Goal: Task Accomplishment & Management: Manage account settings

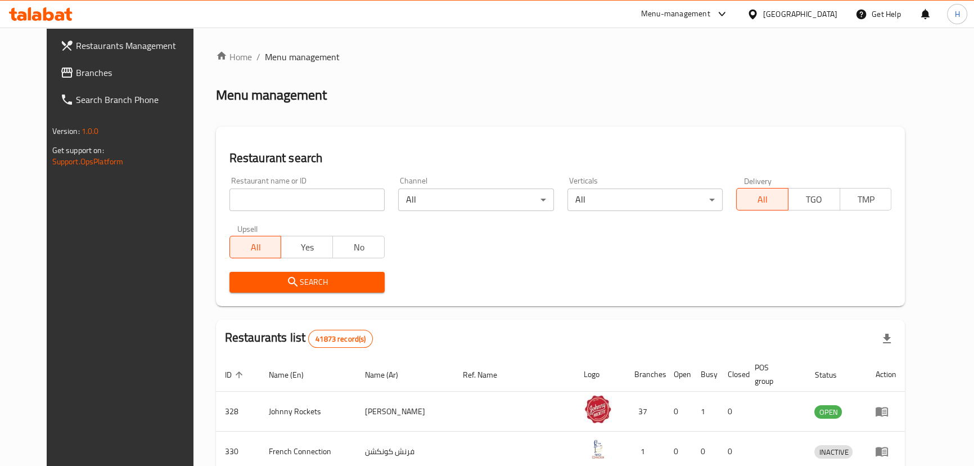
click at [53, 63] on link "Branches" at bounding box center [130, 72] width 158 height 27
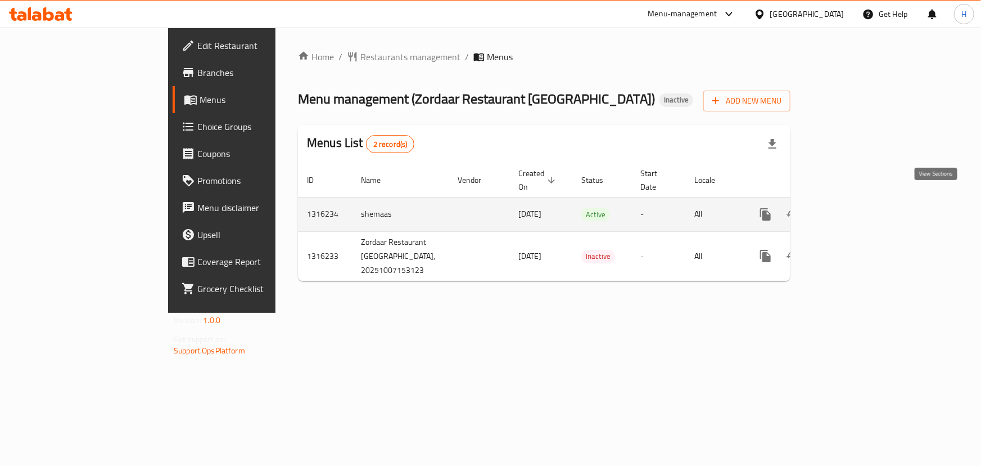
click at [853, 207] on icon "enhanced table" at bounding box center [846, 213] width 13 height 13
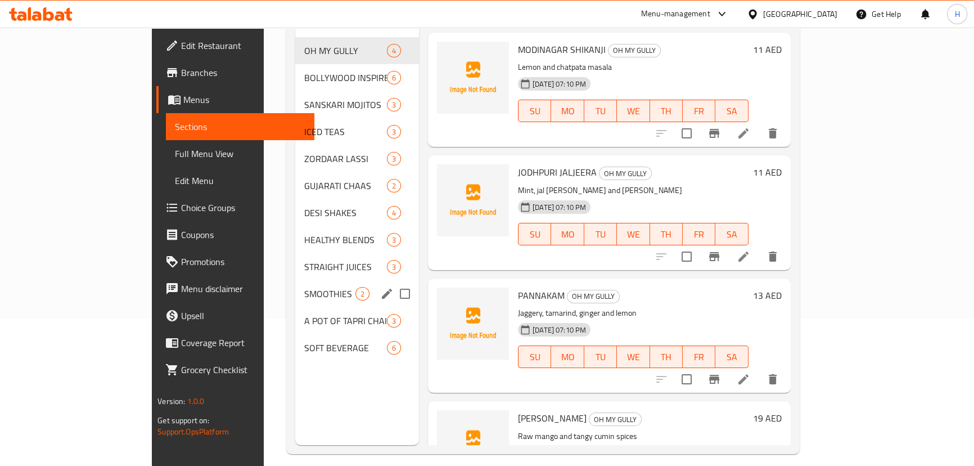
scroll to position [157, 0]
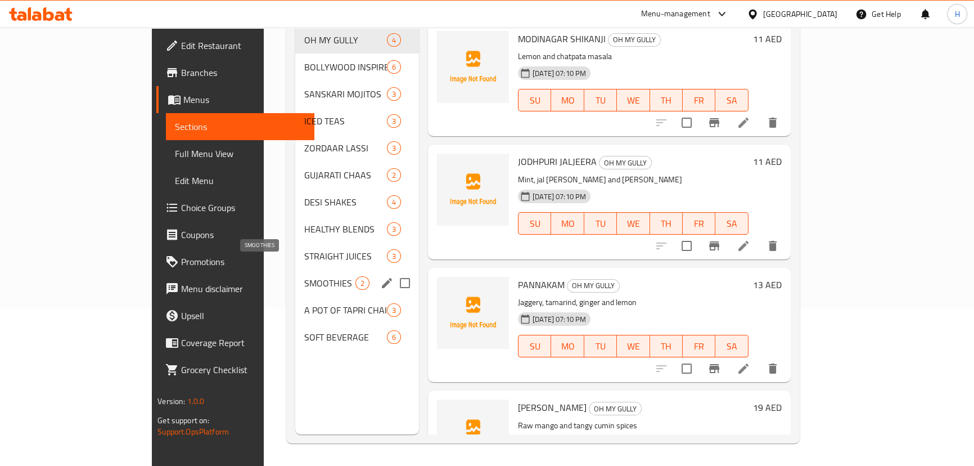
click at [304, 276] on span "SMOOTHIES" at bounding box center [329, 282] width 51 height 13
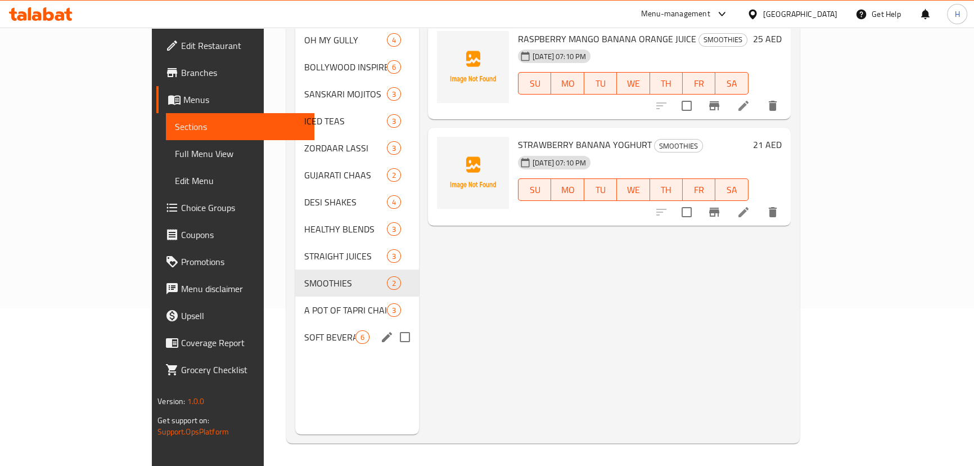
click at [295, 323] on div "SOFT BEVERAGE 6" at bounding box center [357, 336] width 124 height 27
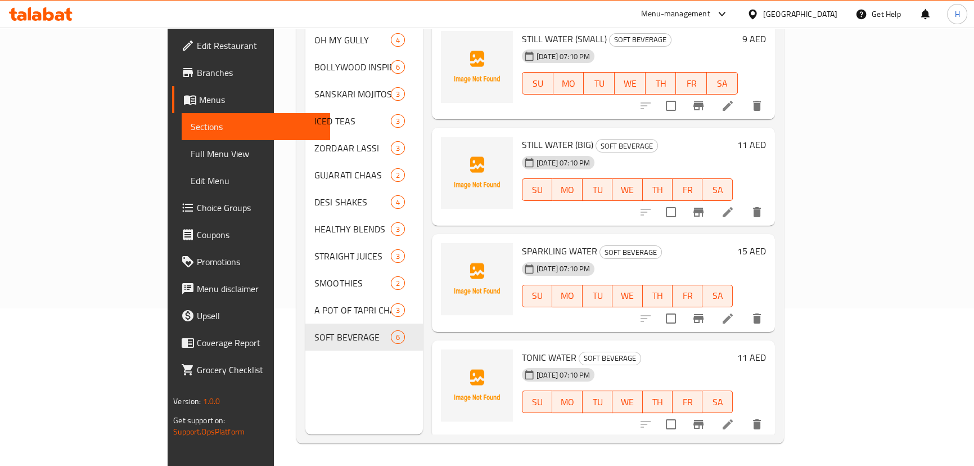
click at [182, 189] on link "Edit Menu" at bounding box center [256, 180] width 148 height 27
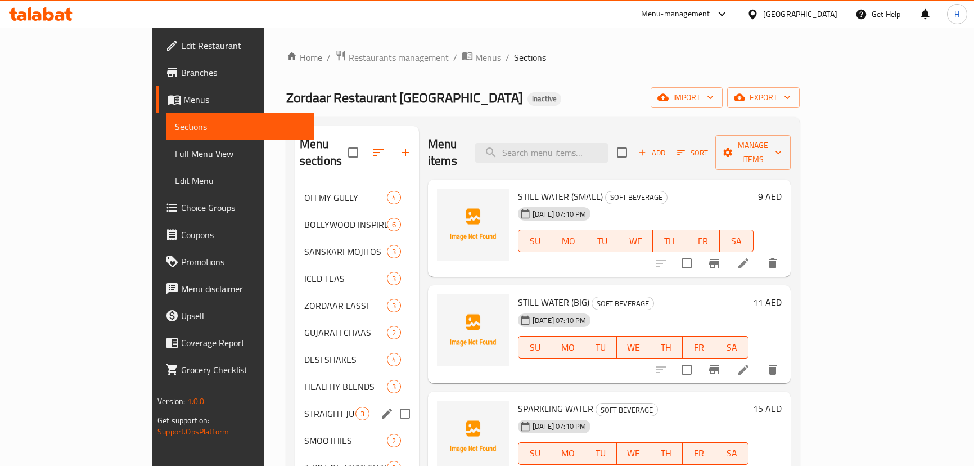
scroll to position [107, 0]
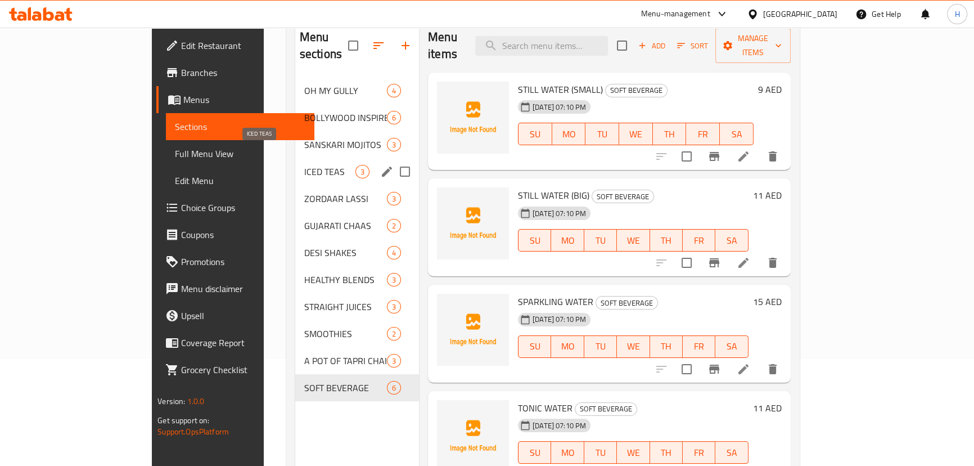
click at [304, 165] on span "ICED TEAS" at bounding box center [329, 171] width 51 height 13
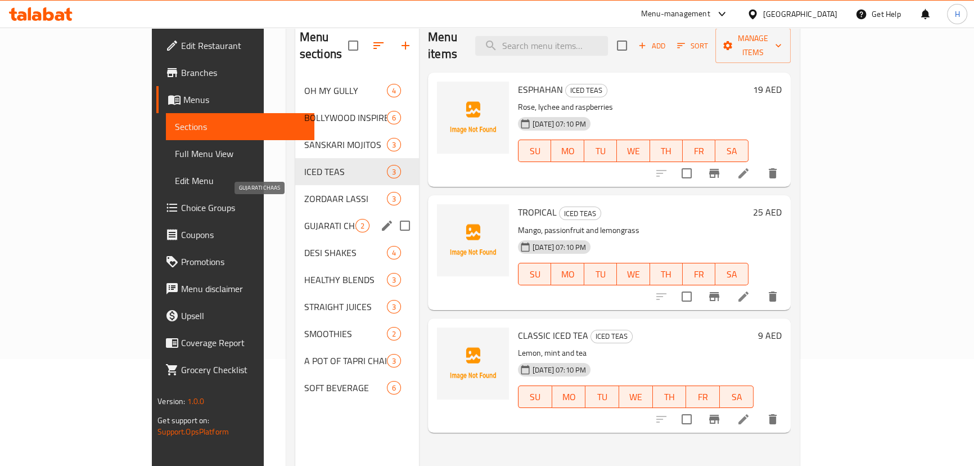
click at [304, 219] on span "GUJARATI CHAAS" at bounding box center [329, 225] width 51 height 13
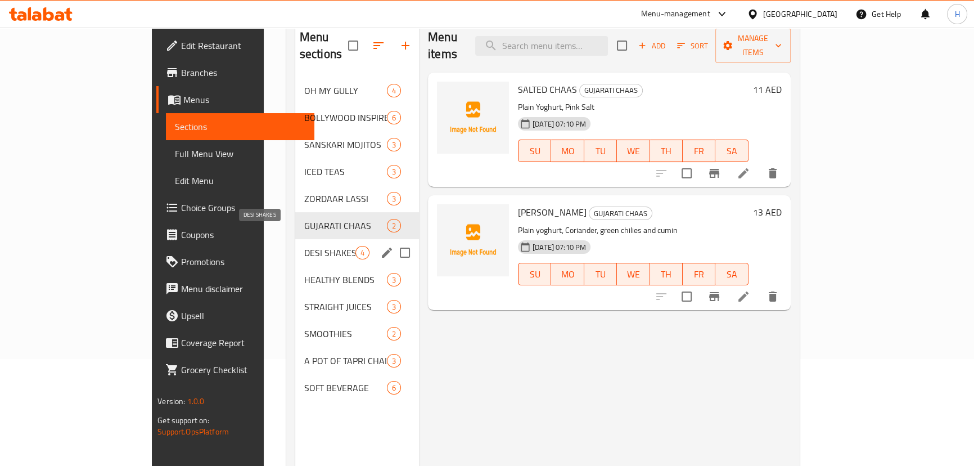
click at [304, 246] on span "DESI SHAKES" at bounding box center [329, 252] width 51 height 13
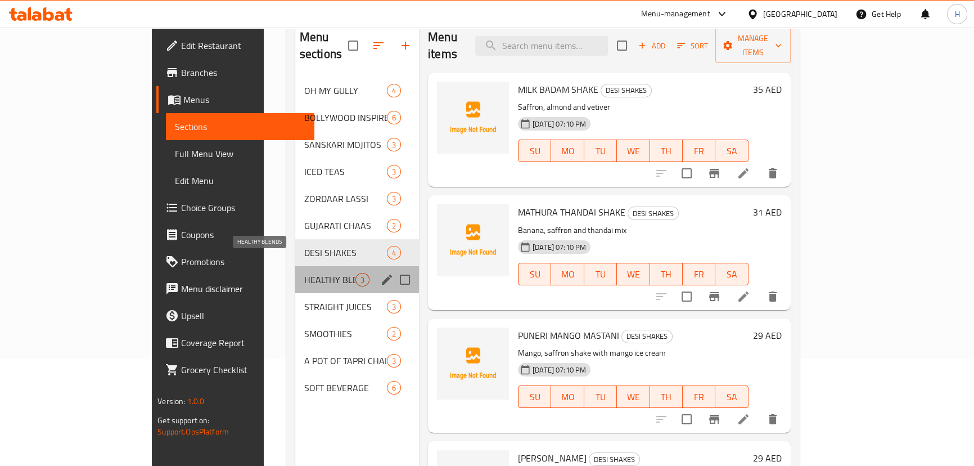
click at [304, 273] on span "HEALTHY BLENDS" at bounding box center [329, 279] width 51 height 13
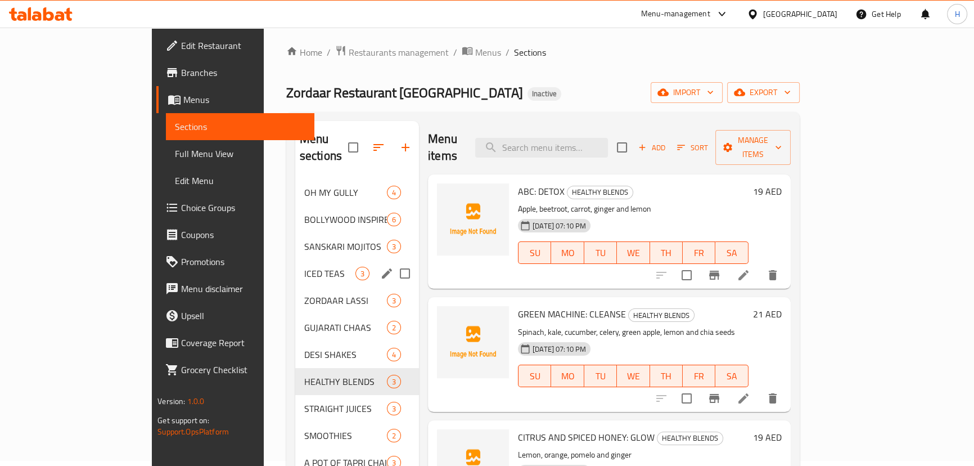
scroll to position [4, 0]
click at [295, 184] on div "OH MY GULLY 4" at bounding box center [357, 192] width 124 height 27
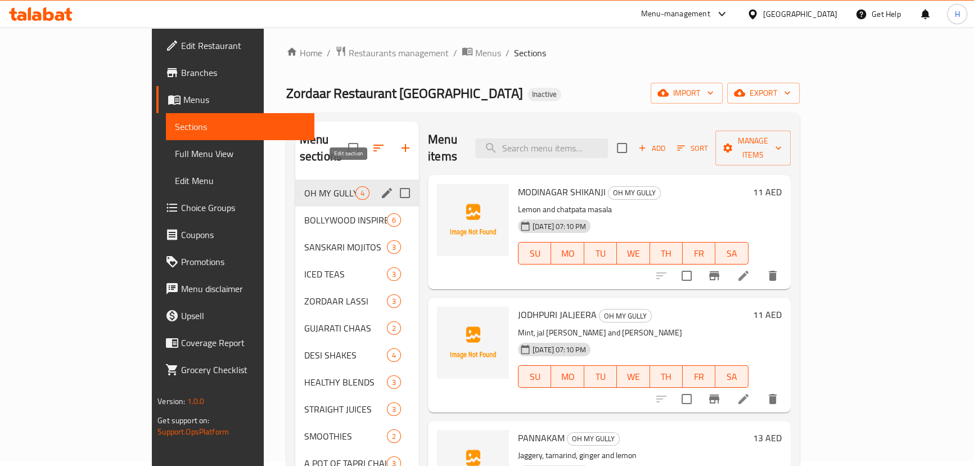
click at [382, 188] on icon "edit" at bounding box center [387, 193] width 10 height 10
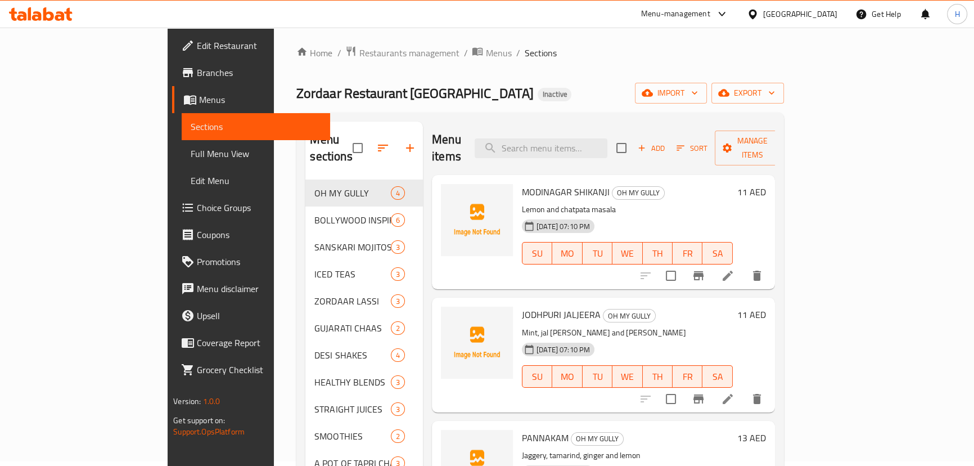
click at [191, 150] on span "Full Menu View" at bounding box center [256, 153] width 130 height 13
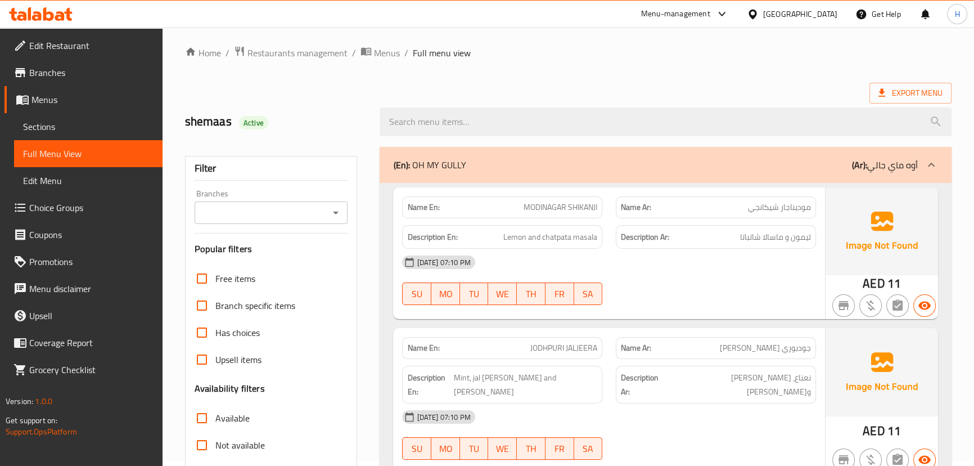
click at [604, 232] on div "Description En: Lemon and chatpata masala" at bounding box center [502, 237] width 214 height 38
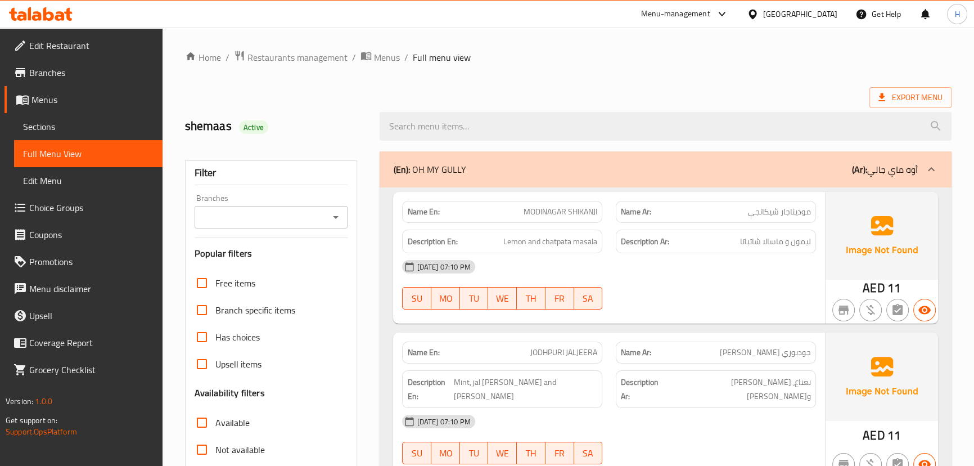
click at [630, 298] on div "07-10-2025 07:10 PM SU MO TU WE TH FR SA" at bounding box center [608, 284] width 427 height 63
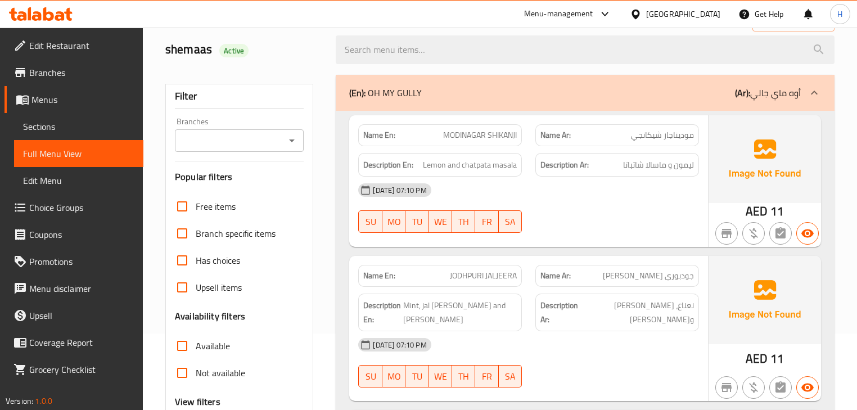
scroll to position [90, 0]
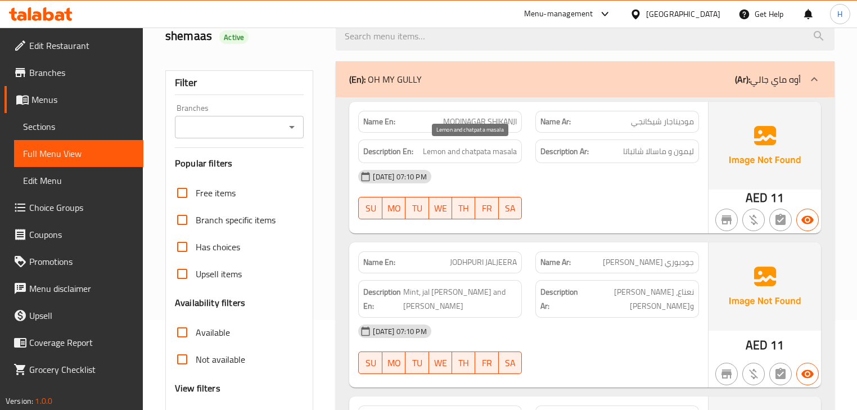
click at [477, 153] on span "Lemon and chatpata masala" at bounding box center [470, 151] width 94 height 14
copy span "Lemon and chatpata masala"
click at [531, 147] on div "Description Ar: ليمون و ماسالا شاتباتا" at bounding box center [616, 152] width 177 height 38
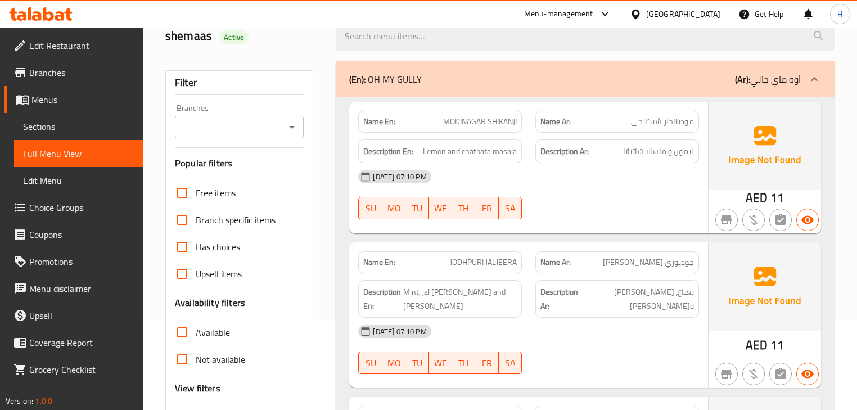
click at [587, 195] on div "07-10-2025 07:10 PM SU MO TU WE TH FR SA" at bounding box center [528, 194] width 354 height 63
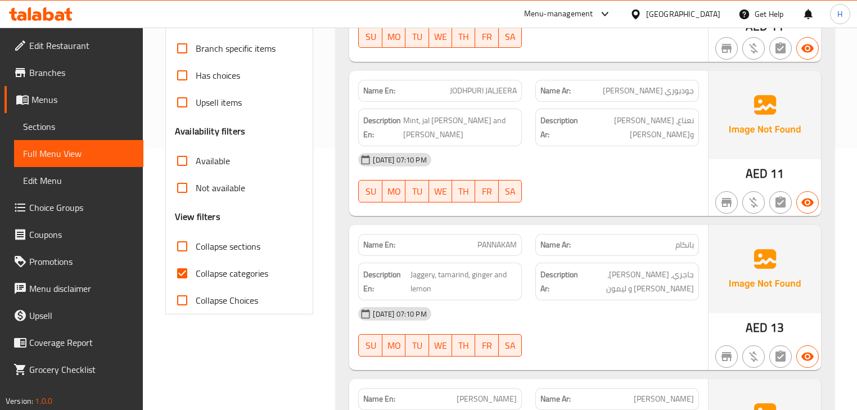
scroll to position [270, 0]
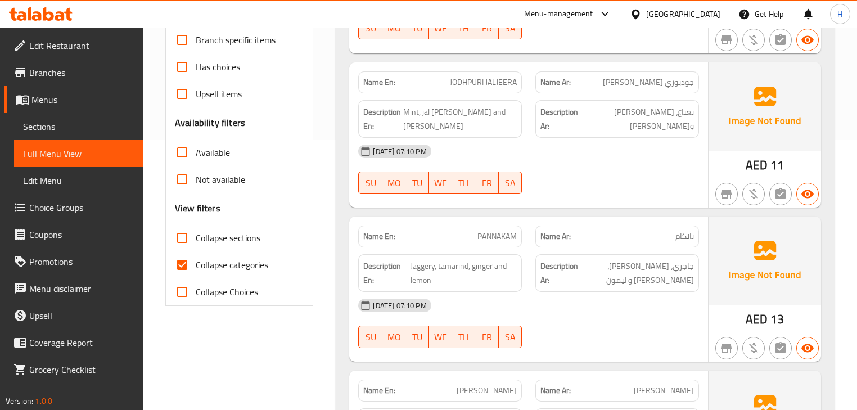
click at [523, 232] on div "Name En: PANNAKAM" at bounding box center [439, 236] width 177 height 35
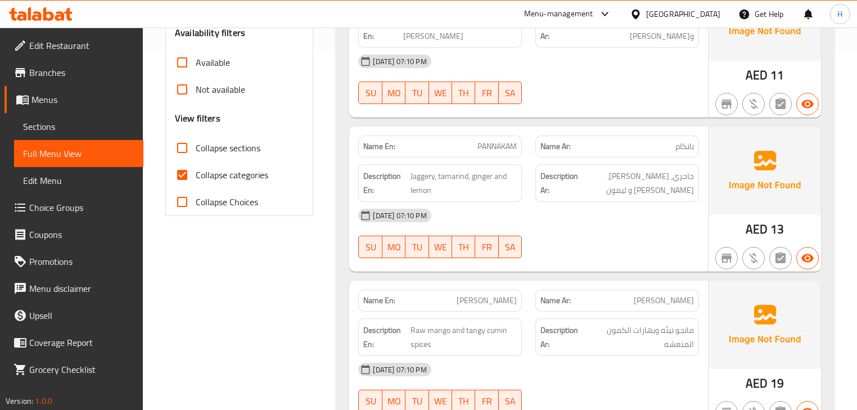
scroll to position [450, 0]
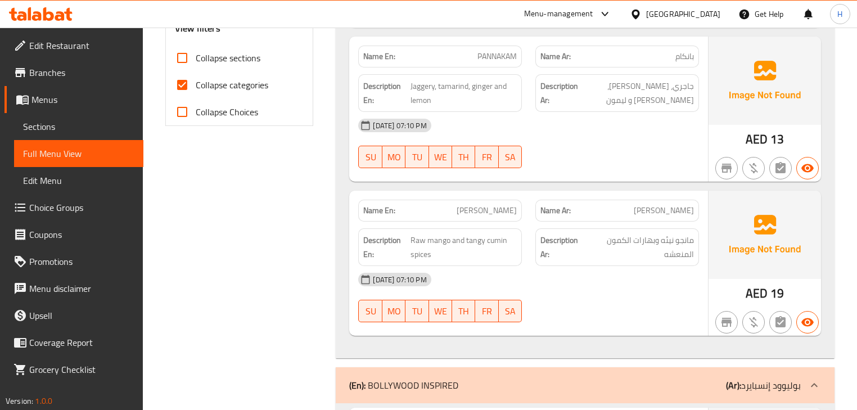
click at [480, 213] on span "[PERSON_NAME]" at bounding box center [487, 211] width 60 height 12
click at [514, 234] on span "Raw mango and tangy cumin spices" at bounding box center [463, 247] width 106 height 28
click at [621, 180] on div "Name En: PANNAKAM Name Ar: بانكام Description En: Jaggery, tamarind, ginger and…" at bounding box center [528, 109] width 358 height 145
click at [504, 214] on span "[PERSON_NAME]" at bounding box center [487, 211] width 60 height 12
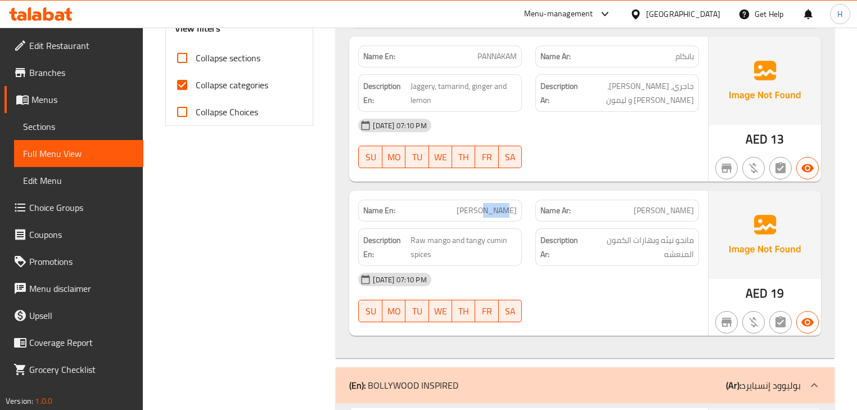
click at [504, 214] on span "[PERSON_NAME]" at bounding box center [487, 211] width 60 height 12
copy span "[PERSON_NAME]"
click at [537, 266] on div "[DATE] 07:10 PM" at bounding box center [528, 279] width 354 height 27
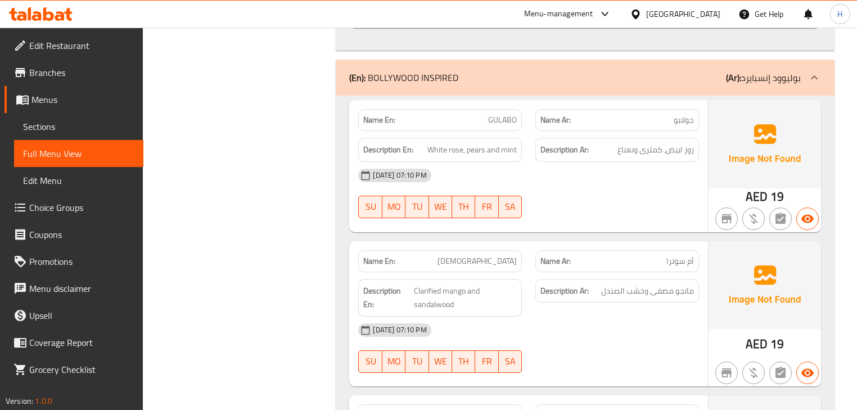
scroll to position [765, 0]
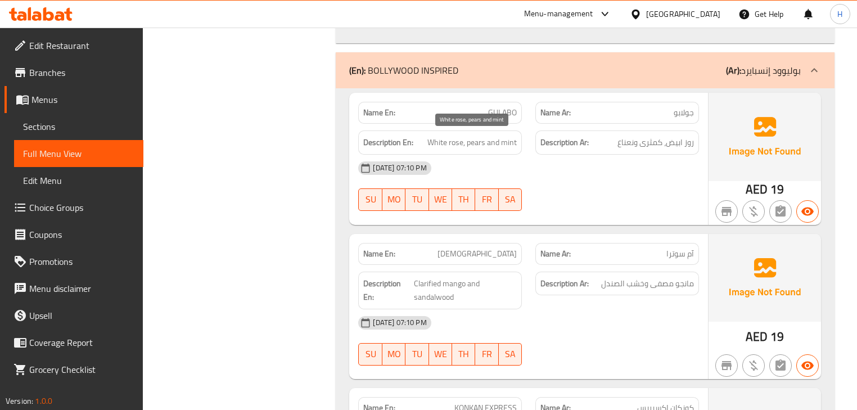
click at [470, 142] on span "White rose, pears and mint" at bounding box center [471, 142] width 89 height 14
copy span "pears"
click at [517, 166] on div "[DATE] 07:10 PM" at bounding box center [528, 168] width 354 height 27
click at [515, 182] on div "SU MO TU WE TH FR SA" at bounding box center [439, 200] width 177 height 36
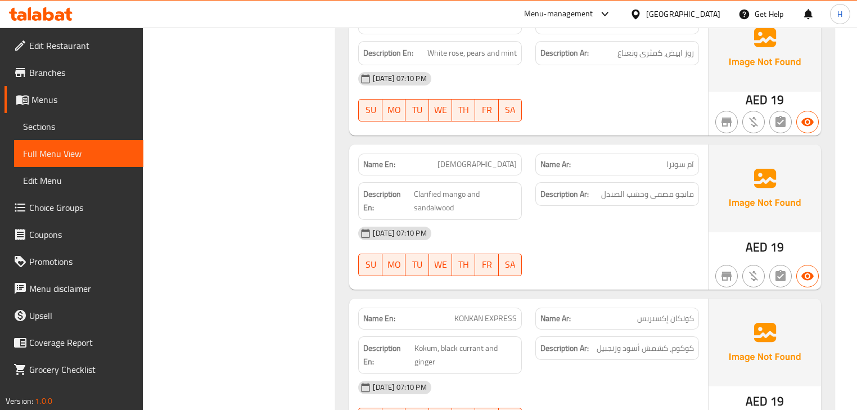
scroll to position [855, 0]
click at [433, 207] on span "Clarified mango and sandalwood" at bounding box center [465, 201] width 103 height 28
copy span "sandalwood"
click at [523, 185] on div "Description En: Clarified mango and sandalwood" at bounding box center [439, 200] width 177 height 51
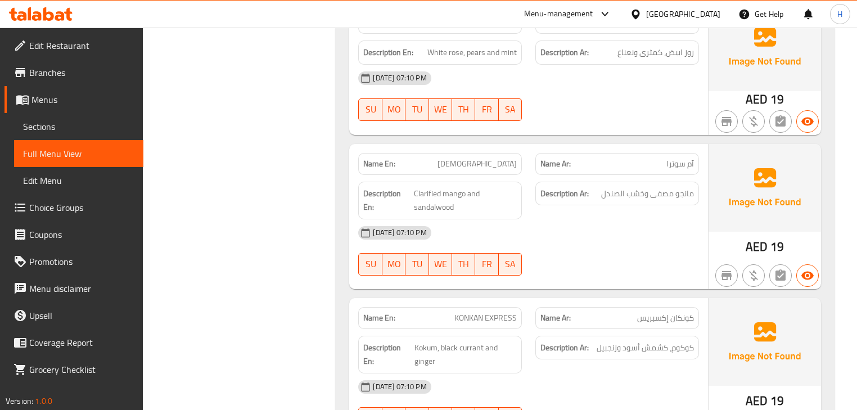
scroll to position [990, 0]
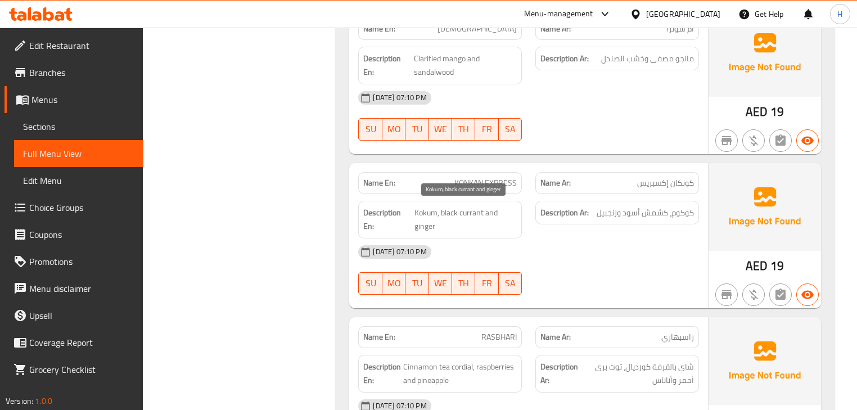
click at [468, 213] on span "Kokum, black currant and ginger" at bounding box center [465, 220] width 102 height 28
copy span "currant"
click at [533, 244] on div "07-10-2025 07:10 PM" at bounding box center [528, 251] width 354 height 27
click at [424, 219] on span "Kokum, black currant and ginger" at bounding box center [465, 220] width 102 height 28
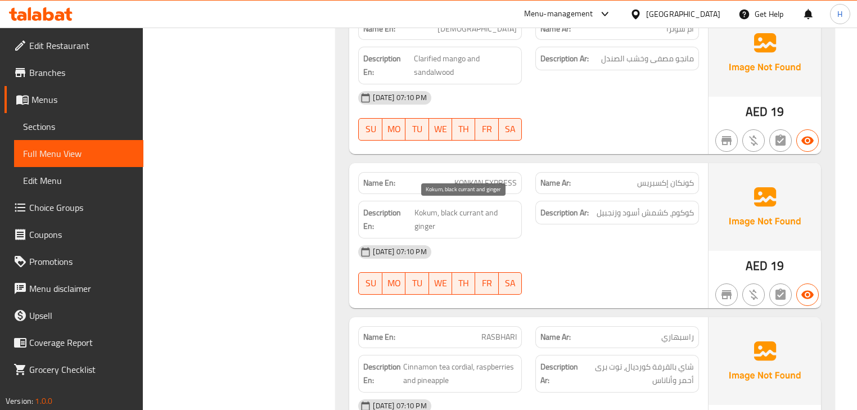
click at [424, 219] on span "Kokum, black currant and ginger" at bounding box center [465, 220] width 102 height 28
copy span "Kokum, black currant and ginger"
click at [530, 180] on div "Name Ar: كونكان إكسبريس" at bounding box center [616, 182] width 177 height 35
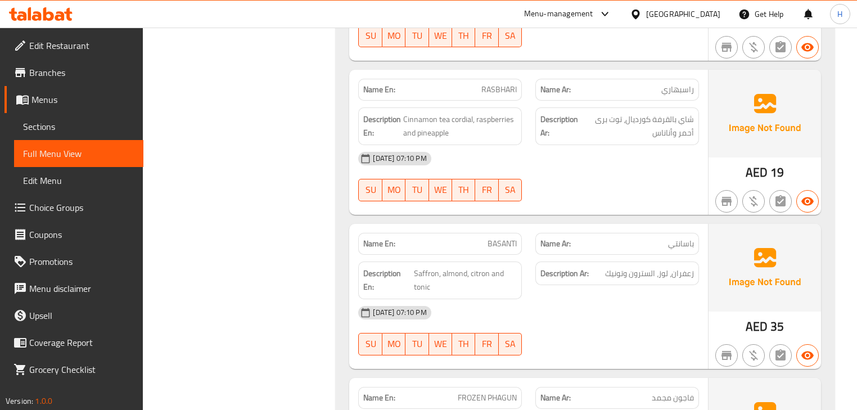
scroll to position [1214, 0]
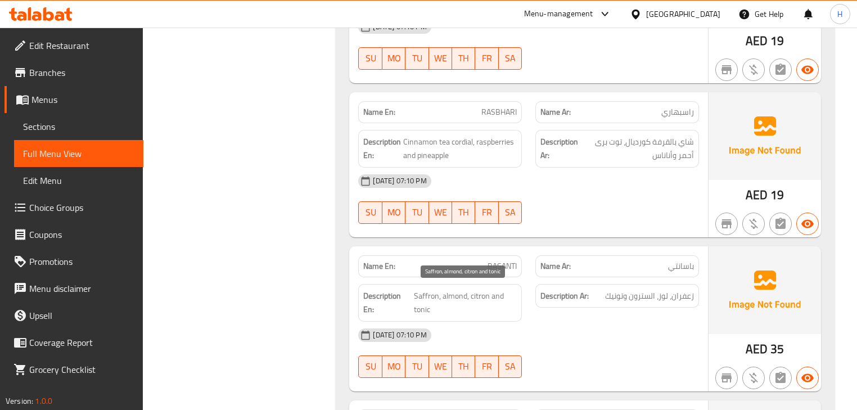
click at [477, 291] on span "Saffron, almond, citron and tonic" at bounding box center [465, 303] width 103 height 28
copy span "citron"
click at [538, 315] on div "Description Ar: زعفران، لوز، السترون وتونيك" at bounding box center [616, 302] width 177 height 51
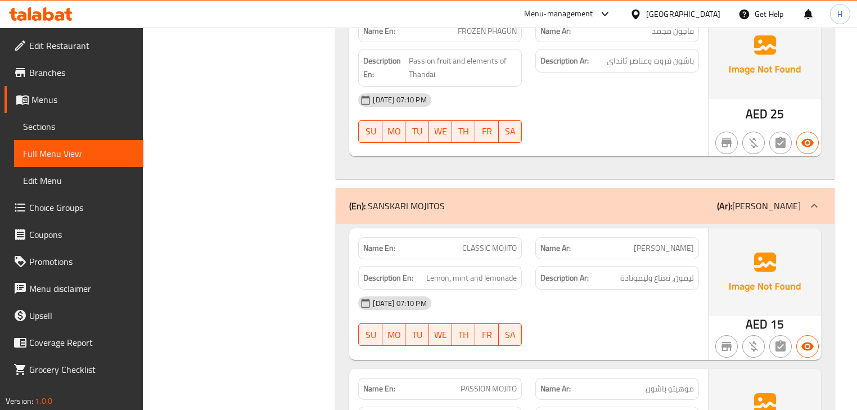
scroll to position [1619, 0]
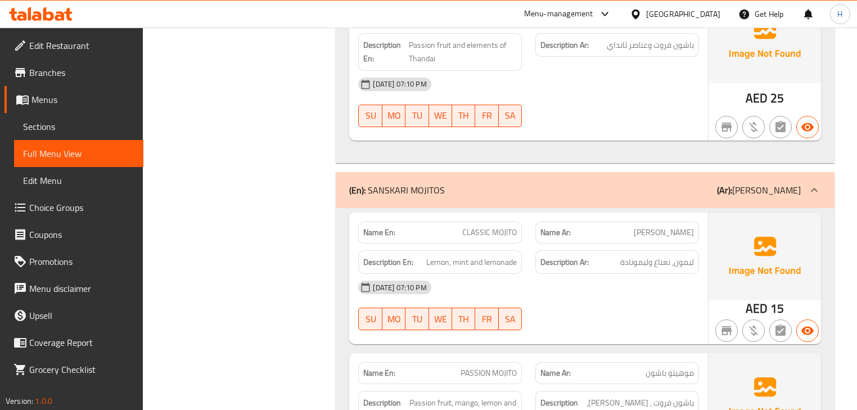
click at [499, 236] on div "Name En: CLASSIC MOJITO" at bounding box center [440, 233] width 164 height 22
copy span "CLASSIC MOJITO"
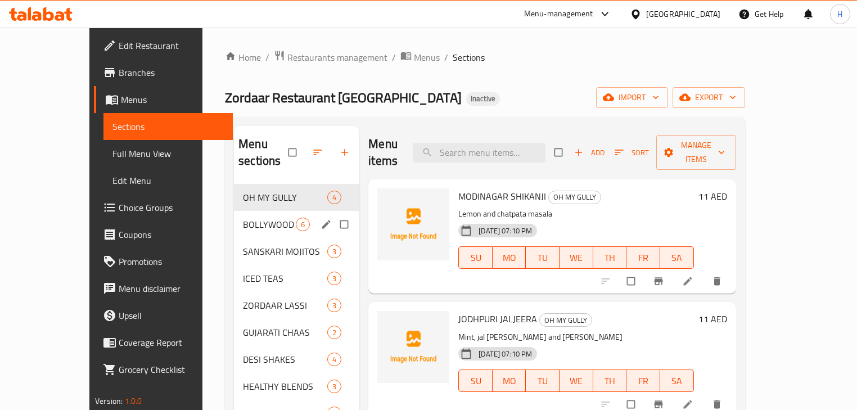
click at [234, 217] on div "BOLLYWOOD INSPIRED 6" at bounding box center [296, 224] width 125 height 27
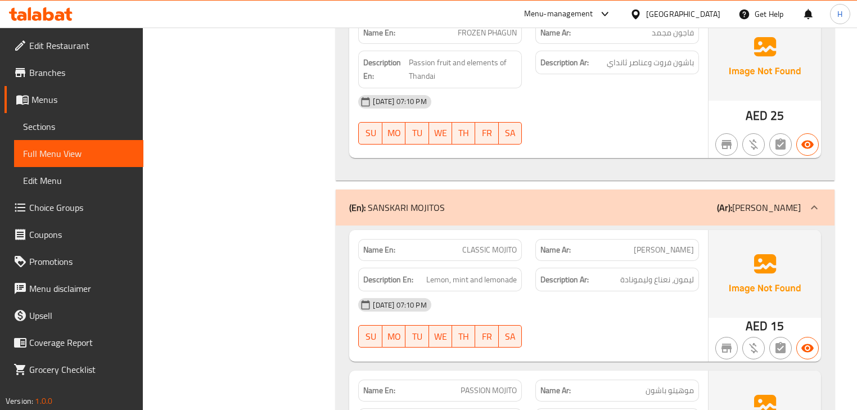
scroll to position [1552, 0]
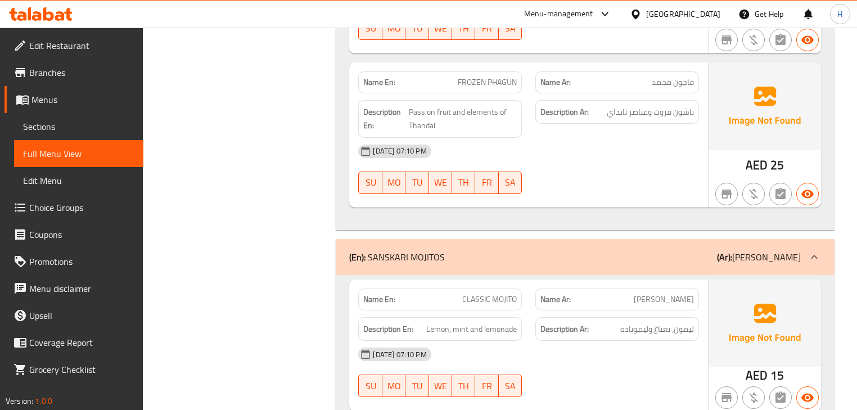
click at [558, 182] on div "07-10-2025 07:10 PM SU MO TU WE TH FR SA" at bounding box center [528, 169] width 354 height 63
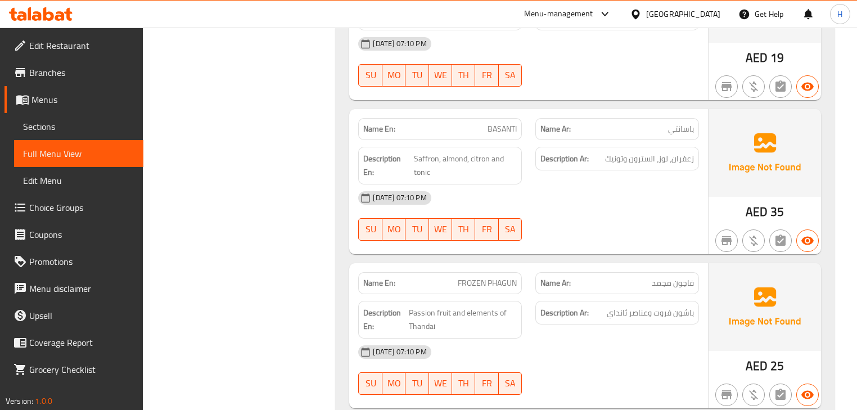
scroll to position [1349, 0]
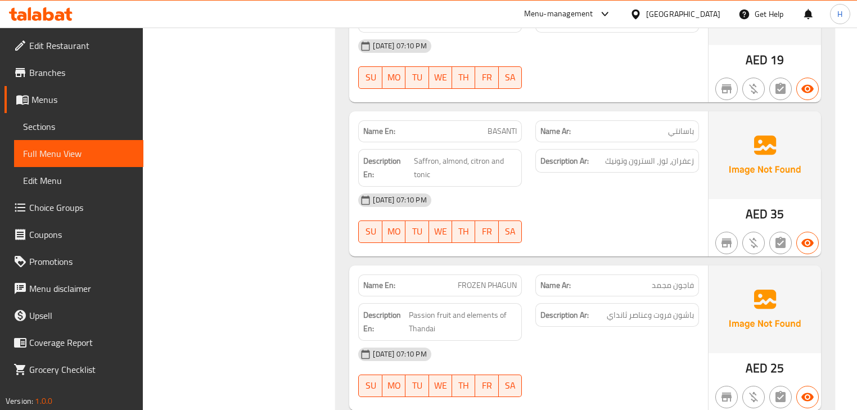
click at [720, 205] on div "AED 35" at bounding box center [764, 183] width 112 height 145
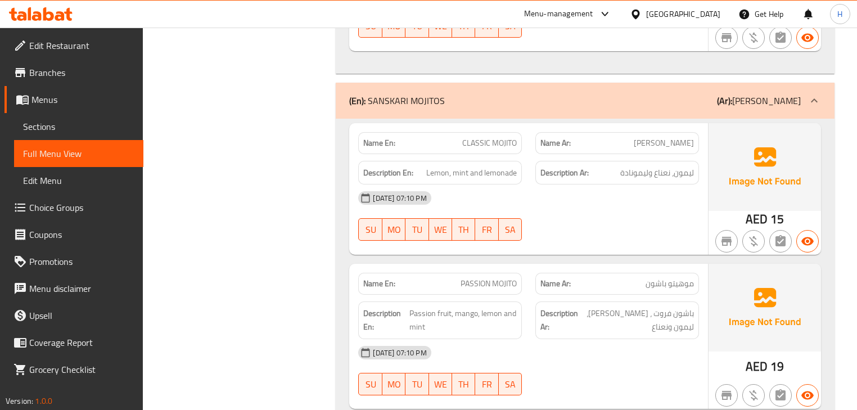
scroll to position [1709, 0]
drag, startPoint x: 621, startPoint y: 165, endPoint x: 650, endPoint y: 159, distance: 29.2
click at [650, 160] on div "Description Ar: ليمون، نعناع وليمونادة" at bounding box center [617, 172] width 164 height 24
copy span "ليمونادة"
click at [541, 228] on div "07-10-2025 07:10 PM SU MO TU WE TH FR SA" at bounding box center [528, 215] width 354 height 63
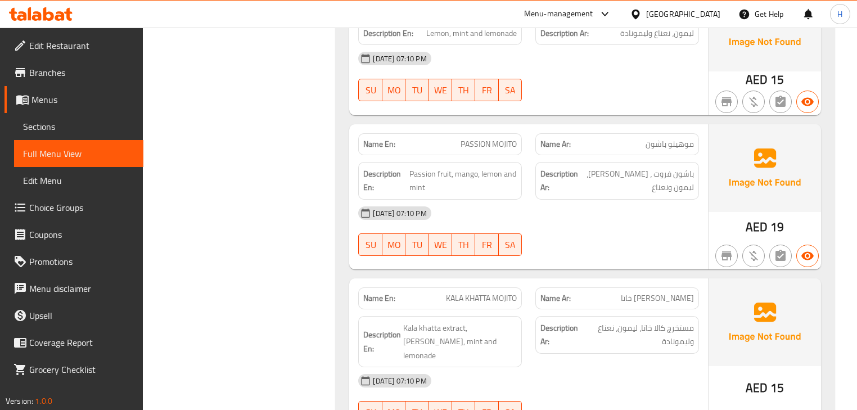
scroll to position [1934, 0]
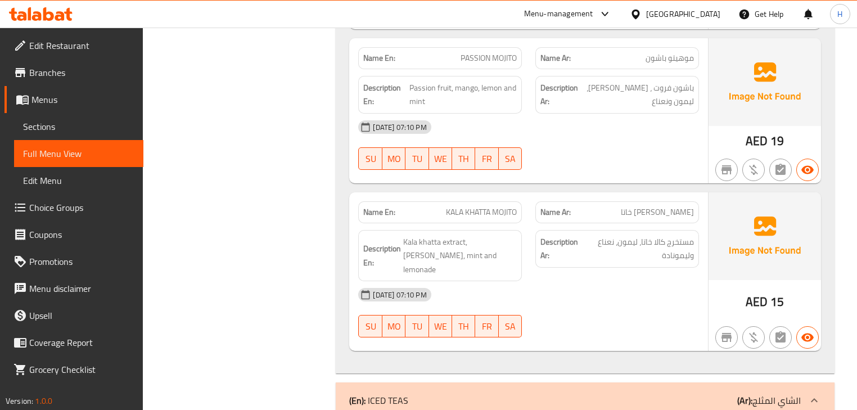
click at [445, 211] on p "Name En: KALA KHATTA MOJITO" at bounding box center [439, 212] width 153 height 12
click at [454, 207] on span "KALA KHATTA MOJITO" at bounding box center [481, 212] width 71 height 12
click at [477, 208] on span "KALA KHATTA MOJITO" at bounding box center [481, 212] width 71 height 12
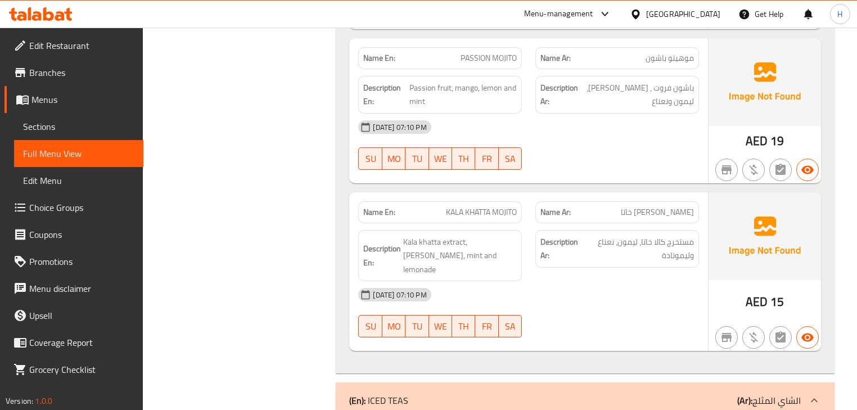
click at [498, 209] on span "KALA KHATTA MOJITO" at bounding box center [481, 212] width 71 height 12
click at [534, 200] on div "Name Ar: موهيتو كالا خاتا" at bounding box center [616, 212] width 177 height 35
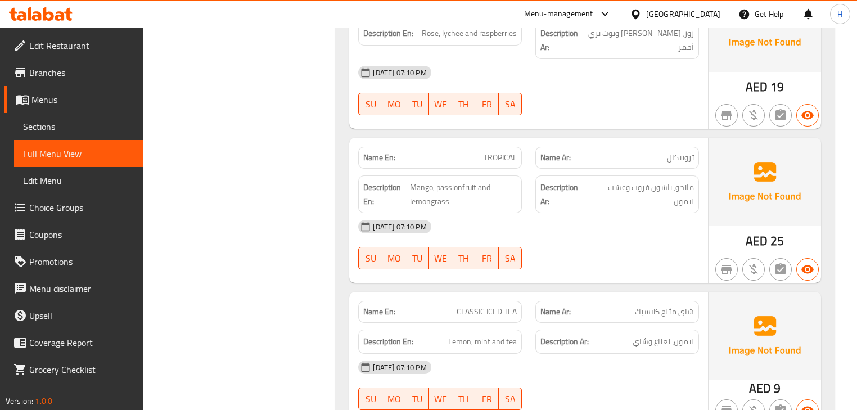
scroll to position [2429, 0]
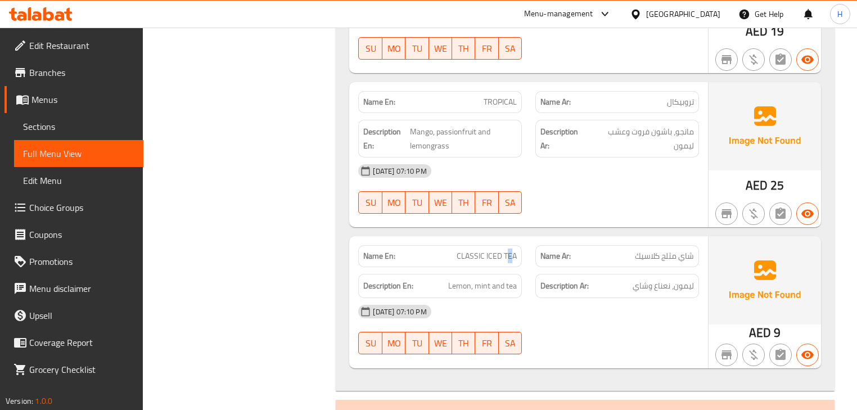
drag, startPoint x: 508, startPoint y: 223, endPoint x: 513, endPoint y: 220, distance: 5.8
click at [513, 250] on span "CLASSIC ICED TEA" at bounding box center [487, 256] width 60 height 12
click at [488, 250] on span "CLASSIC ICED TEA" at bounding box center [487, 256] width 60 height 12
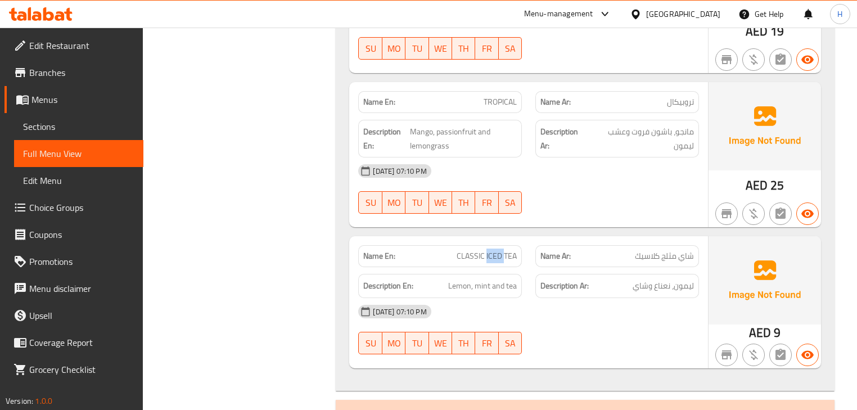
click at [488, 250] on span "CLASSIC ICED TEA" at bounding box center [487, 256] width 60 height 12
click at [464, 250] on span "CLASSIC ICED TEA" at bounding box center [487, 256] width 60 height 12
click at [520, 238] on div "Name En: CLASSIC ICED TEA" at bounding box center [439, 255] width 177 height 35
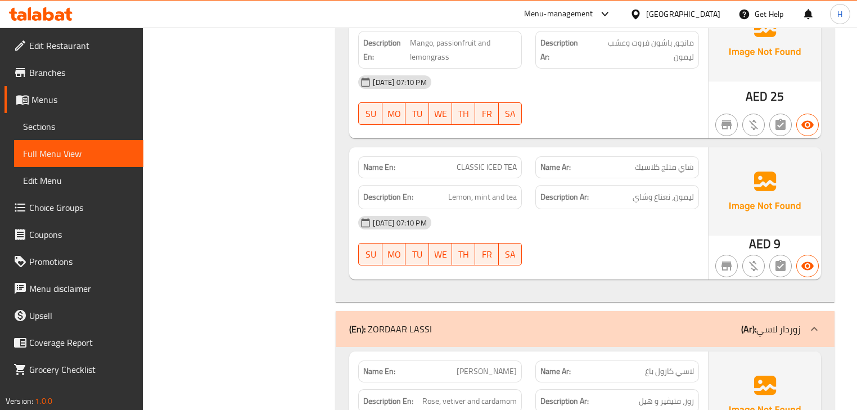
scroll to position [2519, 0]
drag, startPoint x: 439, startPoint y: 166, endPoint x: 519, endPoint y: 164, distance: 80.4
click at [519, 184] on div "Description En: Lemon, mint and tea" at bounding box center [440, 196] width 164 height 24
click at [535, 184] on div "Description Ar: ليمون، نعناع وشاي" at bounding box center [617, 196] width 164 height 24
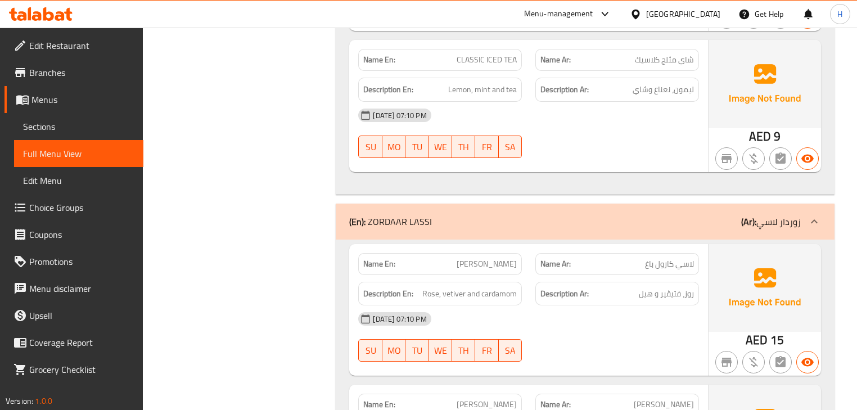
scroll to position [2699, 0]
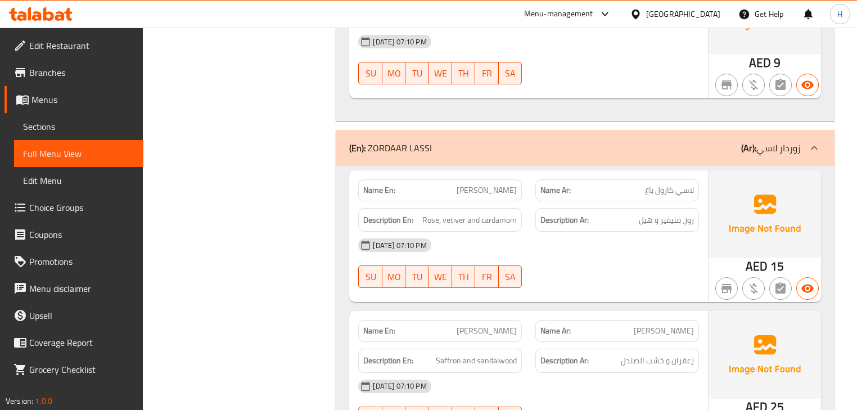
click at [510, 184] on span "[PERSON_NAME]" at bounding box center [487, 190] width 60 height 12
drag, startPoint x: 510, startPoint y: 157, endPoint x: 503, endPoint y: 157, distance: 7.9
click at [510, 184] on span "[PERSON_NAME]" at bounding box center [487, 190] width 60 height 12
click at [490, 184] on span "[PERSON_NAME]" at bounding box center [487, 190] width 60 height 12
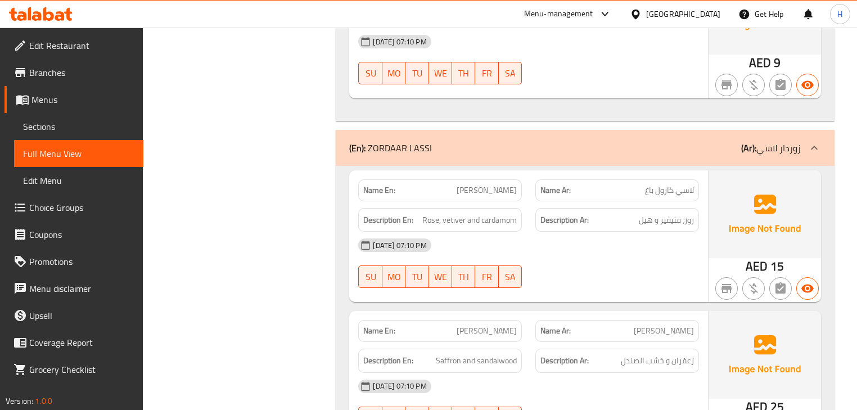
click at [460, 184] on span "[PERSON_NAME]" at bounding box center [487, 190] width 60 height 12
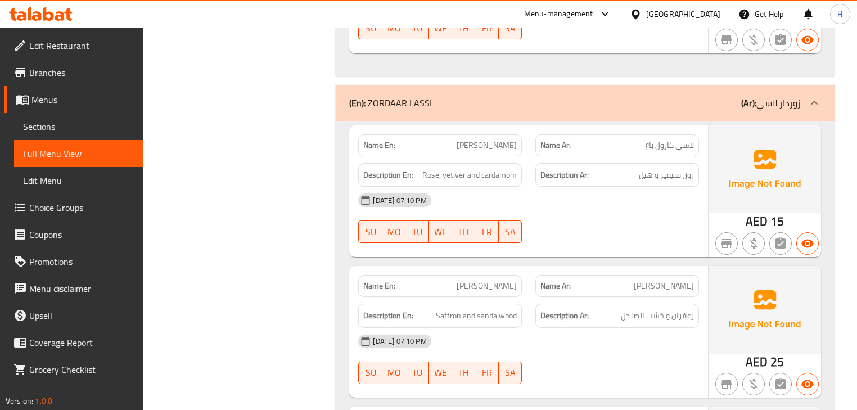
click at [459, 168] on span "Rose, vetiver and cardamom" at bounding box center [469, 175] width 94 height 14
copy span "vetiver"
click at [540, 188] on div "07-10-2025 07:10 PM SU MO TU WE TH FR SA" at bounding box center [528, 218] width 354 height 63
click at [463, 168] on span "Rose, vetiver and cardamom" at bounding box center [469, 175] width 94 height 14
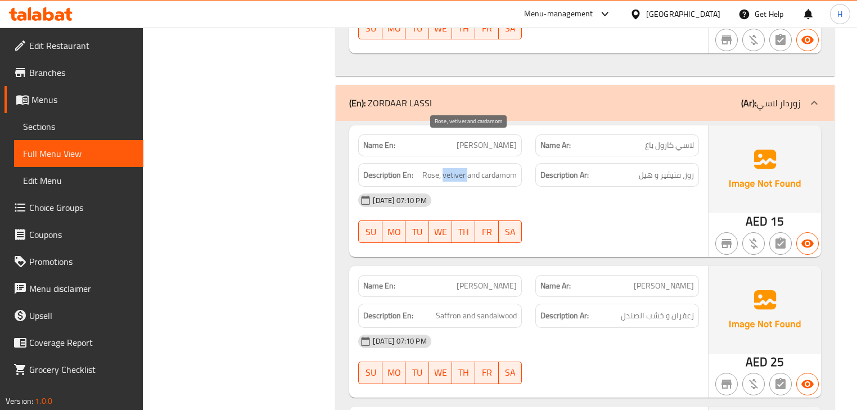
click at [463, 168] on span "Rose, vetiver and cardamom" at bounding box center [469, 175] width 94 height 14
copy span "Rose, vetiver and cardamom"
click at [536, 187] on div "[DATE] 07:10 PM" at bounding box center [528, 200] width 354 height 27
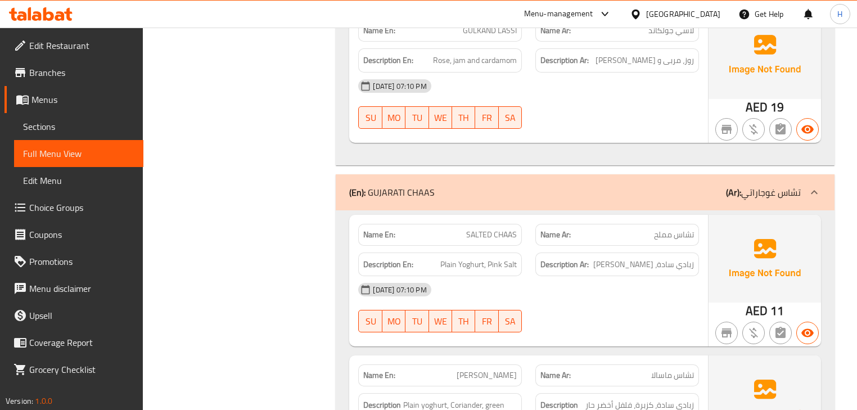
scroll to position [3148, 0]
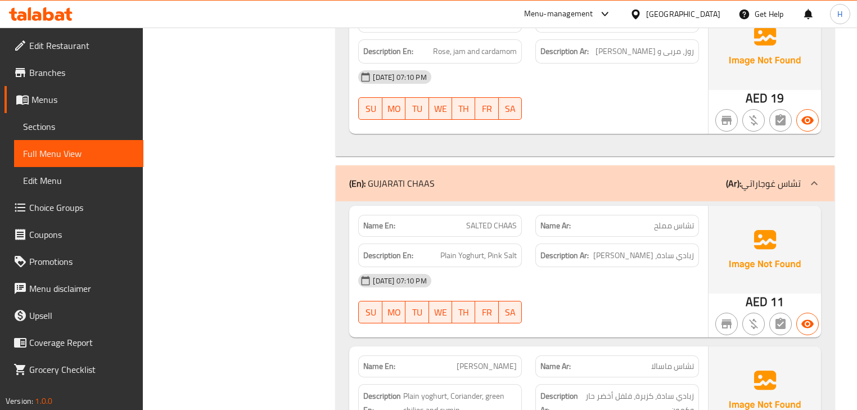
click at [504, 220] on span "SALTED CHAAS" at bounding box center [491, 226] width 51 height 12
copy span "SALTED CHAAS"
click at [521, 237] on div "Description En: Plain Yoghurt, Pink Salt" at bounding box center [439, 256] width 177 height 38
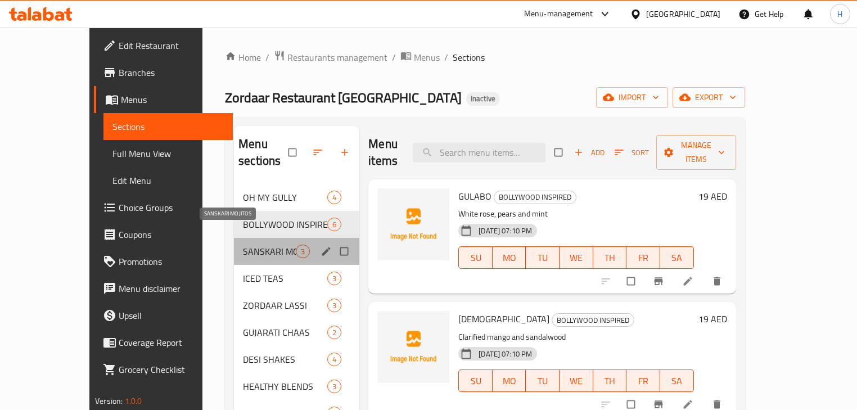
click at [243, 245] on span "SANSKARI MOJITOS" at bounding box center [269, 251] width 53 height 13
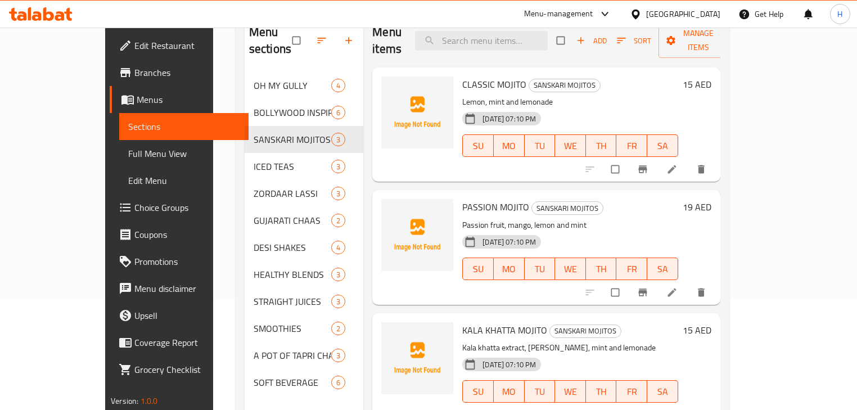
scroll to position [114, 0]
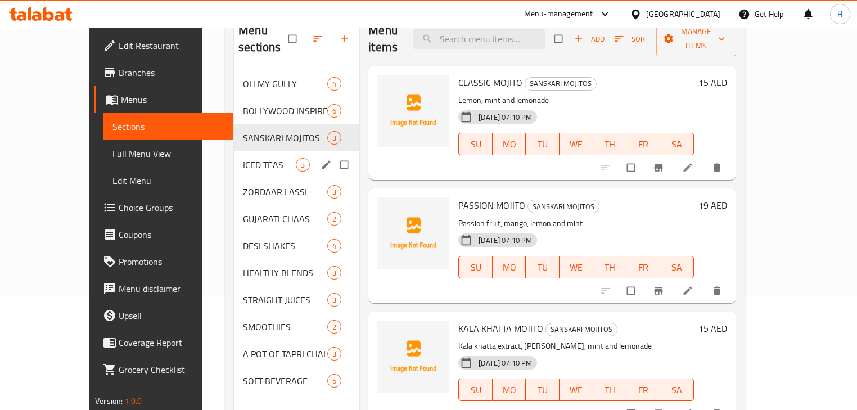
click at [243, 158] on span "ICED TEAS" at bounding box center [269, 164] width 53 height 13
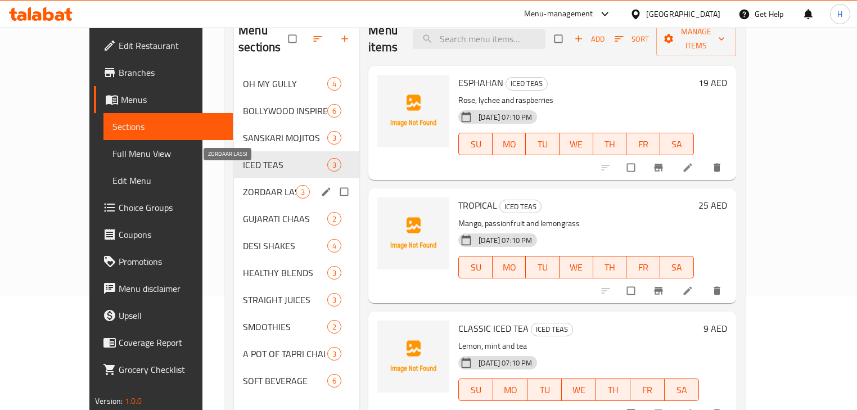
click at [243, 185] on span "ZORDAAR LASSI" at bounding box center [269, 191] width 53 height 13
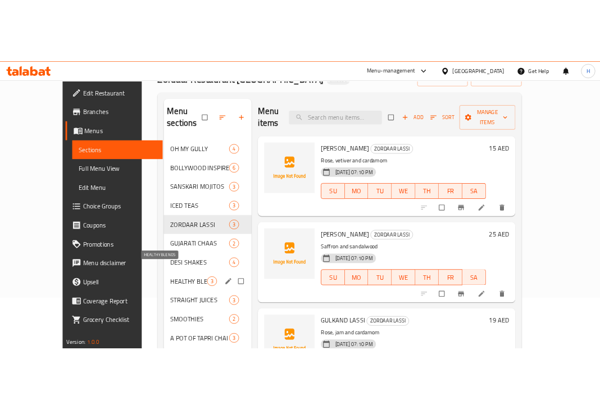
scroll to position [157, 0]
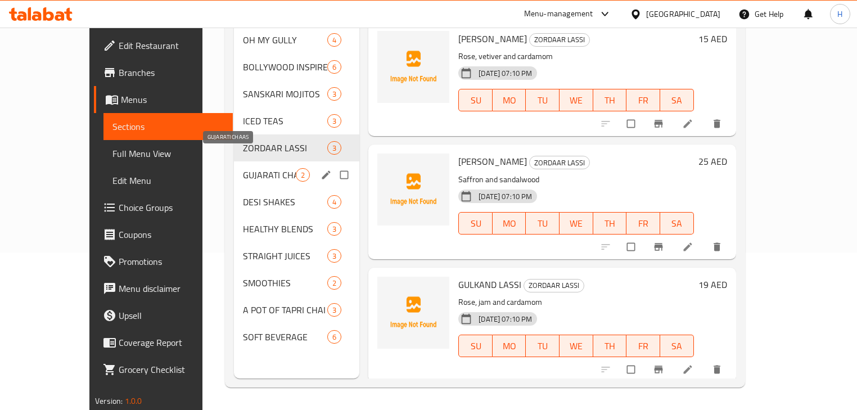
click at [243, 168] on span "GUJARATI CHAAS" at bounding box center [269, 174] width 53 height 13
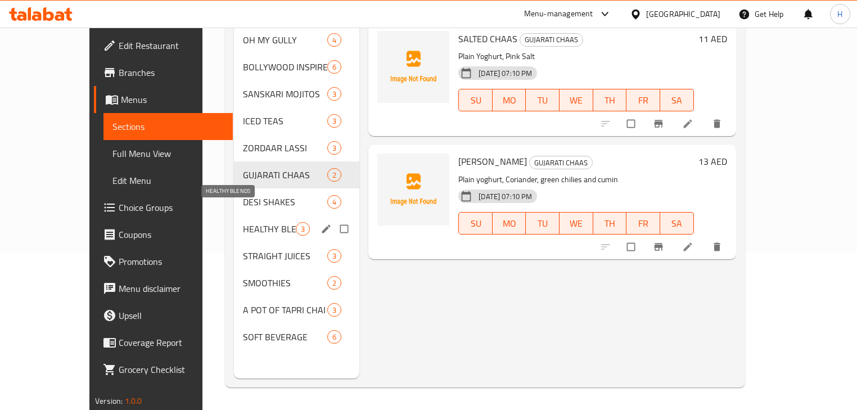
click at [243, 222] on span "HEALTHY BLENDS" at bounding box center [269, 228] width 53 height 13
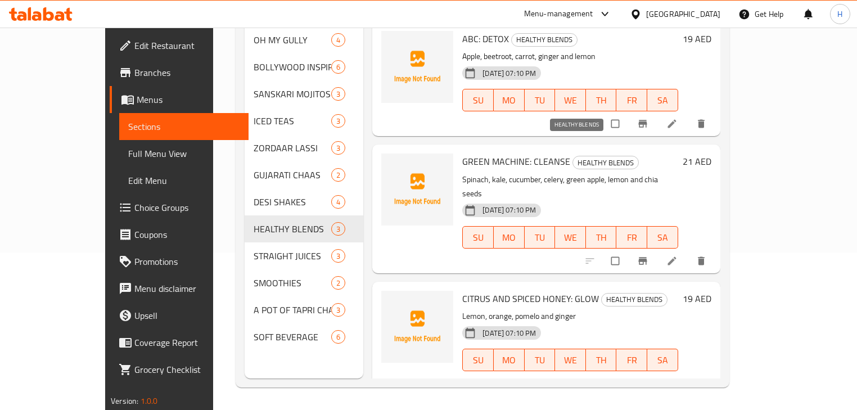
click at [586, 156] on span "HEALTHY BLENDS" at bounding box center [605, 162] width 65 height 13
copy span "HEALTHY BLENDS"
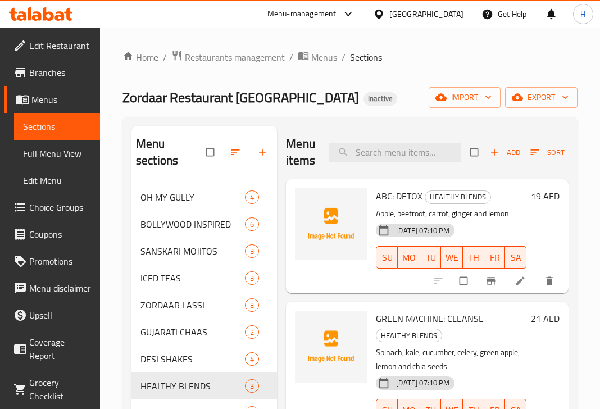
click at [419, 225] on div "[DATE] 07:10 PM" at bounding box center [415, 230] width 78 height 13
click at [171, 223] on span "BOLLYWOOD INSPIRED" at bounding box center [177, 224] width 73 height 13
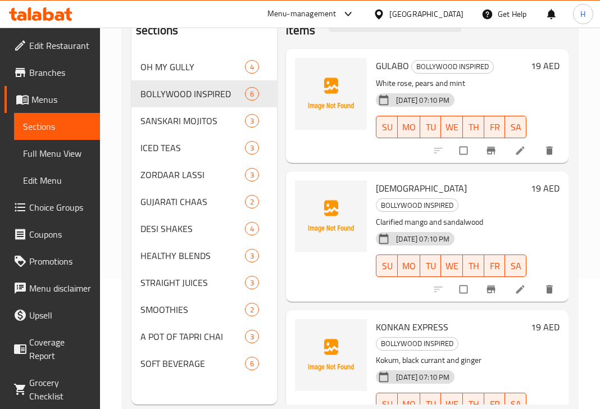
scroll to position [135, 0]
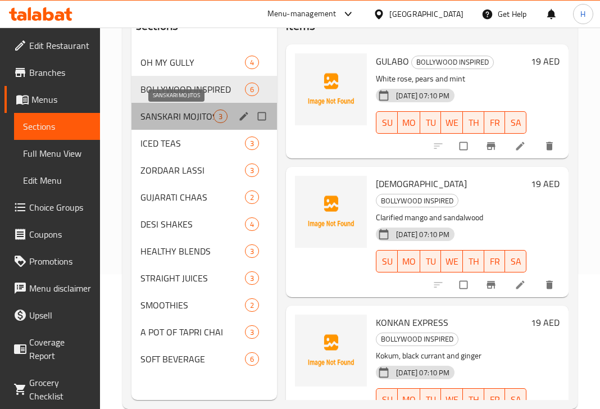
click at [164, 119] on span "SANSKARI MOJITOS" at bounding box center [177, 116] width 73 height 13
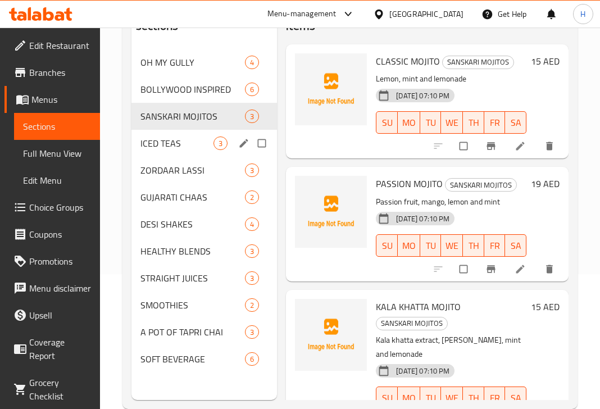
drag, startPoint x: 157, startPoint y: 152, endPoint x: 203, endPoint y: 173, distance: 50.1
click at [157, 152] on div "ICED TEAS 3" at bounding box center [205, 143] width 146 height 27
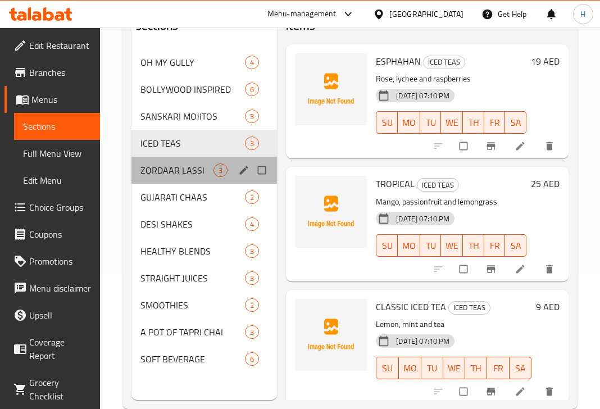
click at [164, 180] on div "ZORDAAR LASSI 3" at bounding box center [205, 170] width 146 height 27
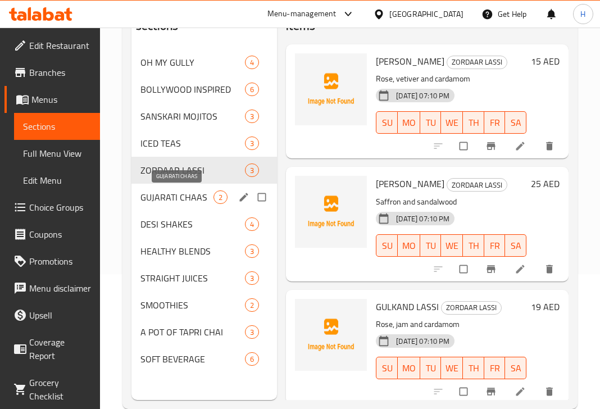
click at [168, 204] on span "GUJARATI CHAAS" at bounding box center [177, 197] width 73 height 13
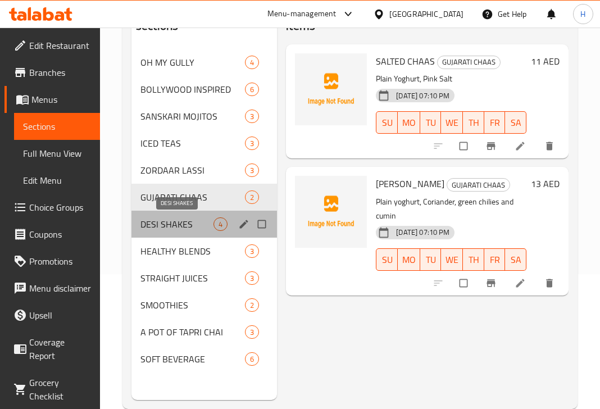
click at [172, 222] on span "DESI SHAKES" at bounding box center [177, 224] width 73 height 13
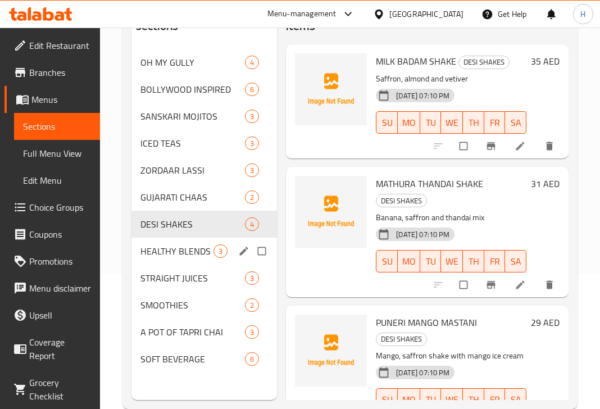
drag, startPoint x: 156, startPoint y: 256, endPoint x: 238, endPoint y: 285, distance: 86.9
click at [156, 256] on span "HEALTHY BLENDS" at bounding box center [177, 251] width 73 height 13
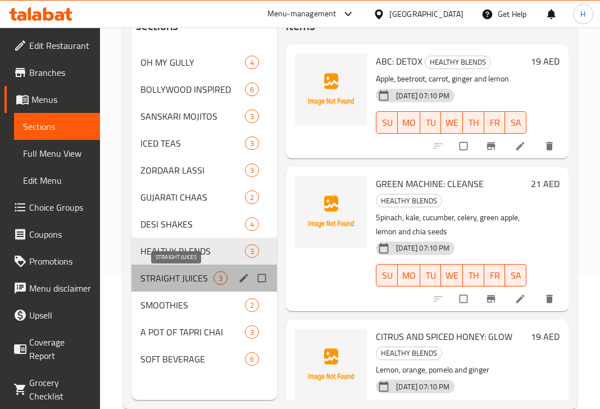
click at [156, 283] on span "STRAIGHT JUICES" at bounding box center [177, 278] width 73 height 13
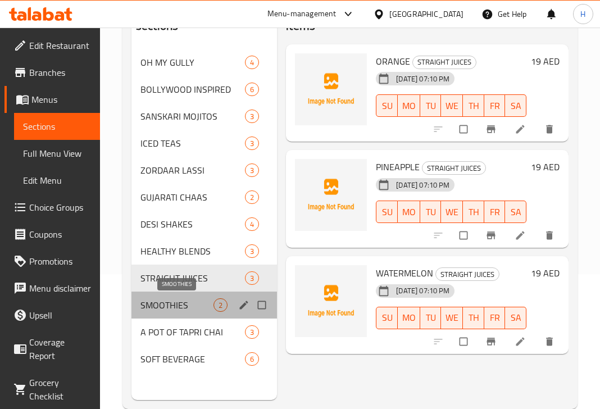
click at [157, 299] on span "SMOOTHIES" at bounding box center [177, 305] width 73 height 13
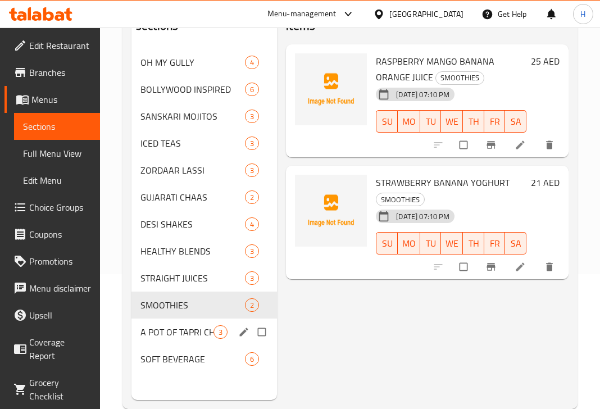
click at [171, 340] on div "A POT OF TAPRI CHAI 3" at bounding box center [205, 332] width 146 height 27
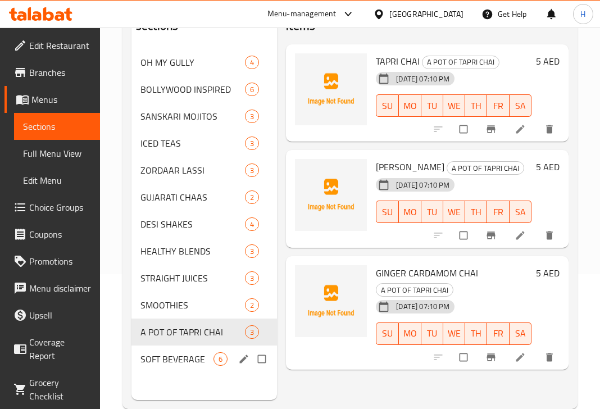
click at [153, 369] on div "SOFT BEVERAGE 6" at bounding box center [205, 359] width 146 height 27
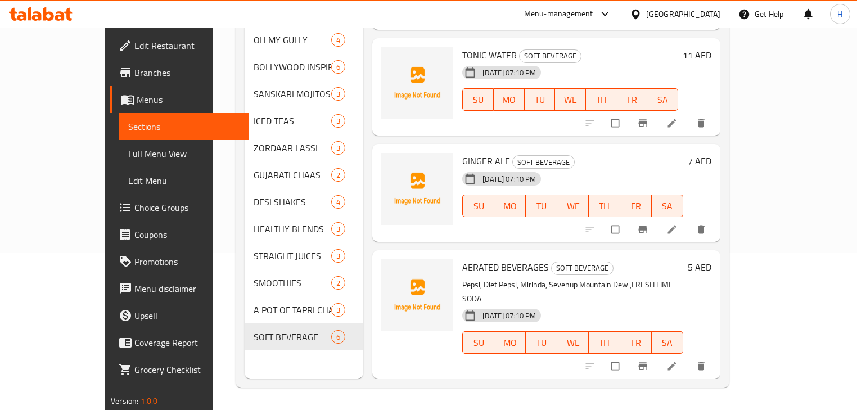
scroll to position [271, 0]
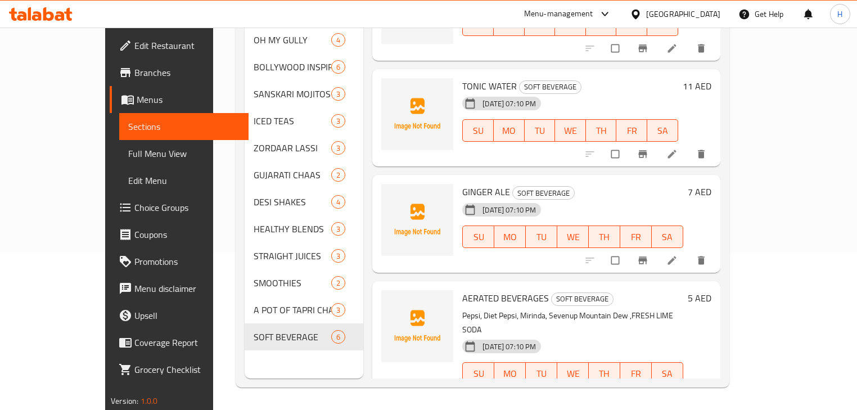
click at [462, 290] on span "AERATED BEVERAGES" at bounding box center [505, 298] width 87 height 17
copy h6 "AERATED BEVERAGES"
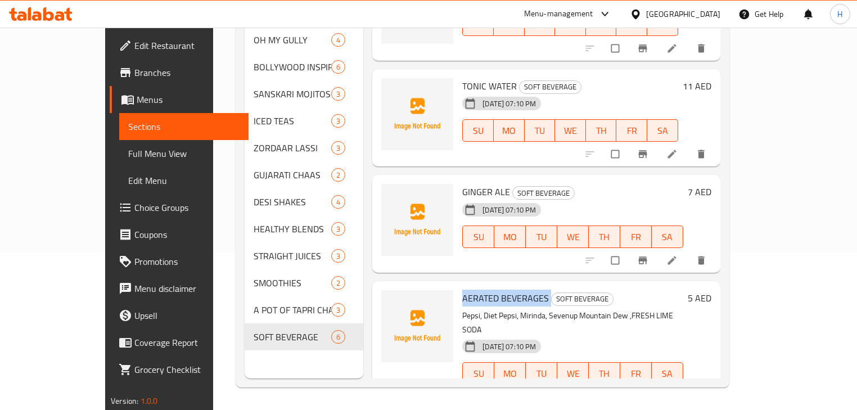
copy h6 "AERATED BEVERAGES"
click at [683, 290] on h6 "AERATED BEVERAGES SOFT BEVERAGE" at bounding box center [572, 298] width 221 height 16
click at [676, 393] on icon at bounding box center [671, 397] width 8 height 8
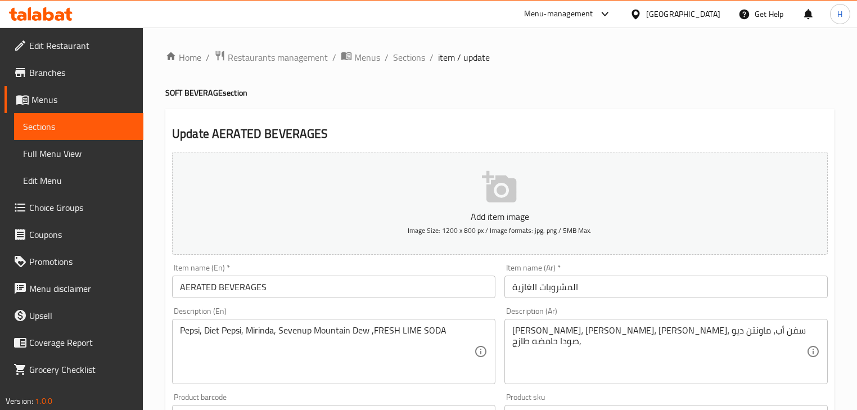
click at [342, 338] on textarea "Pepsi, Diet Pepsi, Mirinda, Sevenup Mountain Dew ,FRESH LIME SODA" at bounding box center [327, 351] width 294 height 53
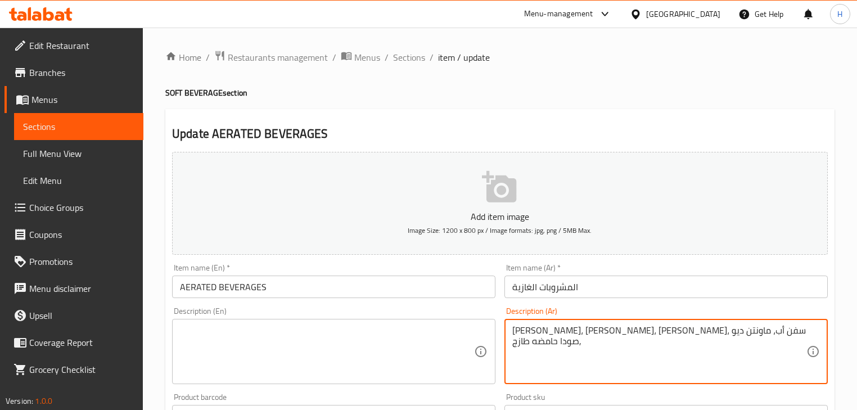
click at [552, 344] on textarea "[PERSON_NAME]، [PERSON_NAME]، [PERSON_NAME]، سفن أب، ماونتن ديو ,صودا حامضه طازج" at bounding box center [659, 351] width 294 height 53
click at [387, 283] on input "AERATED BEVERAGES" at bounding box center [333, 286] width 323 height 22
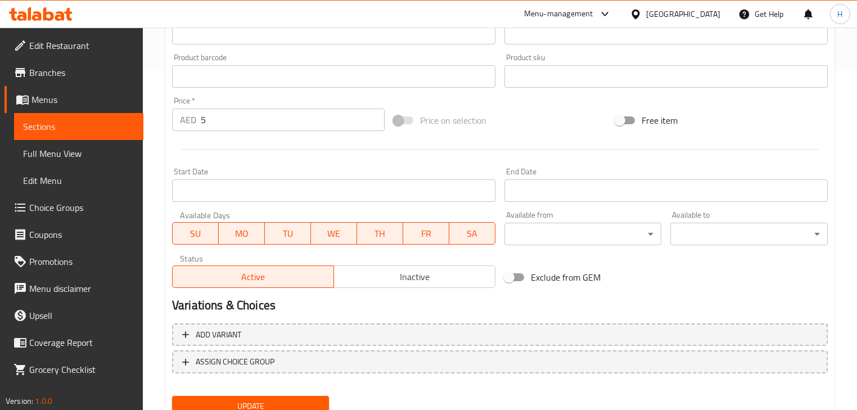
scroll to position [385, 0]
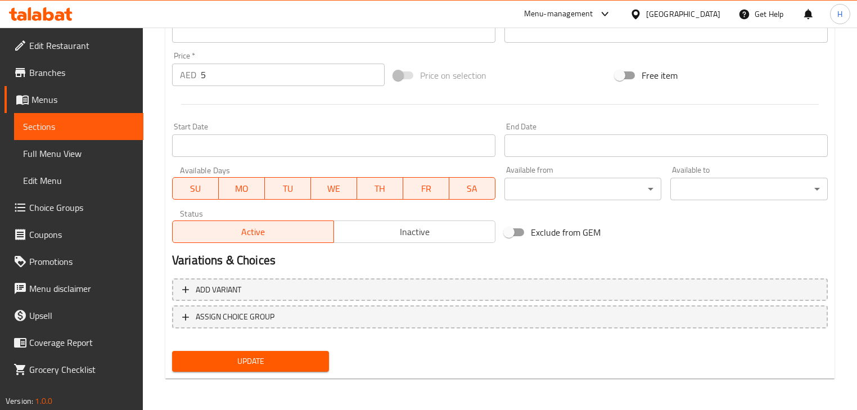
click at [172, 351] on button "Update" at bounding box center [250, 361] width 157 height 21
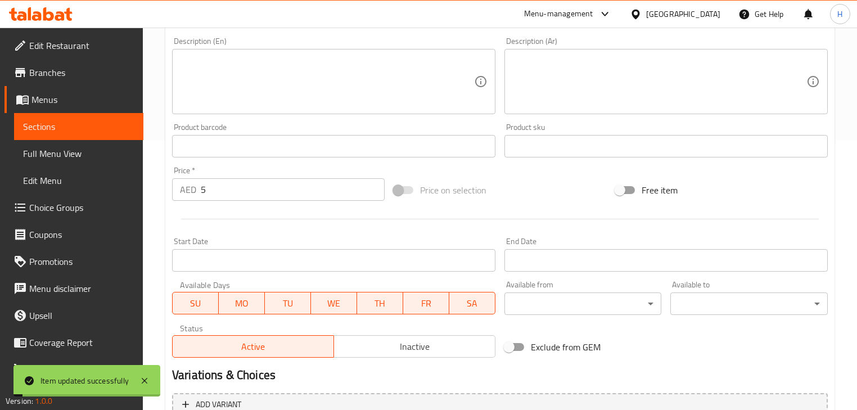
scroll to position [115, 0]
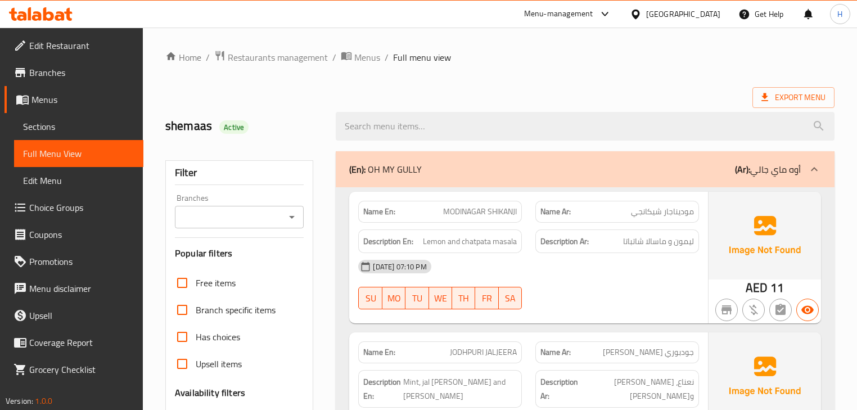
scroll to position [3131, 0]
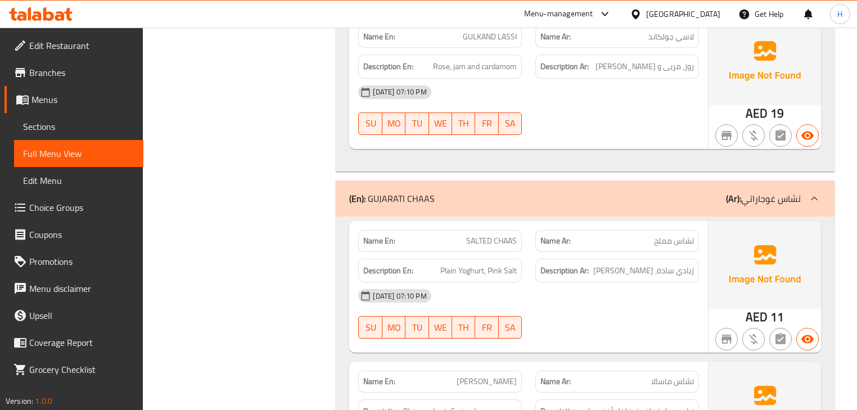
click at [523, 252] on div "Description En: Plain Yoghurt, Pink Salt" at bounding box center [439, 271] width 177 height 38
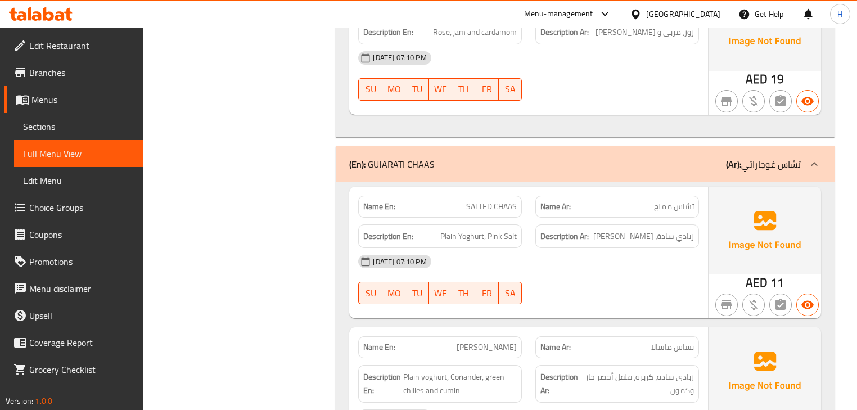
scroll to position [3221, 0]
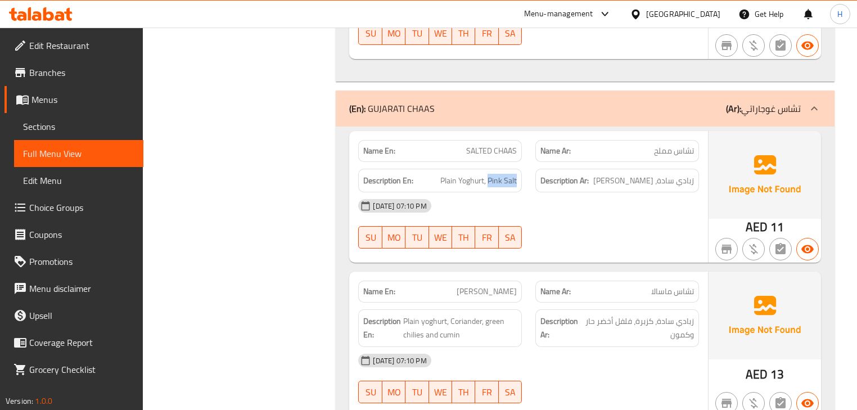
drag, startPoint x: 490, startPoint y: 143, endPoint x: 519, endPoint y: 142, distance: 29.8
click at [519, 169] on div "Description En: Plain Yoghurt, Pink Salt" at bounding box center [440, 181] width 164 height 24
click at [537, 169] on div "Description Ar: زبادي سادة، ملح وردي" at bounding box center [617, 181] width 164 height 24
click at [503, 286] on span "[PERSON_NAME]" at bounding box center [487, 292] width 60 height 12
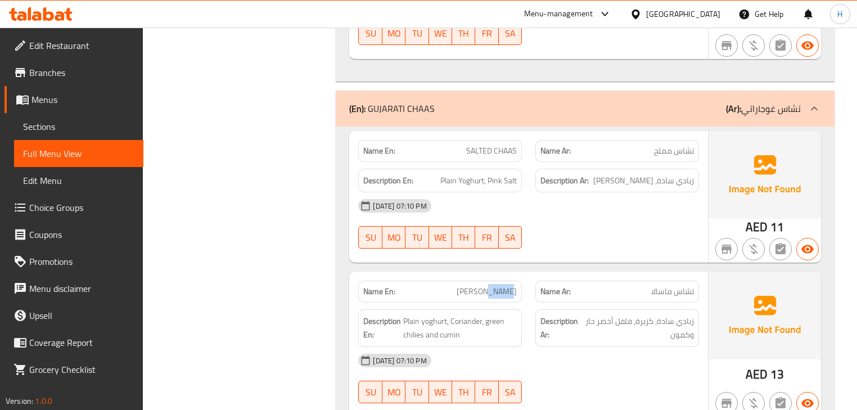
click at [525, 274] on div "Name En: MASALA CHAAS" at bounding box center [439, 291] width 177 height 35
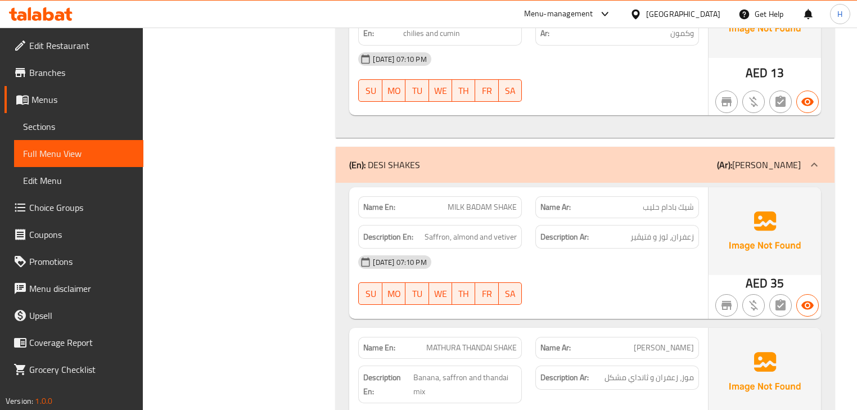
scroll to position [3536, 0]
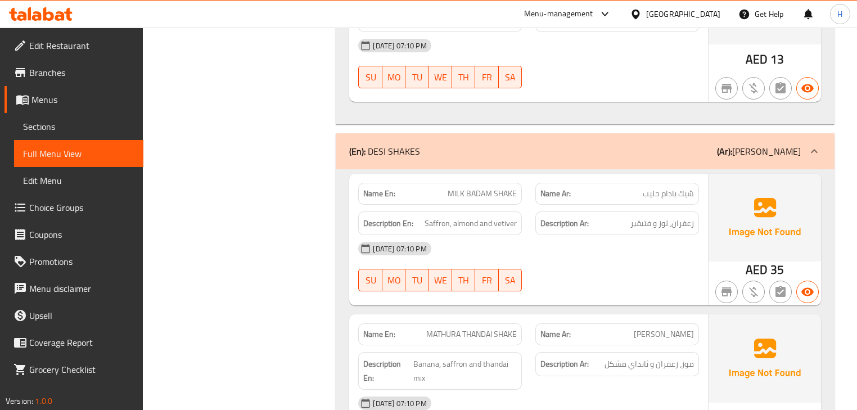
click at [502, 188] on span "MILK BADAM SHAKE" at bounding box center [482, 194] width 69 height 12
copy span "MILK BADAM SHAKE"
click at [521, 211] on div "Description En: Saffron, almond and vetiver" at bounding box center [440, 223] width 164 height 24
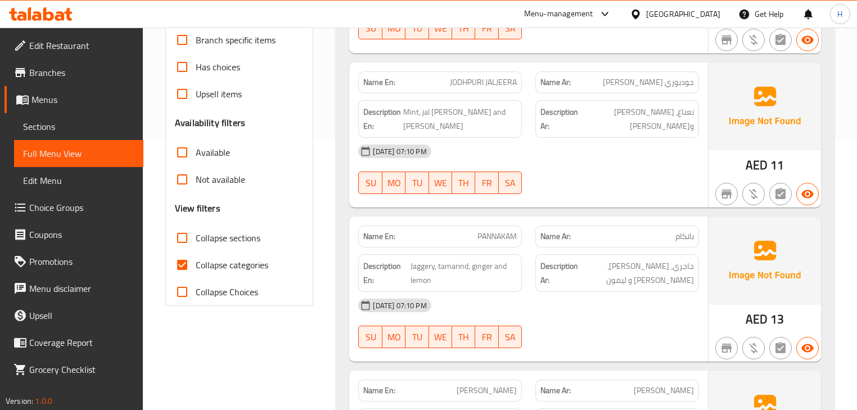
scroll to position [3487, 0]
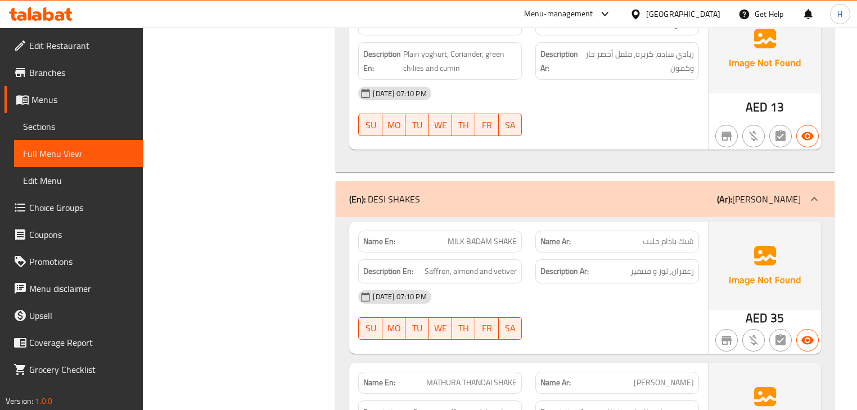
click at [533, 252] on div "Description Ar: زعفران، لوز و فتيڤير" at bounding box center [616, 271] width 177 height 38
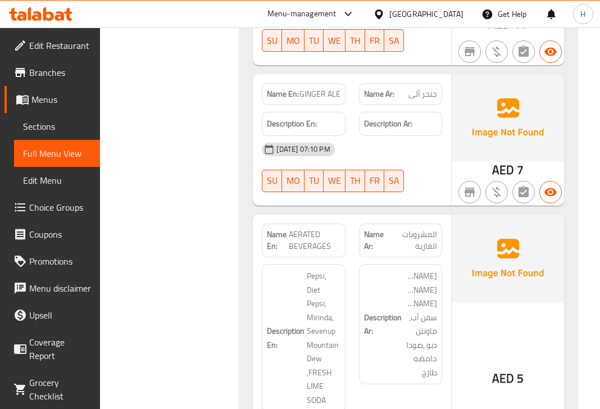
scroll to position [8321, 0]
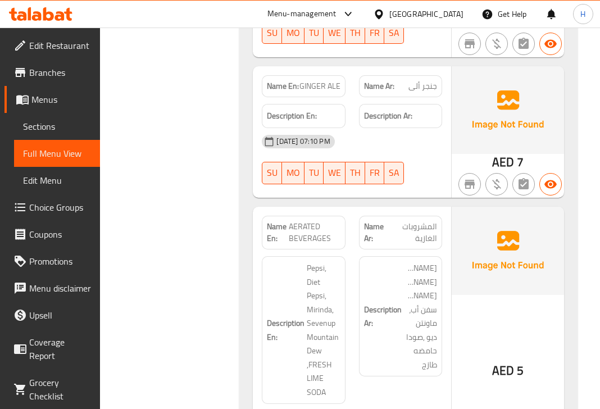
click at [518, 254] on img at bounding box center [508, 251] width 112 height 88
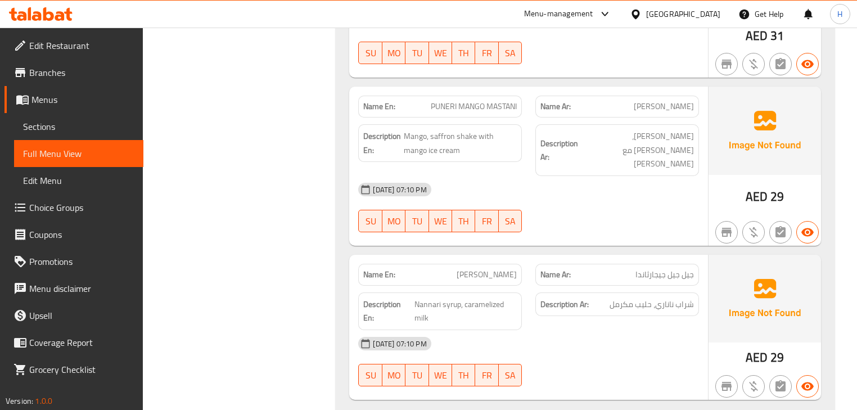
scroll to position [3992, 0]
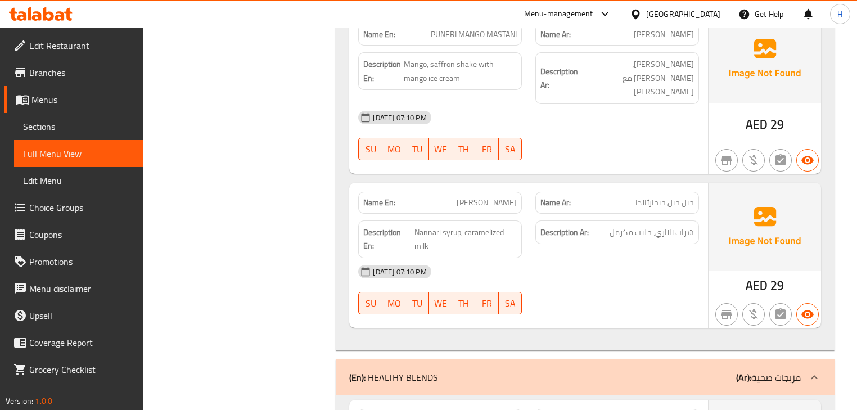
click at [519, 220] on div "Description En: Nannari syrup, caramelized milk" at bounding box center [440, 239] width 164 height 38
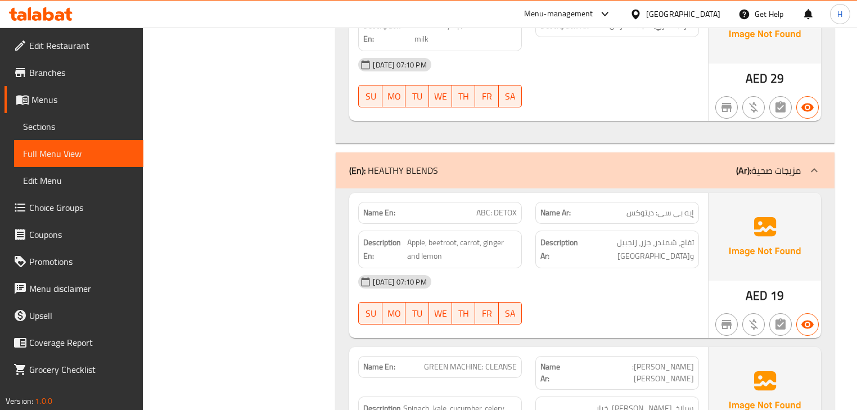
scroll to position [4217, 0]
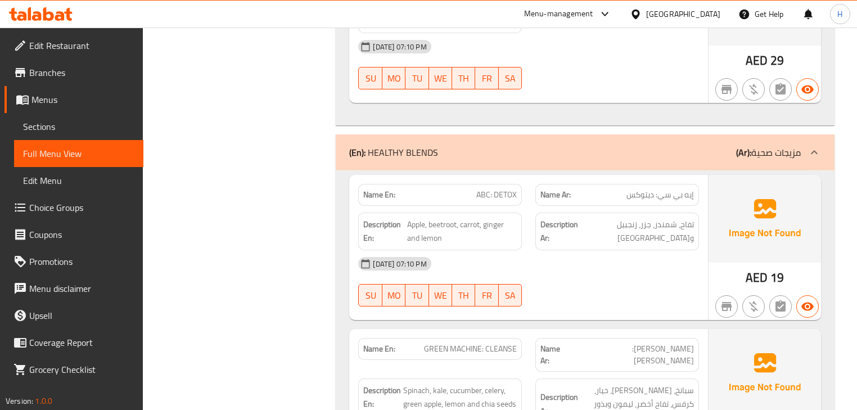
click at [500, 189] on span "ABC: DETOX" at bounding box center [496, 195] width 40 height 12
copy span "ABC: DETOX"
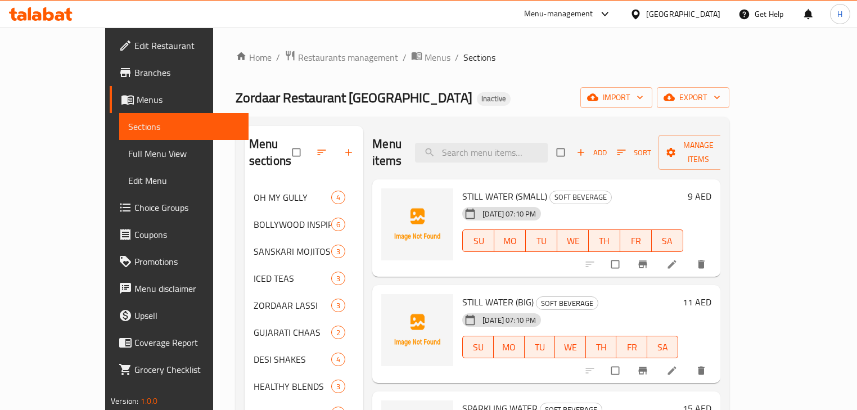
click at [134, 201] on span "Choice Groups" at bounding box center [186, 207] width 105 height 13
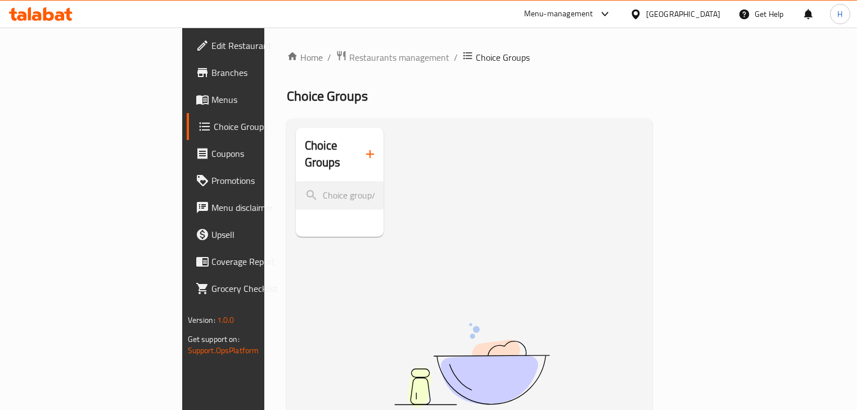
click at [363, 147] on icon "button" at bounding box center [369, 153] width 13 height 13
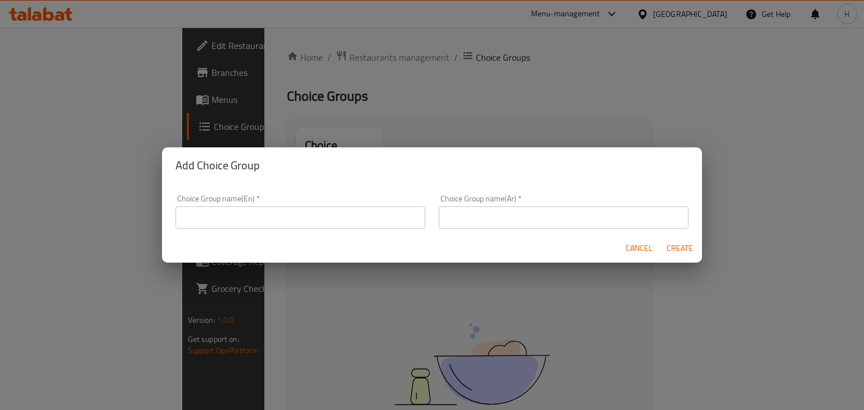
click at [282, 209] on input "text" at bounding box center [300, 217] width 250 height 22
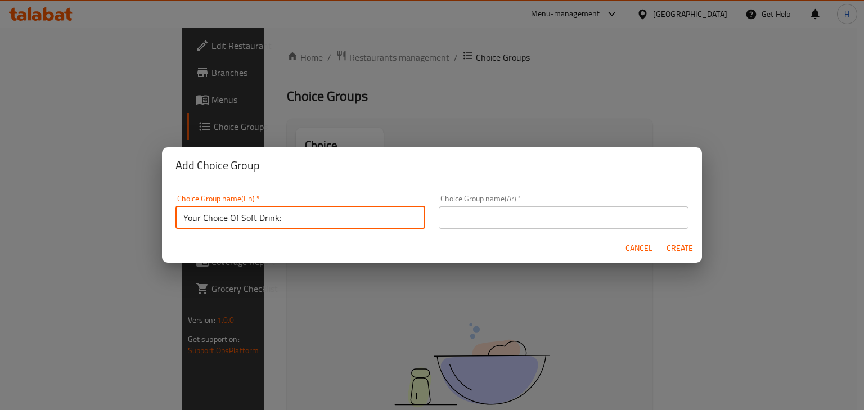
type input "Your Choice Of Soft Drink:"
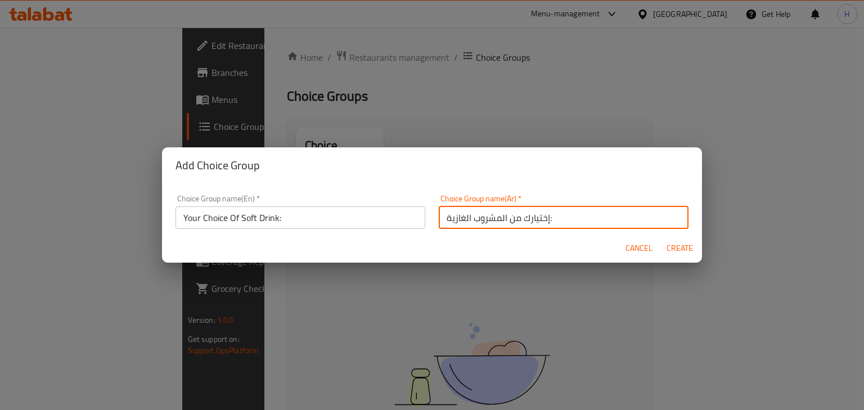
type input "إختيارك من المشروب الغازية:"
click at [661, 238] on button "Create" at bounding box center [679, 248] width 36 height 21
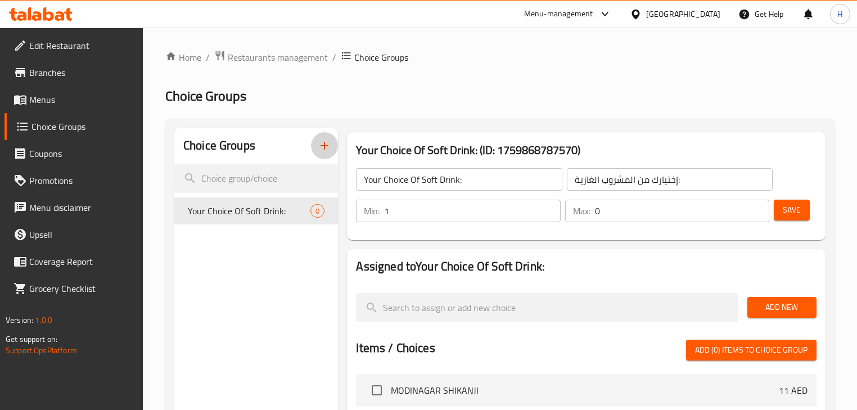
type input "1"
click at [546, 208] on input "1" at bounding box center [472, 211] width 176 height 22
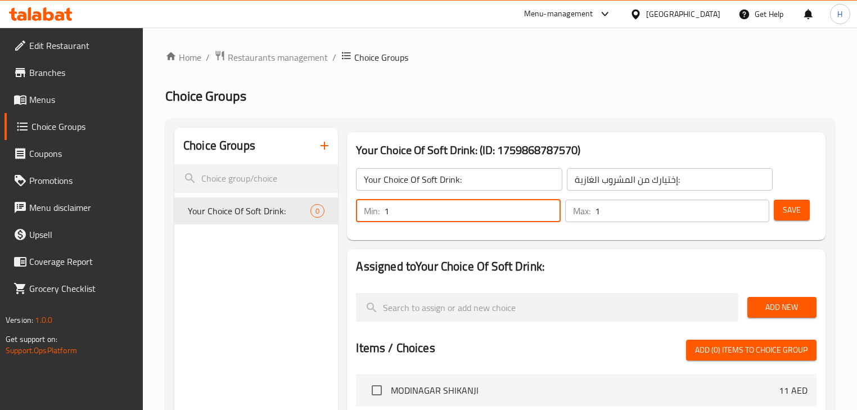
type input "1"
click at [759, 205] on input "1" at bounding box center [682, 211] width 174 height 22
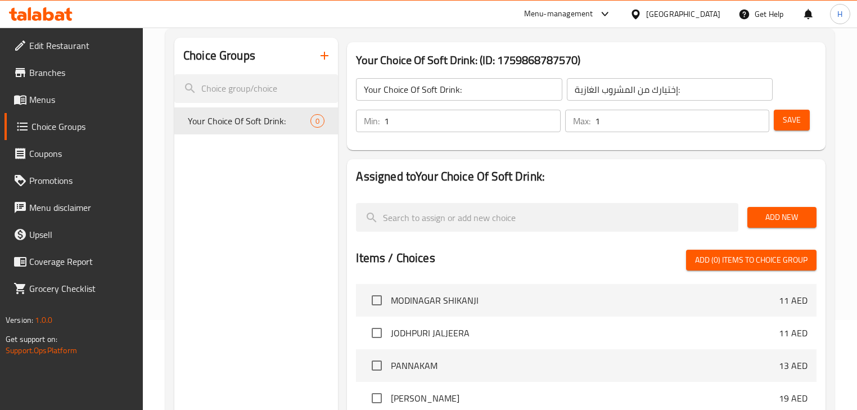
click at [776, 202] on div "Add New" at bounding box center [782, 217] width 78 height 38
click at [776, 215] on span "Add New" at bounding box center [781, 217] width 51 height 14
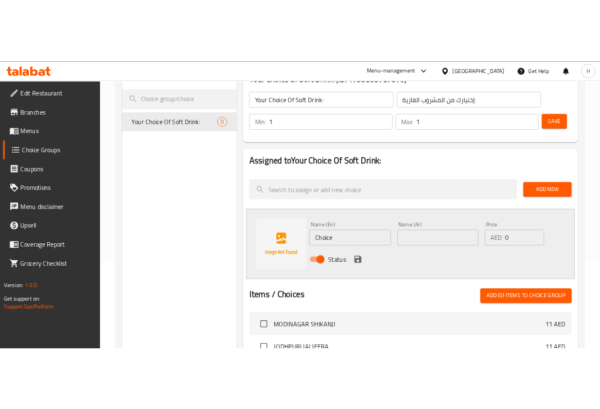
scroll to position [180, 0]
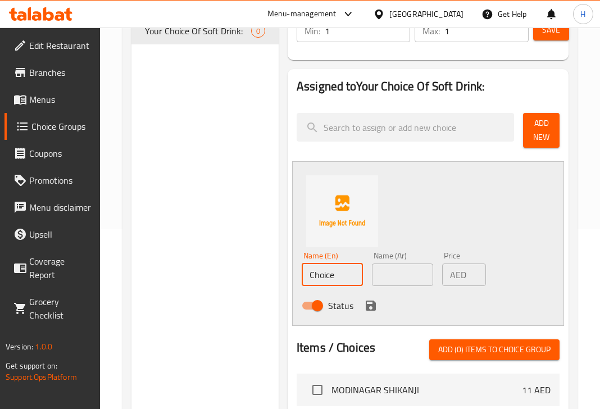
click at [328, 281] on input "Choice" at bounding box center [332, 275] width 61 height 22
paste input "Pepsi"
type input "Pepsi"
drag, startPoint x: 487, startPoint y: 309, endPoint x: 452, endPoint y: 308, distance: 34.9
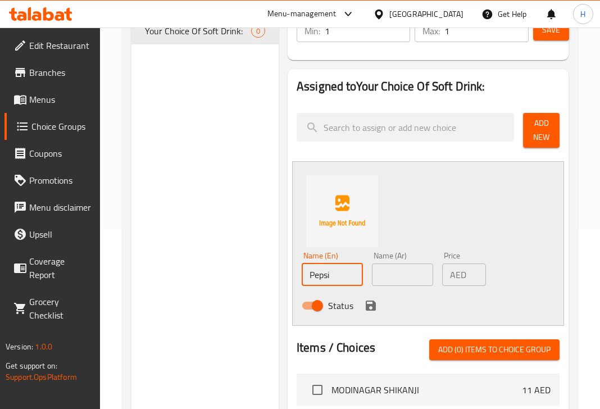
click at [482, 308] on div "Status" at bounding box center [402, 306] width 211 height 30
click at [401, 277] on input "text" at bounding box center [402, 275] width 61 height 22
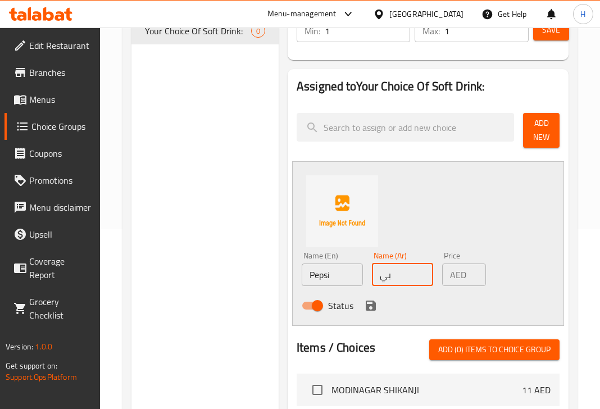
type input "بيبسي"
click at [376, 305] on icon "save" at bounding box center [370, 305] width 13 height 13
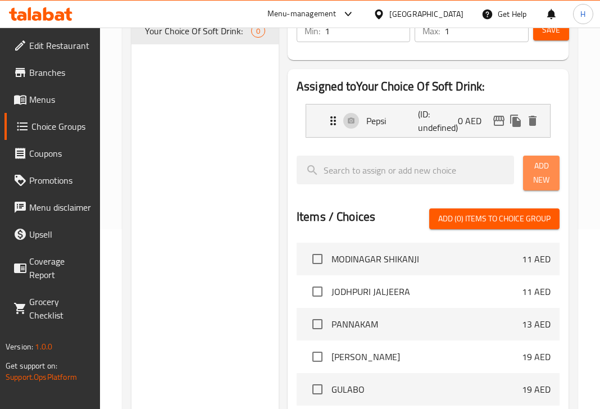
click at [545, 169] on span "Add New" at bounding box center [541, 173] width 19 height 28
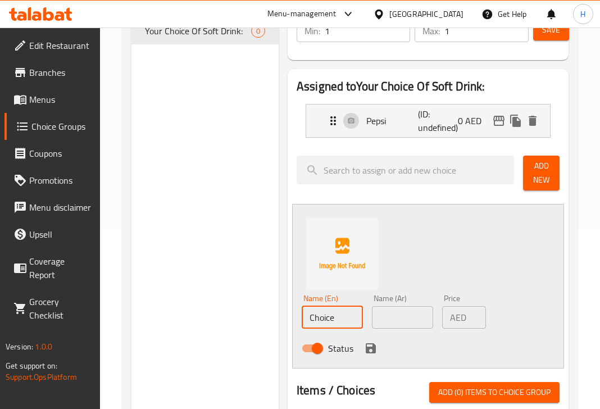
click at [329, 325] on input "Choice" at bounding box center [332, 317] width 61 height 22
paste input "Diet Pepsi"
type input "Diet Pepsi"
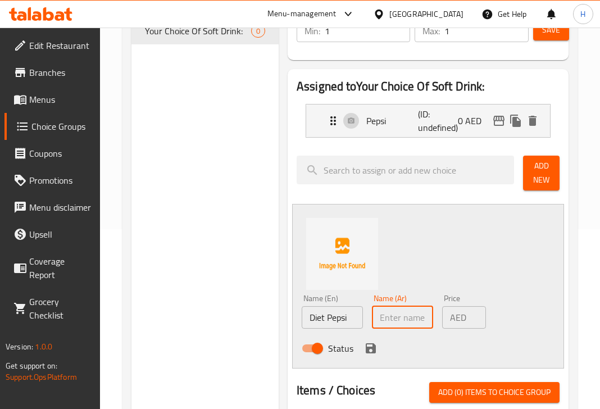
click at [401, 319] on input "text" at bounding box center [402, 317] width 61 height 22
type input "بيبسي دايت"
click at [369, 349] on icon "save" at bounding box center [370, 348] width 13 height 13
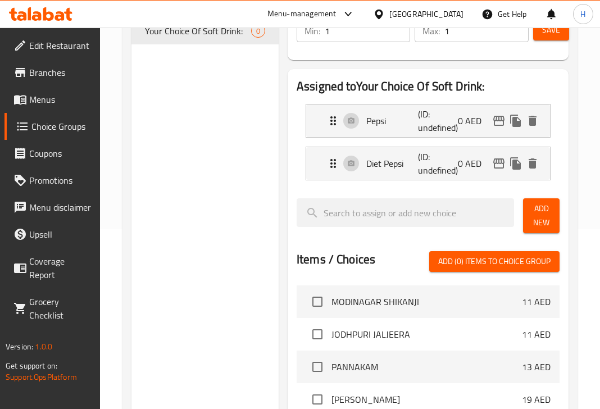
click at [542, 214] on span "Add New" at bounding box center [541, 216] width 19 height 28
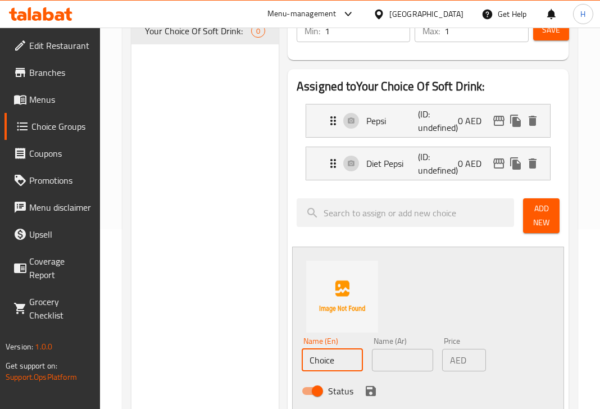
click at [322, 360] on input "Choice" at bounding box center [332, 360] width 61 height 22
paste input "[PERSON_NAME]"
type input "[PERSON_NAME]"
click at [400, 358] on input "text" at bounding box center [402, 360] width 61 height 22
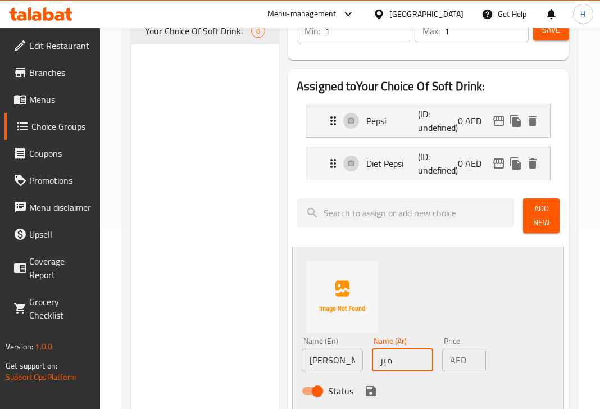
type input "ميرندا"
click at [374, 391] on icon "save" at bounding box center [371, 391] width 10 height 10
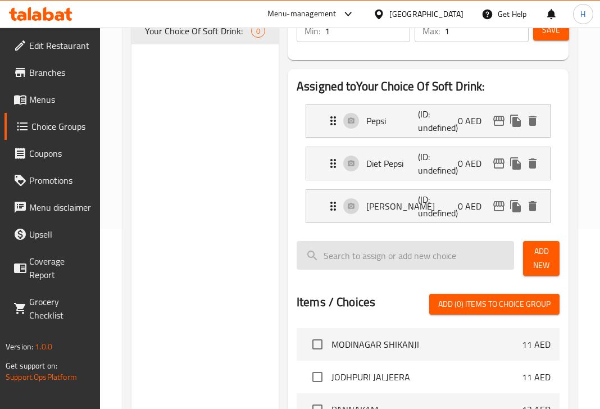
drag, startPoint x: 536, startPoint y: 251, endPoint x: 500, endPoint y: 269, distance: 41.0
click at [536, 251] on span "Add New" at bounding box center [541, 259] width 19 height 28
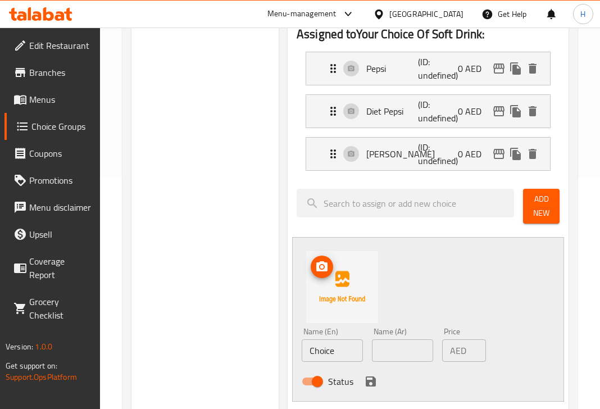
scroll to position [270, 0]
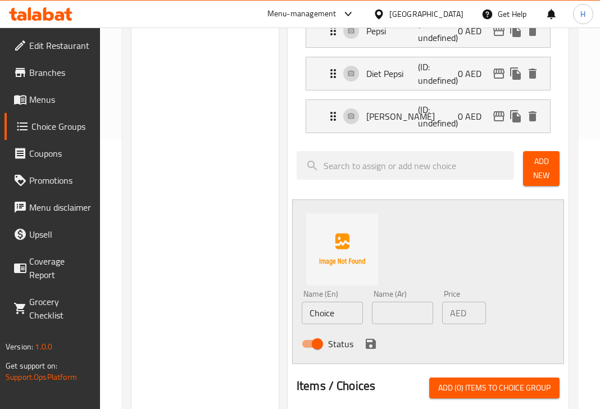
click at [340, 318] on input "Choice" at bounding box center [332, 313] width 61 height 22
type input "7 UP"
type input "س"
type input "7"
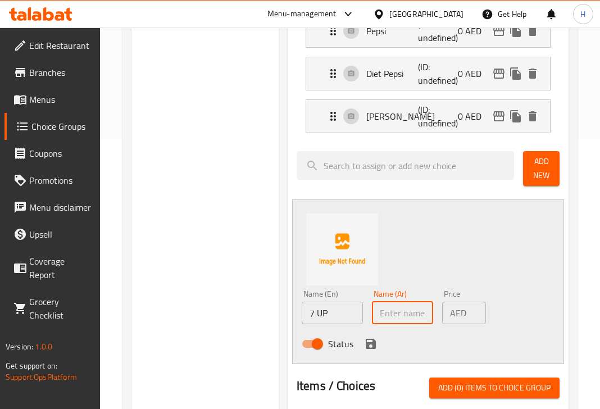
click at [396, 317] on input "text" at bounding box center [402, 313] width 61 height 22
paste input "سفن أب"
type input "سفن أب"
click at [369, 339] on icon "save" at bounding box center [371, 344] width 10 height 10
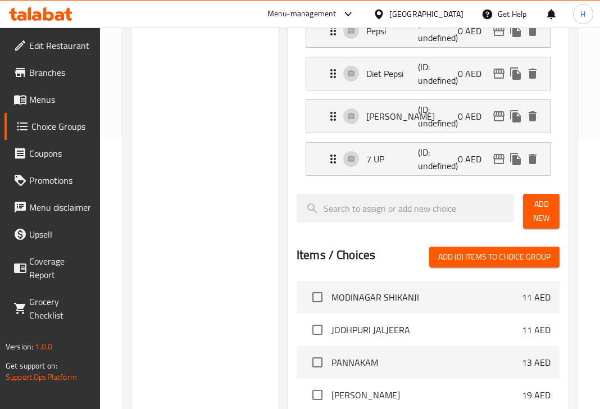
click at [552, 220] on button "Add New" at bounding box center [541, 211] width 37 height 35
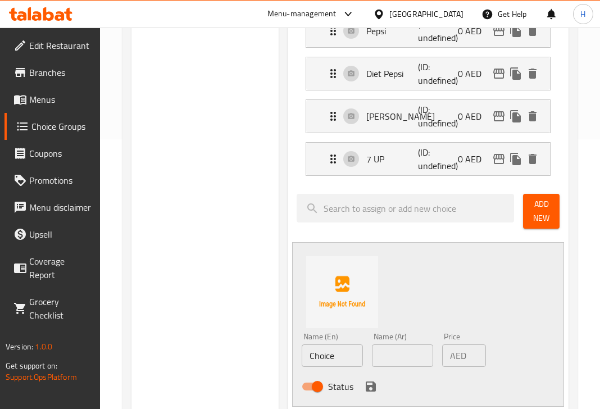
click at [331, 362] on input "Choice" at bounding box center [332, 356] width 61 height 22
paste input "Mountain Dew"
type input "Mountain Dew"
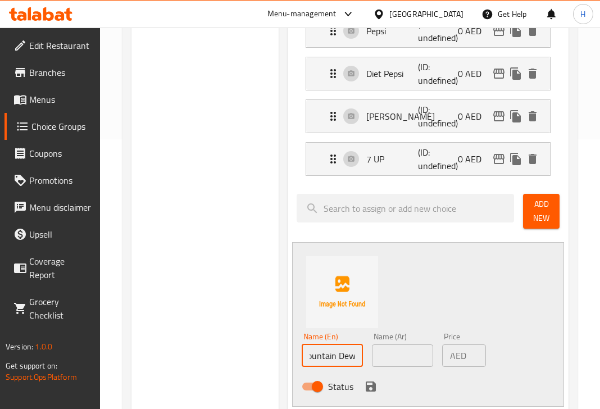
scroll to position [0, 0]
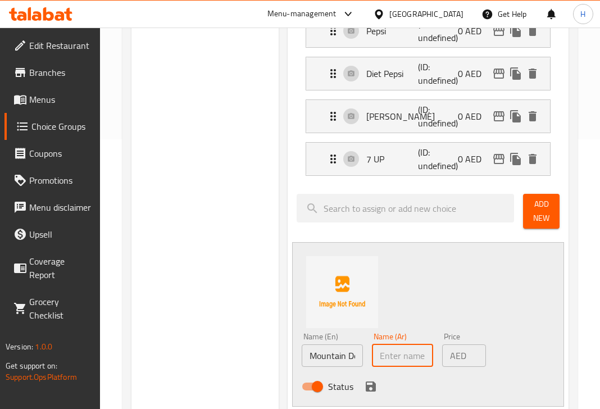
click at [410, 346] on input "text" at bounding box center [402, 356] width 61 height 22
paste input "ماونتن ديو"
type input "ماونتن ديو"
click at [368, 385] on icon "save" at bounding box center [371, 387] width 10 height 10
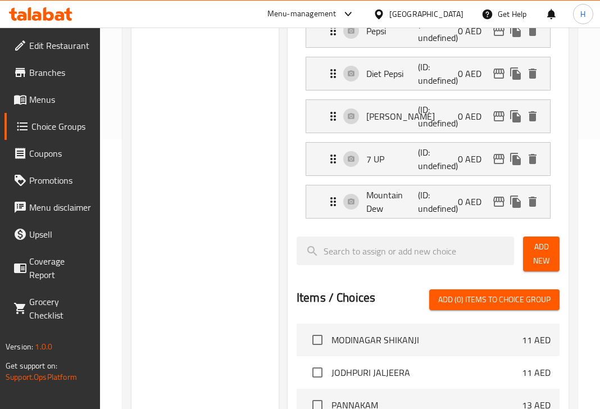
drag, startPoint x: 533, startPoint y: 249, endPoint x: 460, endPoint y: 277, distance: 78.3
click at [533, 249] on span "Add New" at bounding box center [541, 254] width 19 height 28
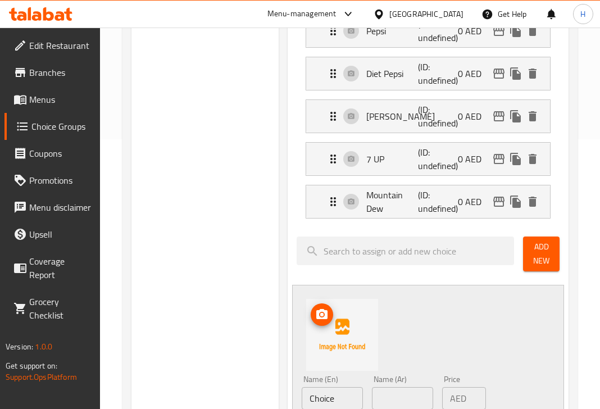
scroll to position [405, 0]
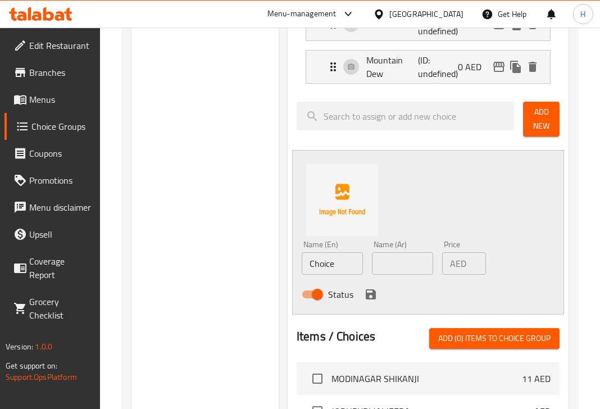
click at [338, 262] on input "Choice" at bounding box center [332, 263] width 61 height 22
paste input "FRESH LIME SODA"
type input "FRESH LIME SODA"
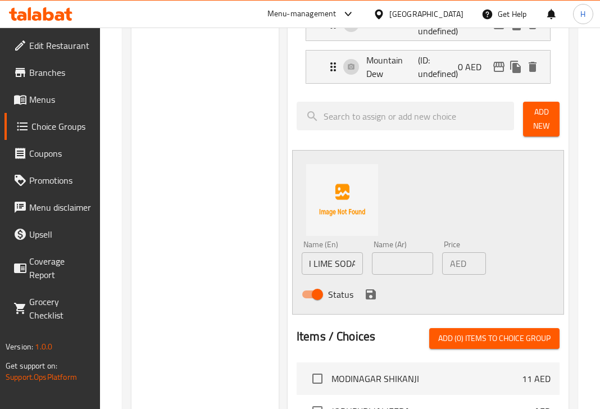
scroll to position [0, 0]
click at [395, 261] on input "text" at bounding box center [402, 263] width 61 height 22
paste input "صودا الليمون الطازج"
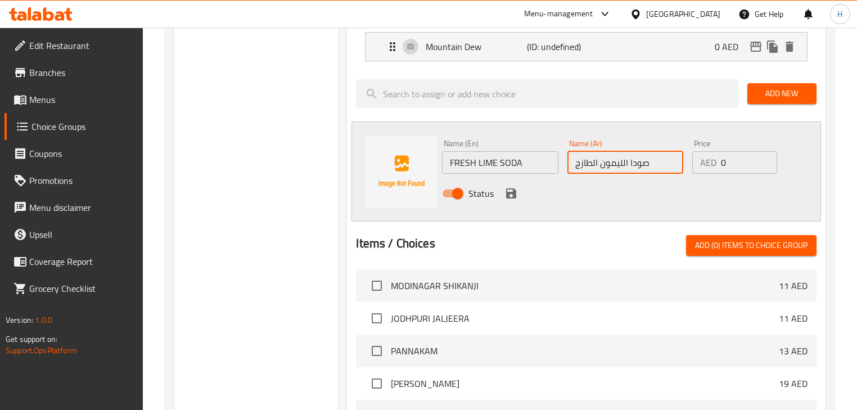
click at [618, 164] on input "صودا الليمون الطازج" at bounding box center [625, 162] width 116 height 22
type input "صودا الحامض الطازج"
click at [516, 189] on icon "save" at bounding box center [510, 193] width 13 height 13
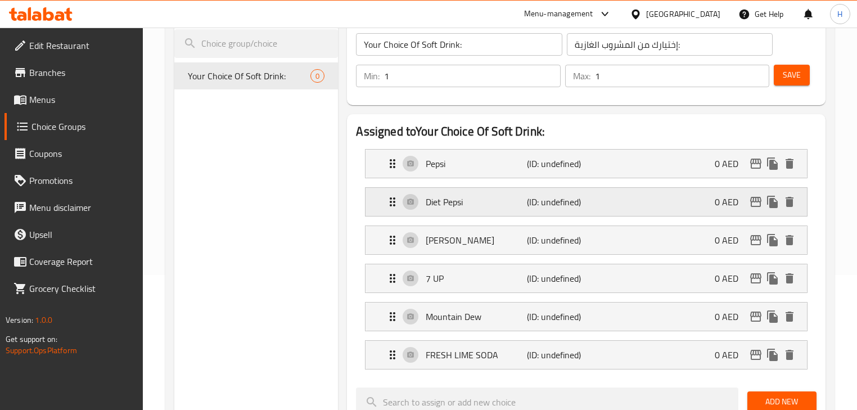
scroll to position [45, 0]
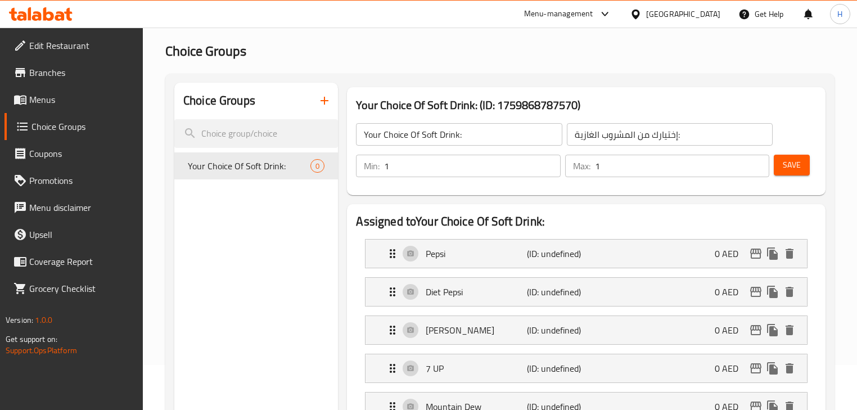
click at [792, 170] on span "Save" at bounding box center [792, 165] width 18 height 14
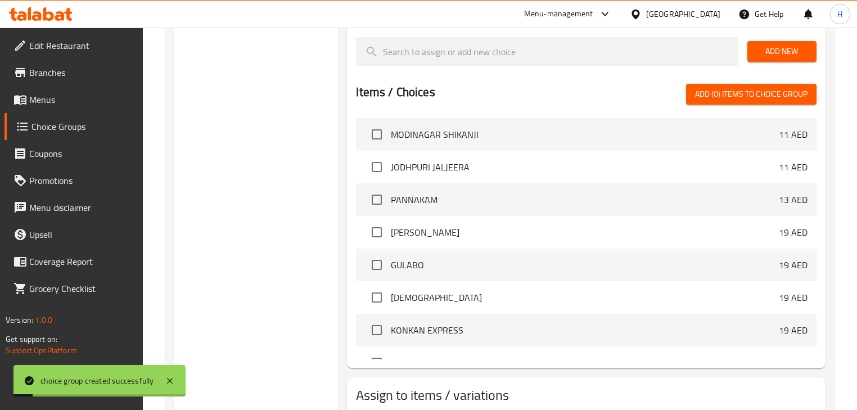
scroll to position [557, 0]
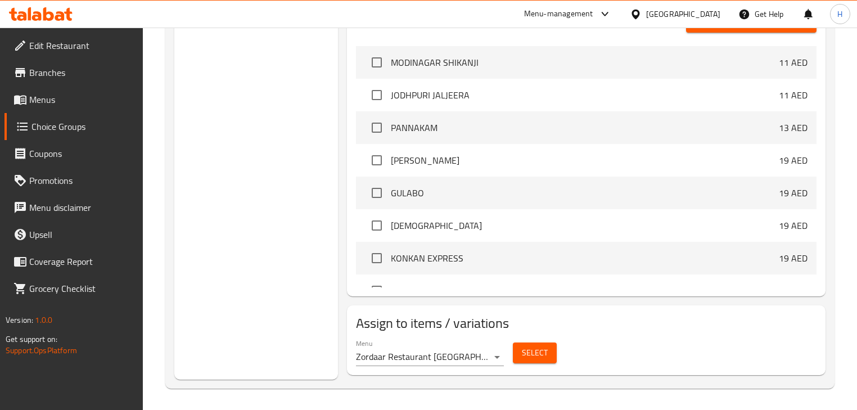
click at [515, 349] on button "Select" at bounding box center [535, 352] width 44 height 21
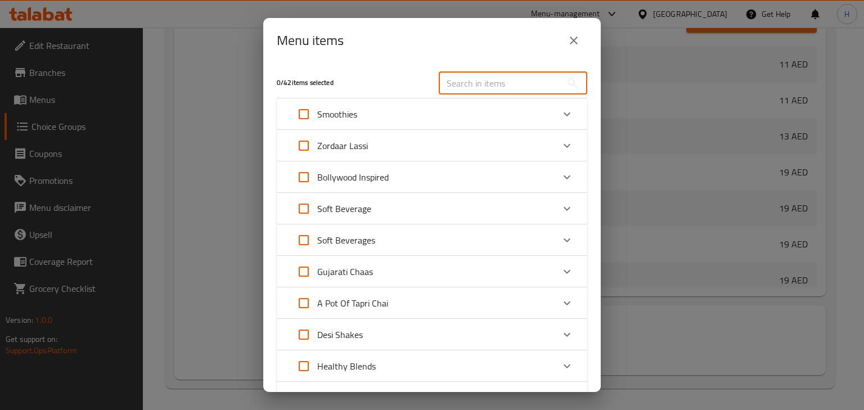
click at [484, 81] on input "text" at bounding box center [500, 83] width 123 height 22
paste input "AERATED BEVERAGES"
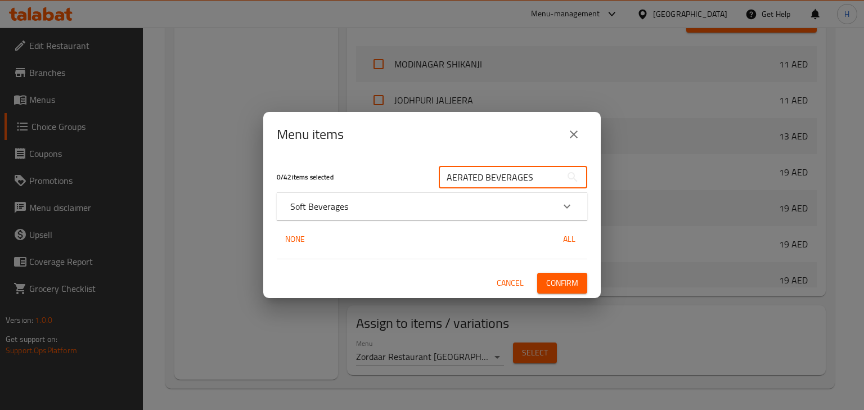
type input "AERATED BEVERAGES"
click at [380, 205] on div "Soft Beverages" at bounding box center [421, 206] width 263 height 13
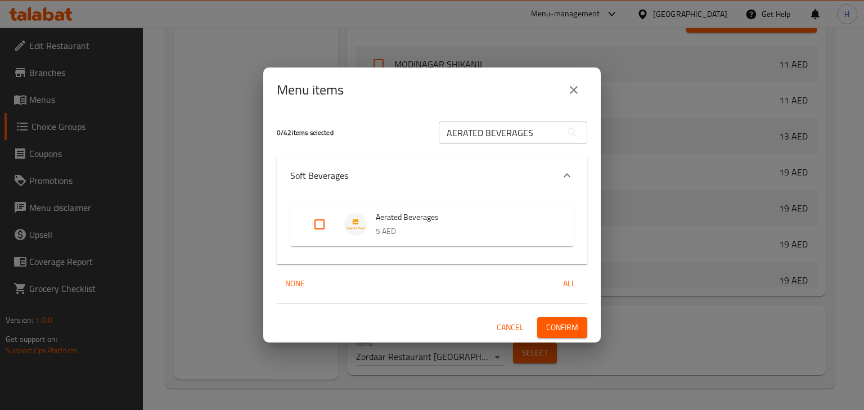
drag, startPoint x: 323, startPoint y: 227, endPoint x: 333, endPoint y: 238, distance: 15.1
click at [323, 227] on input "Expand" at bounding box center [319, 224] width 27 height 27
checkbox input "true"
click at [562, 327] on span "Confirm" at bounding box center [562, 327] width 32 height 14
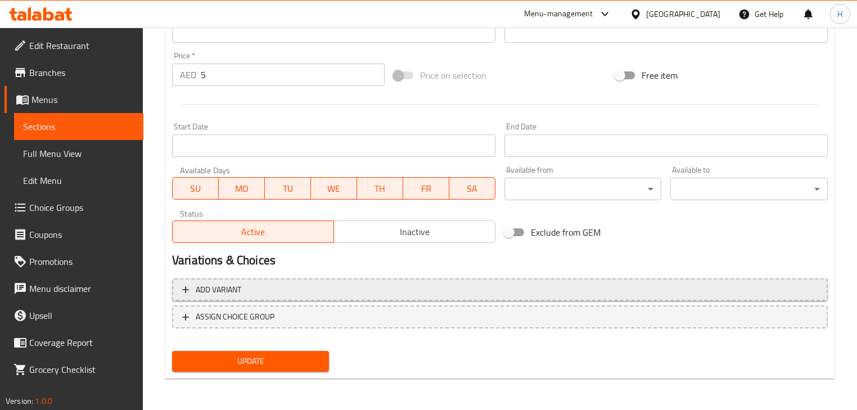
click at [511, 292] on span "Add variant" at bounding box center [499, 290] width 635 height 14
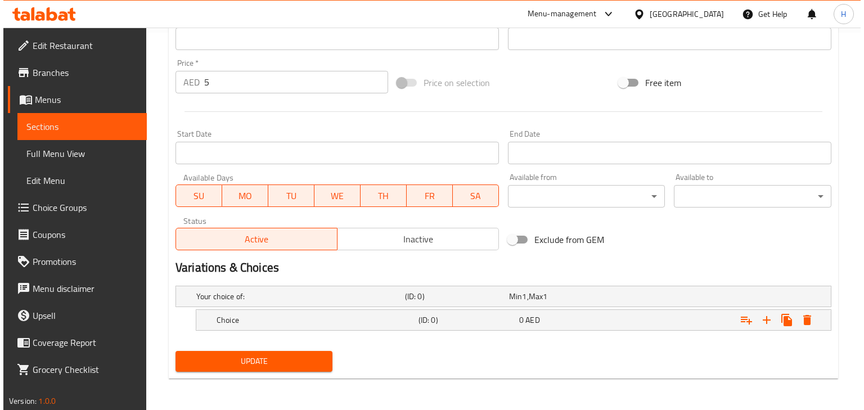
scroll to position [377, 0]
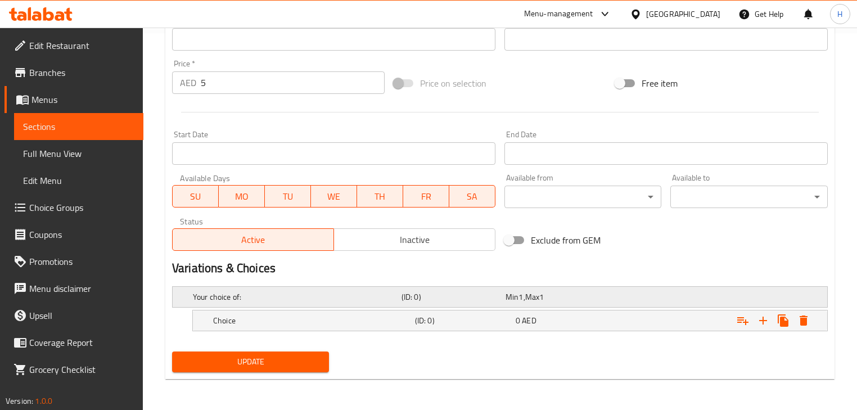
click at [544, 296] on span "1" at bounding box center [541, 297] width 4 height 15
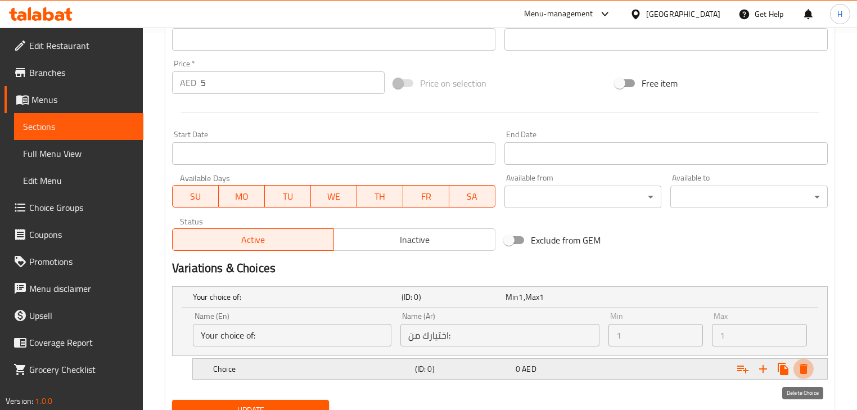
click at [801, 370] on icon "Expand" at bounding box center [803, 369] width 8 height 10
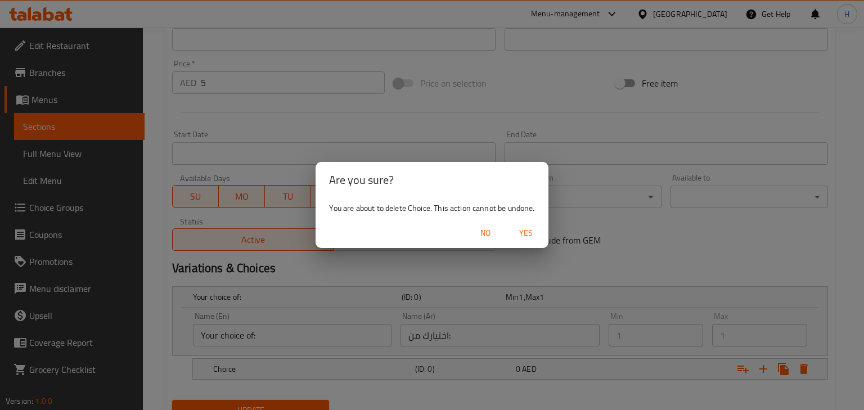
click at [536, 231] on span "Yes" at bounding box center [525, 233] width 27 height 14
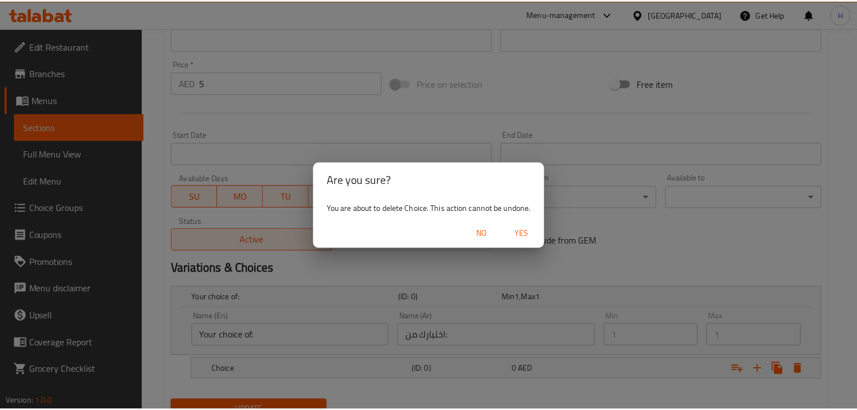
scroll to position [373, 0]
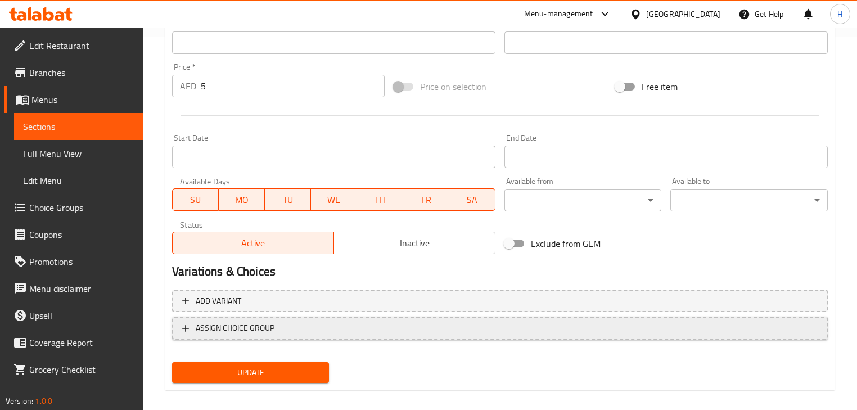
click at [389, 327] on span "ASSIGN CHOICE GROUP" at bounding box center [499, 328] width 635 height 14
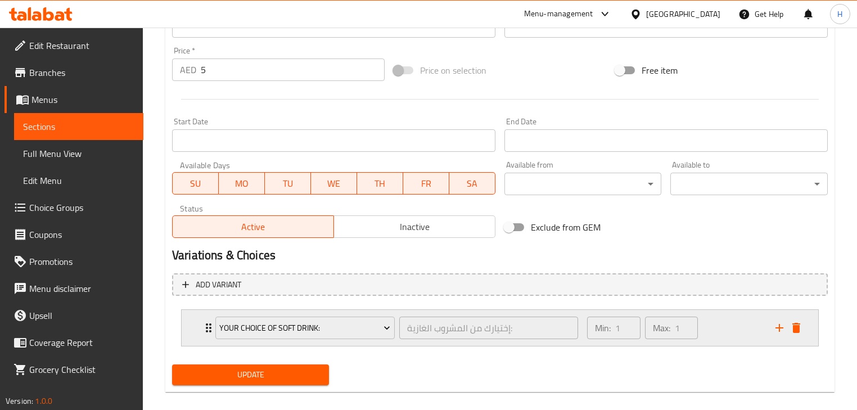
scroll to position [403, 0]
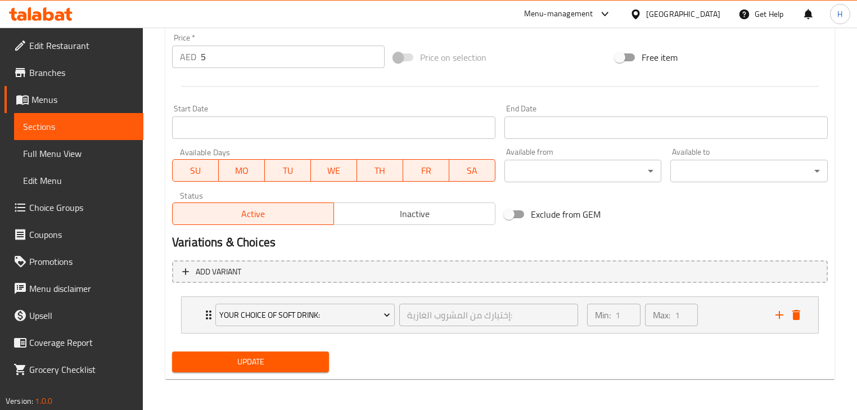
click at [306, 364] on span "Update" at bounding box center [250, 362] width 139 height 14
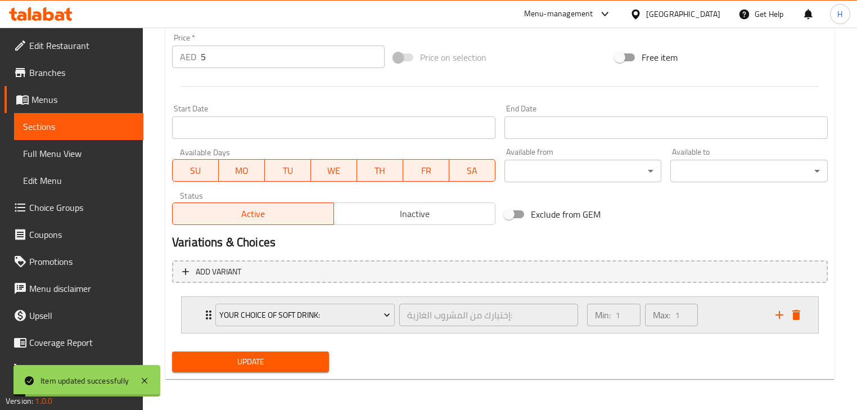
click at [706, 309] on div "Min: 1 ​ Max: 1 ​" at bounding box center [674, 315] width 188 height 36
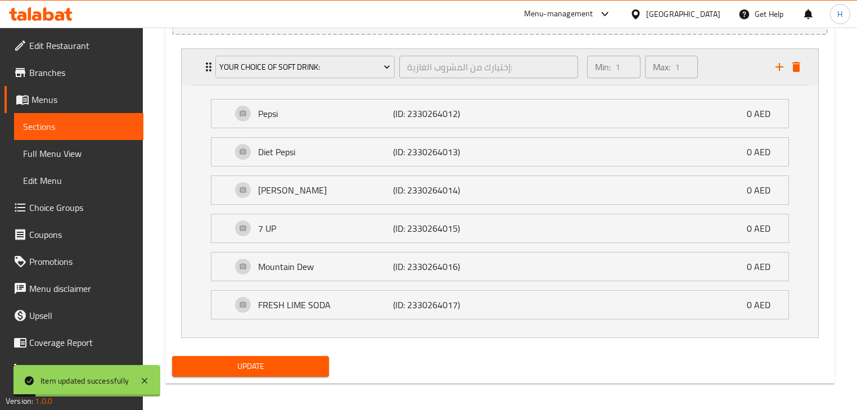
scroll to position [653, 0]
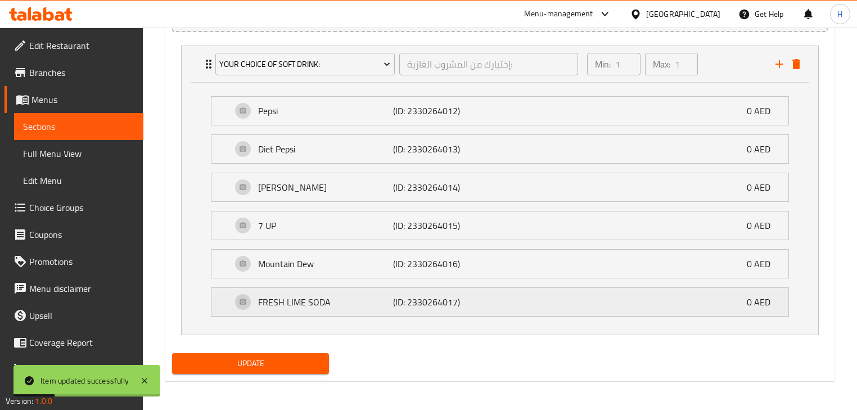
click at [378, 306] on p "FRESH LIME SODA" at bounding box center [325, 301] width 135 height 13
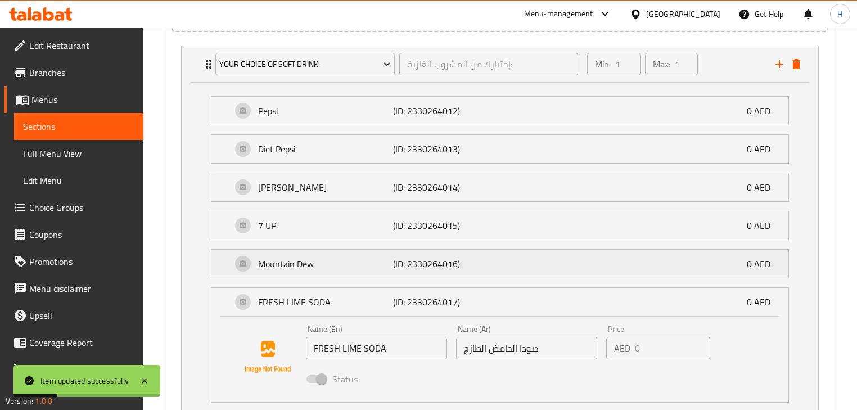
click at [337, 274] on div "Mountain Dew (ID: 2330264016) 0 AED" at bounding box center [503, 264] width 543 height 28
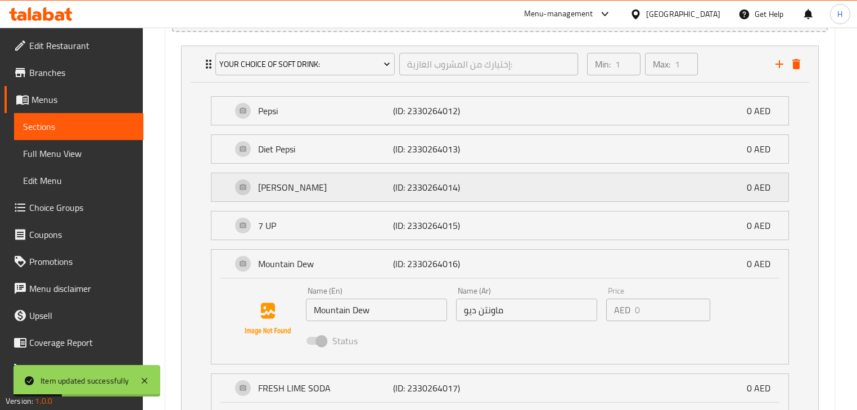
drag, startPoint x: 287, startPoint y: 229, endPoint x: 277, endPoint y: 189, distance: 41.3
click at [286, 227] on p "7 UP" at bounding box center [325, 225] width 135 height 13
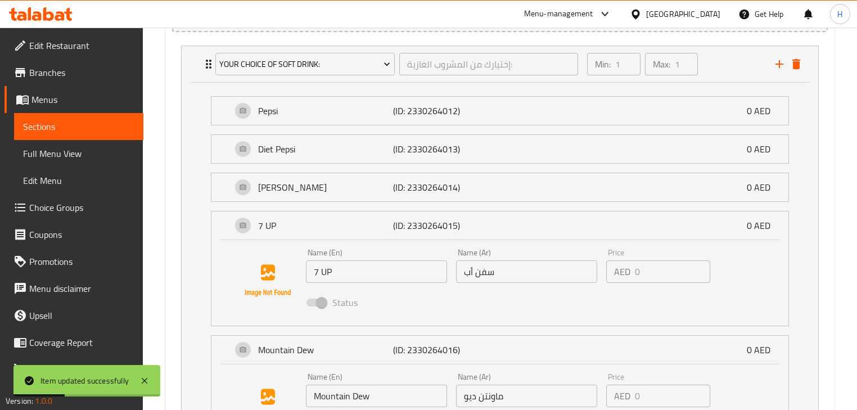
drag, startPoint x: 277, startPoint y: 189, endPoint x: 279, endPoint y: 150, distance: 39.5
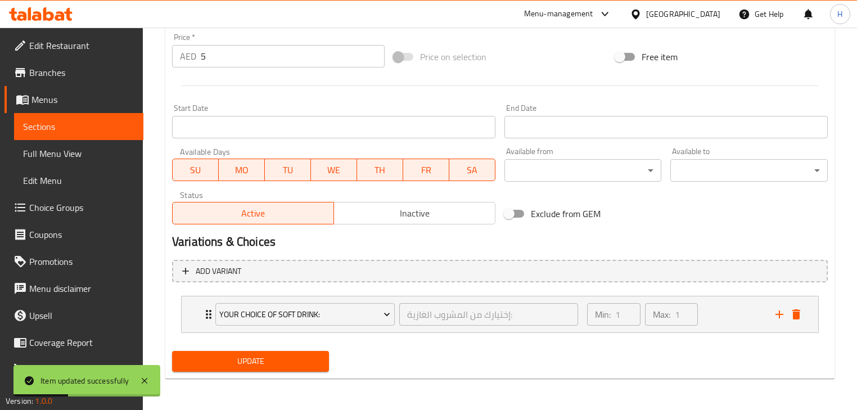
scroll to position [403, 0]
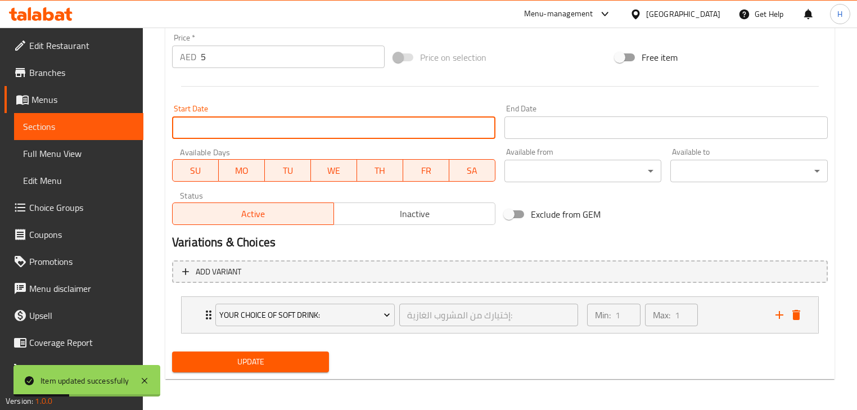
click at [284, 131] on input "Start Date" at bounding box center [333, 127] width 323 height 22
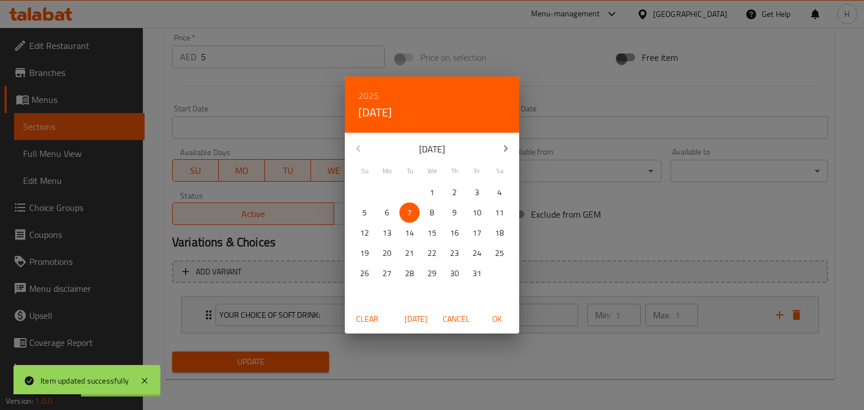
click at [654, 232] on div "2025 Tue, Oct 7 October 2025 Su Mo Tu We Th Fr Sa 28 29 30 1 2 3 4 5 6 7 8 9 10…" at bounding box center [432, 205] width 864 height 410
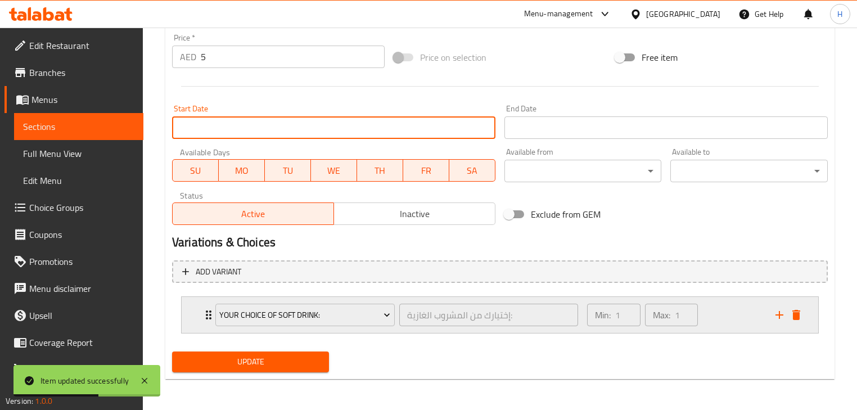
click at [739, 312] on div "Min: 1 ​ Max: 1 ​" at bounding box center [674, 315] width 188 height 36
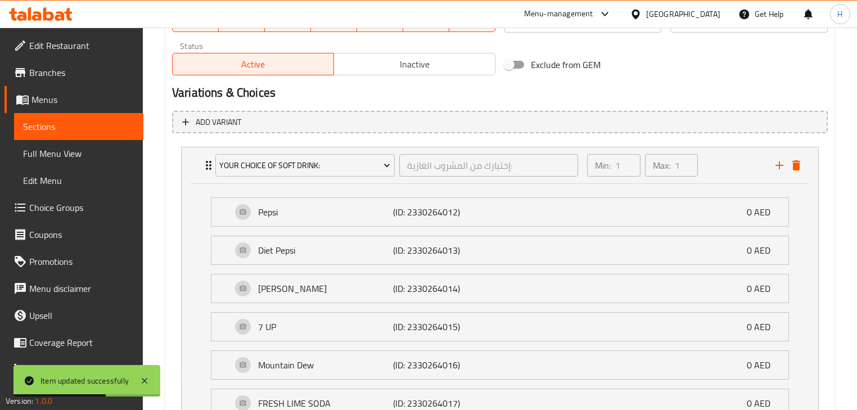
scroll to position [654, 0]
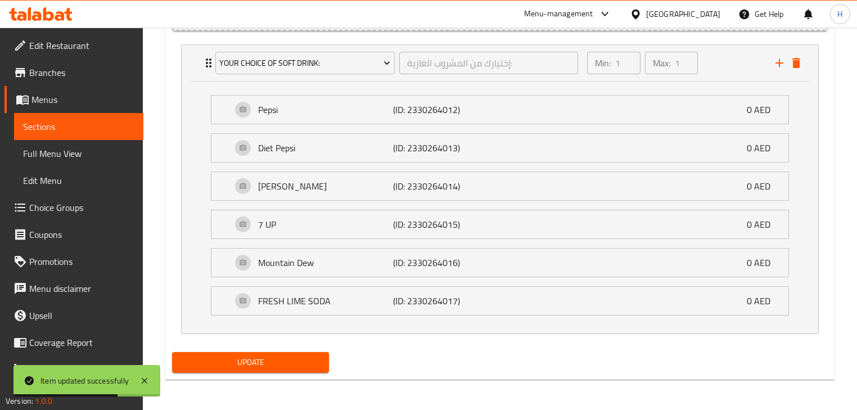
drag, startPoint x: 324, startPoint y: 292, endPoint x: 296, endPoint y: 260, distance: 42.3
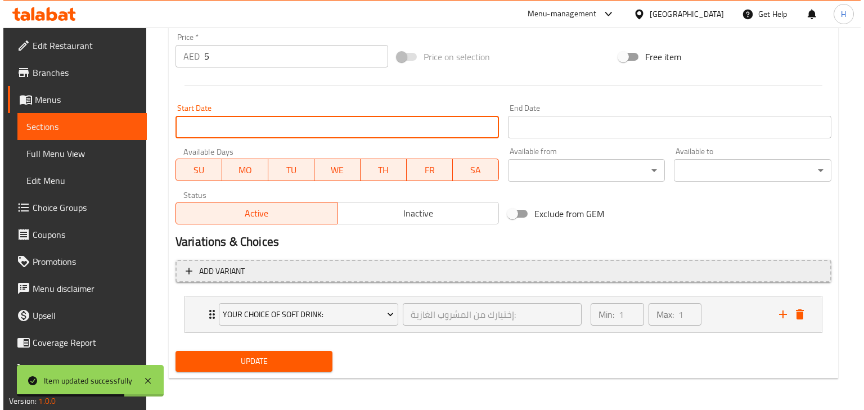
scroll to position [403, 0]
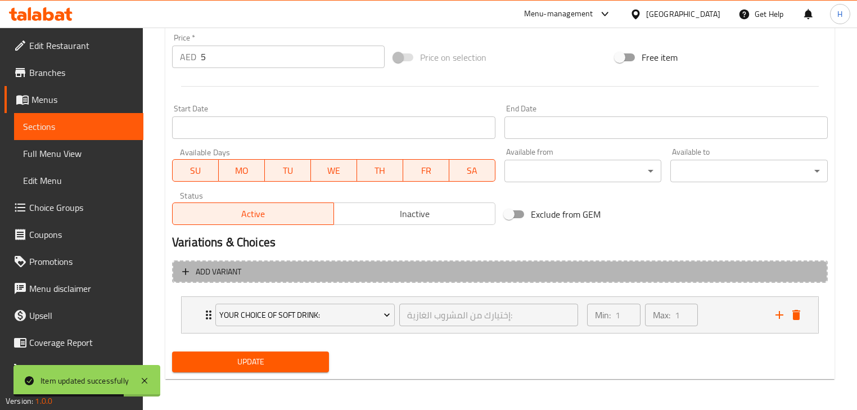
drag, startPoint x: 296, startPoint y: 260, endPoint x: 265, endPoint y: 243, distance: 35.2
click at [295, 260] on button "Add variant" at bounding box center [500, 271] width 656 height 23
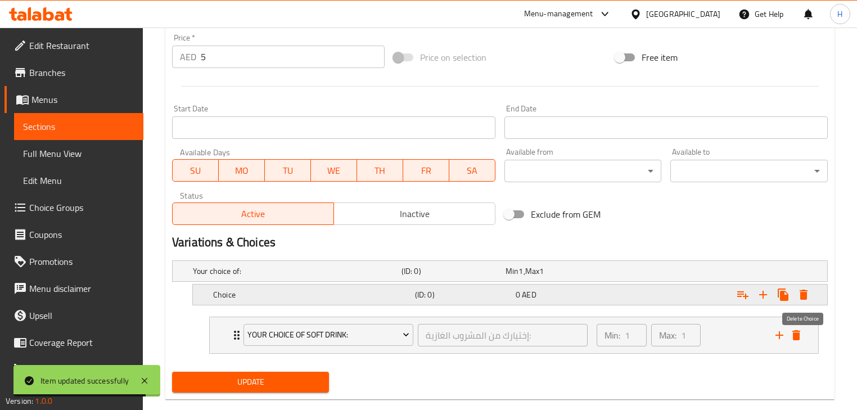
click at [803, 296] on icon "Expand" at bounding box center [803, 295] width 8 height 10
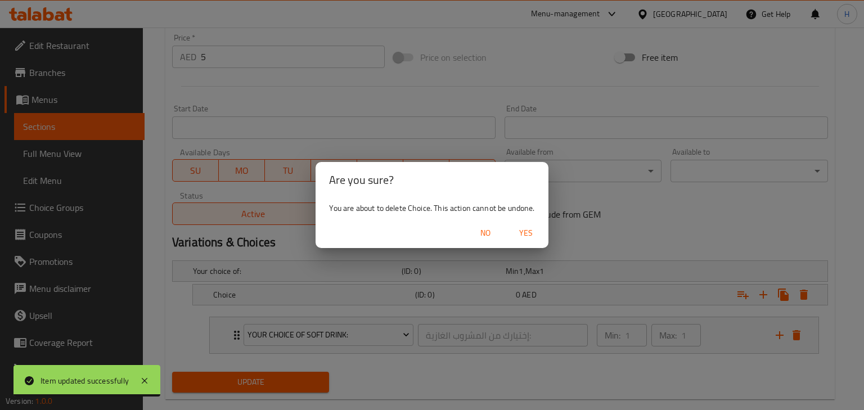
click at [531, 233] on span "Yes" at bounding box center [525, 233] width 27 height 14
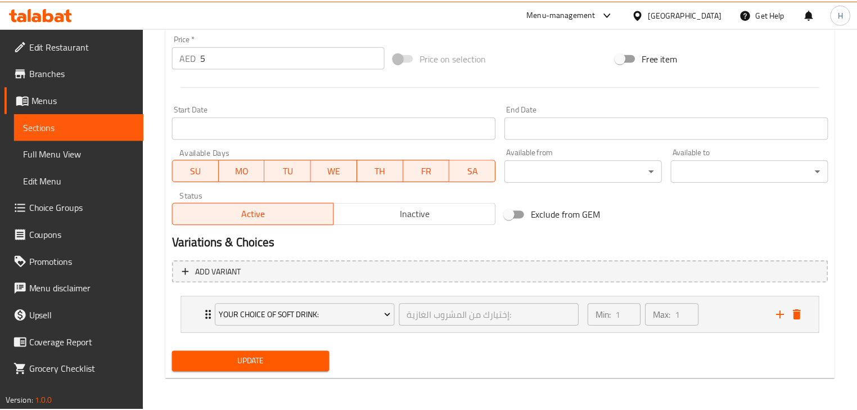
scroll to position [399, 0]
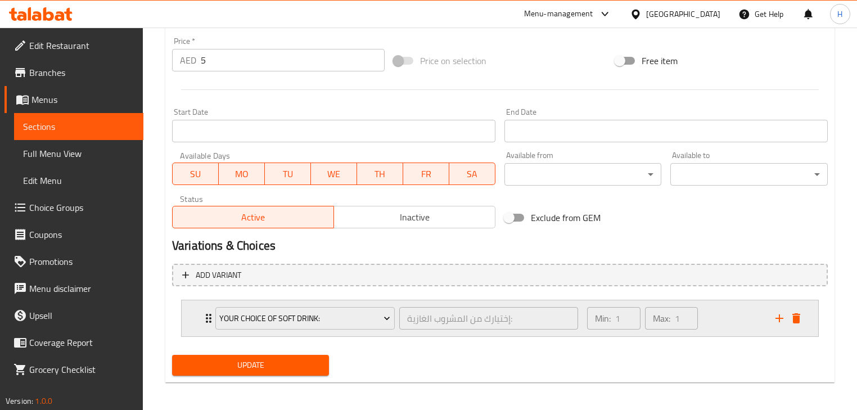
click at [714, 325] on div "Min: 1 ​ Max: 1 ​" at bounding box center [674, 318] width 188 height 36
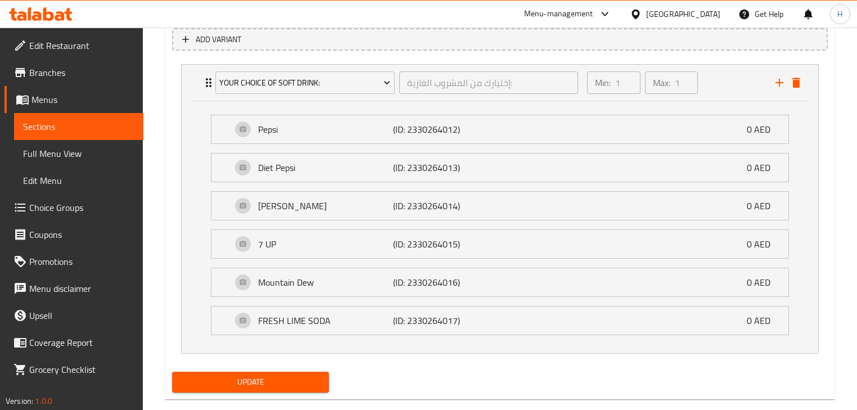
scroll to position [641, 0]
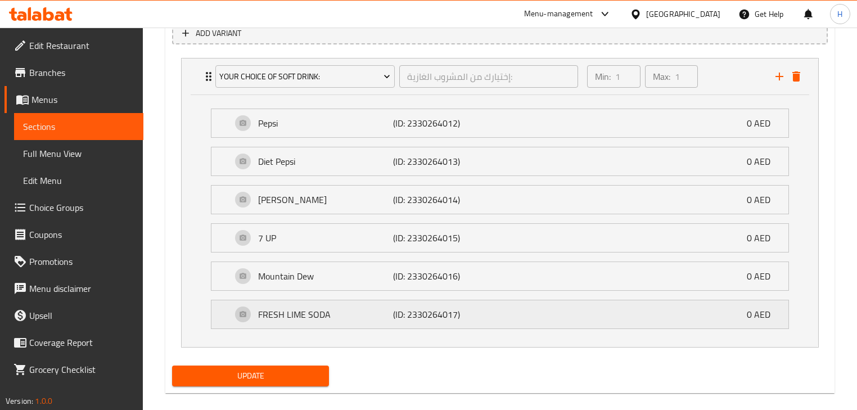
click at [311, 309] on p "FRESH LIME SODA" at bounding box center [325, 314] width 135 height 13
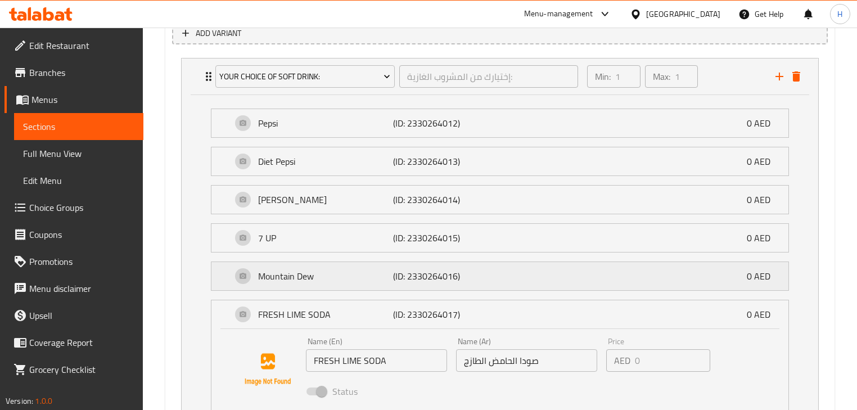
click at [290, 281] on p "Mountain Dew" at bounding box center [325, 275] width 135 height 13
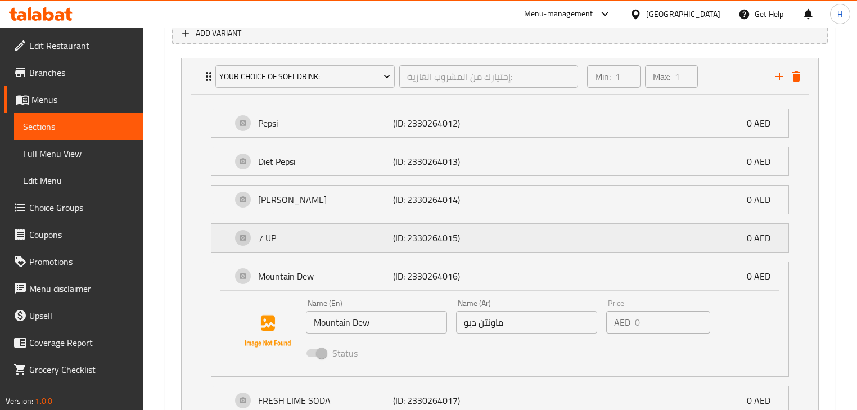
click at [270, 242] on p "7 UP" at bounding box center [325, 237] width 135 height 13
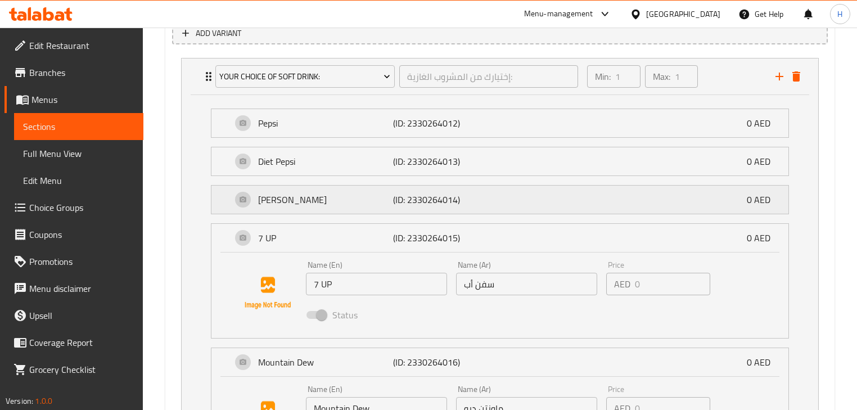
click at [313, 202] on p "Mirinda" at bounding box center [325, 199] width 135 height 13
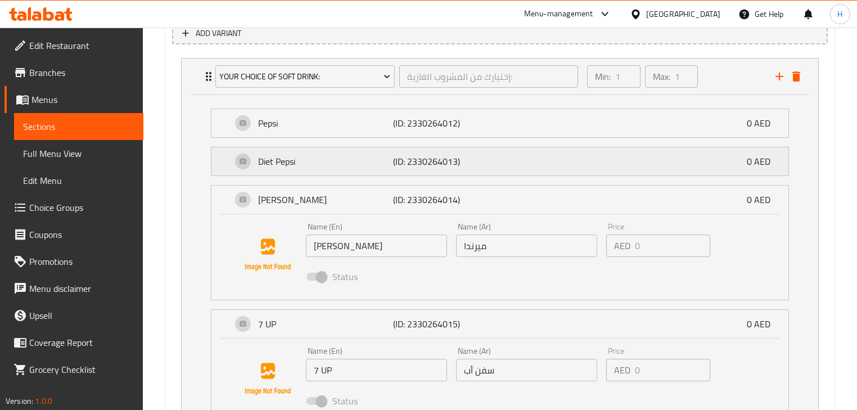
click at [268, 164] on p "Diet Pepsi" at bounding box center [325, 161] width 135 height 13
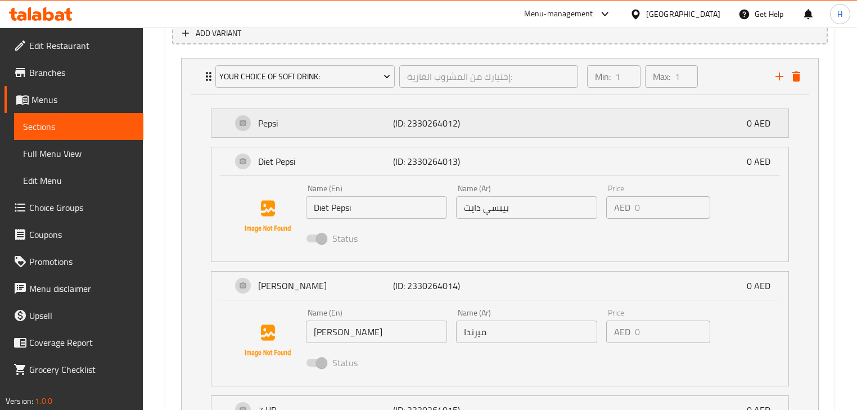
click at [314, 135] on div "Pepsi (ID: 2330264012) 0 AED" at bounding box center [503, 123] width 543 height 28
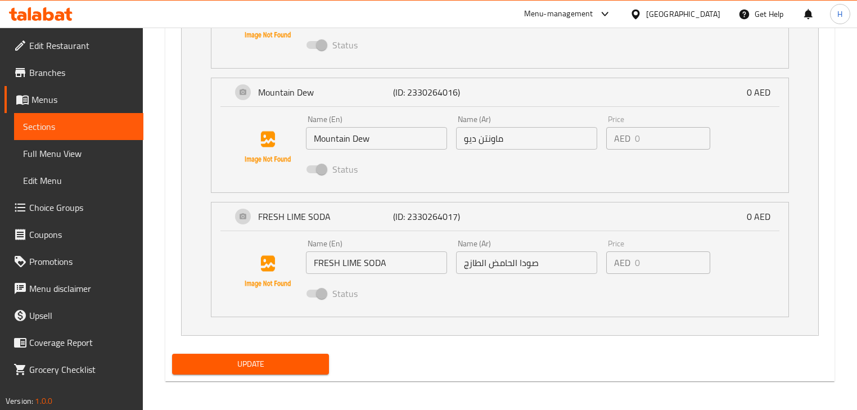
scroll to position [1170, 0]
click at [292, 365] on span "Update" at bounding box center [250, 363] width 139 height 14
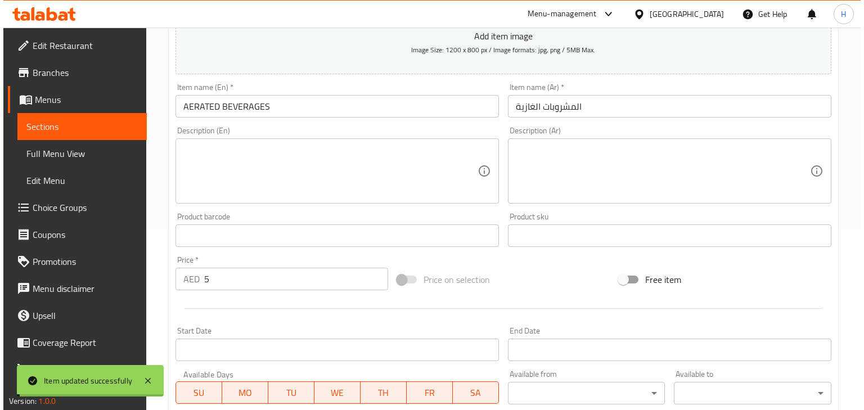
scroll to position [0, 0]
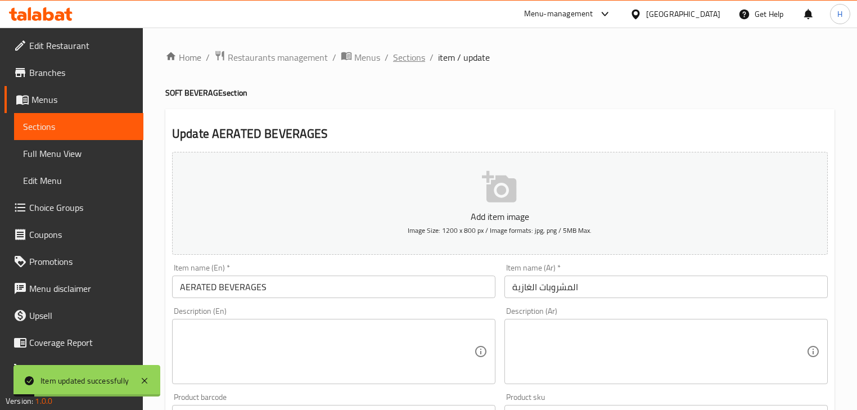
click at [409, 54] on span "Sections" at bounding box center [409, 57] width 32 height 13
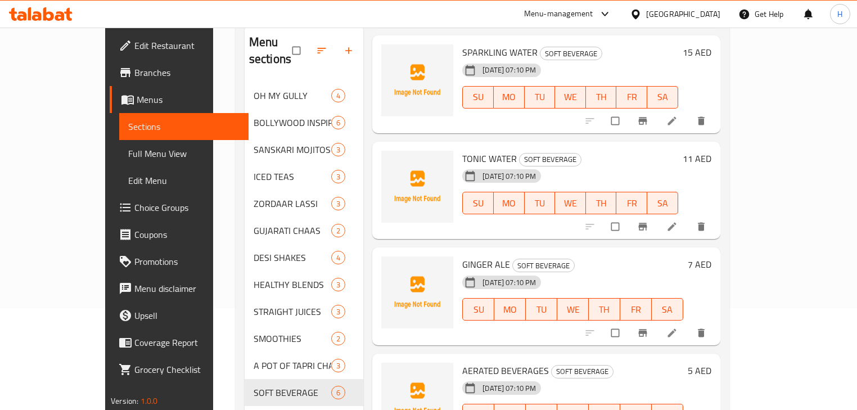
scroll to position [157, 0]
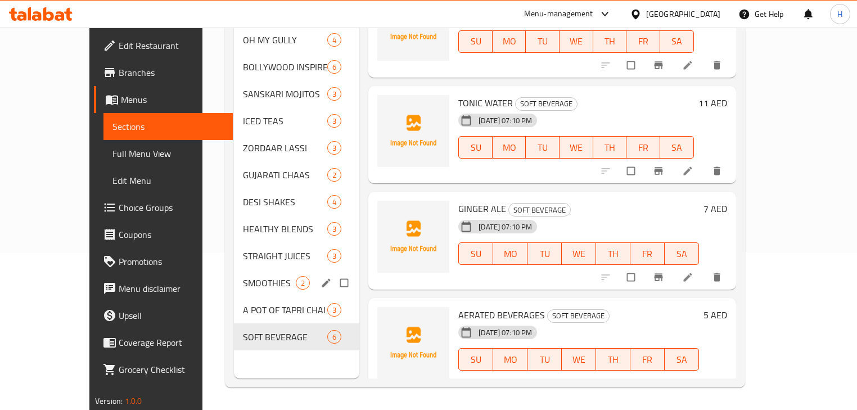
click at [234, 273] on div "SMOOTHIES 2" at bounding box center [296, 282] width 125 height 27
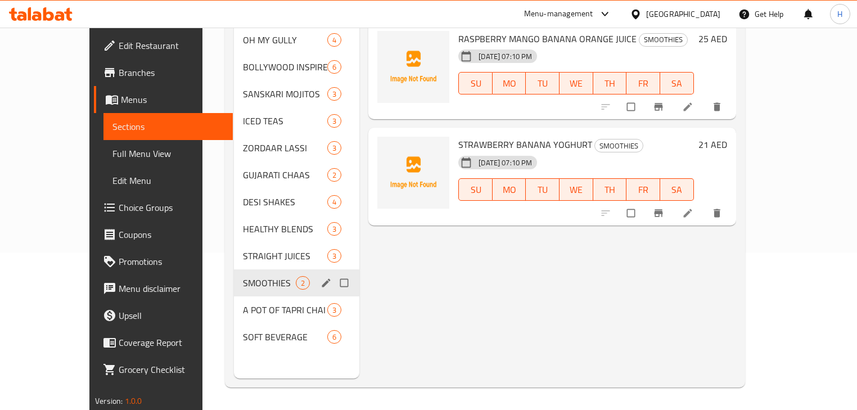
click at [299, 274] on div "SMOOTHIES 2" at bounding box center [296, 282] width 125 height 27
click at [322, 278] on icon "edit" at bounding box center [326, 282] width 8 height 8
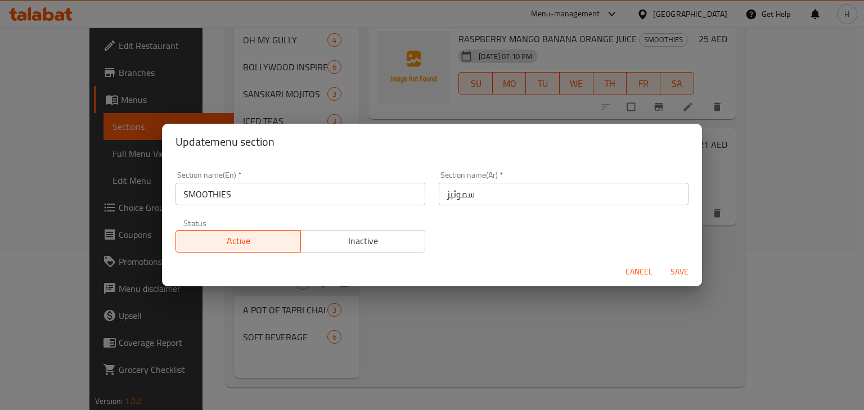
click at [490, 194] on input "سموثيز" at bounding box center [564, 194] width 250 height 22
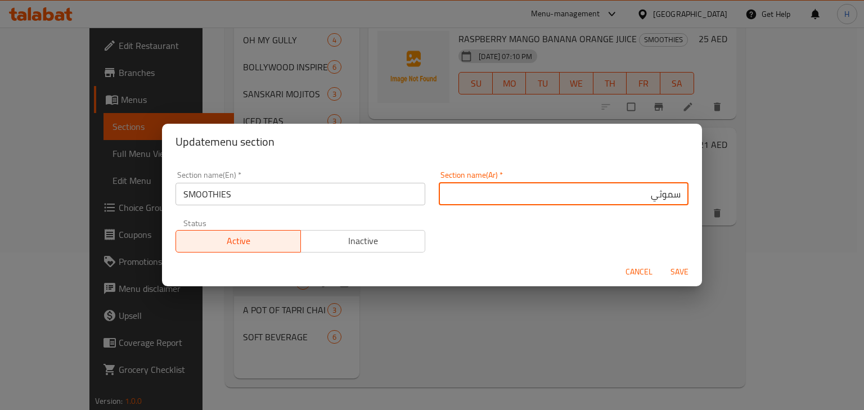
type input "سموثي"
click at [661, 261] on button "Save" at bounding box center [679, 271] width 36 height 21
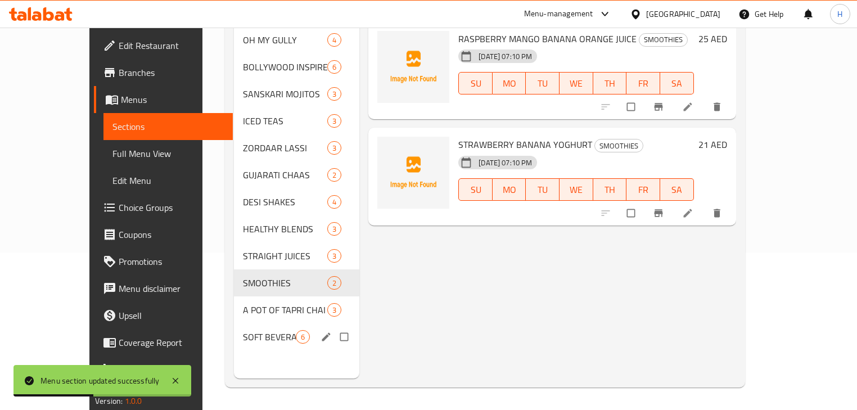
click at [245, 328] on div "SOFT BEVERAGE 6" at bounding box center [296, 336] width 125 height 27
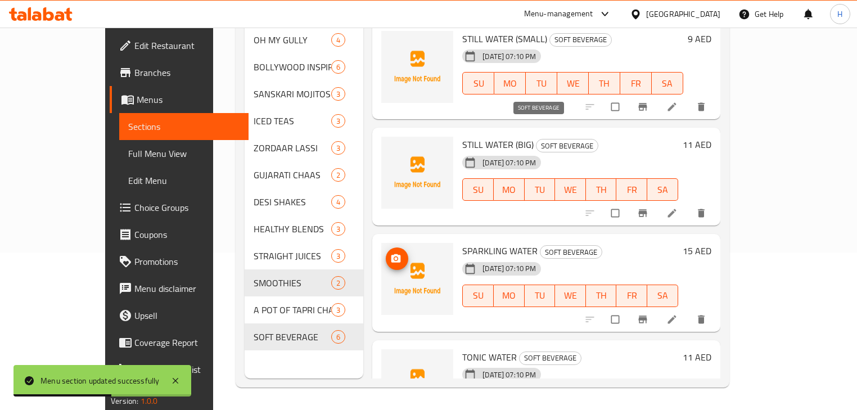
click at [536, 139] on span "SOFT BEVERAGE" at bounding box center [566, 145] width 61 height 13
copy div "SOFT BEVERAGE"
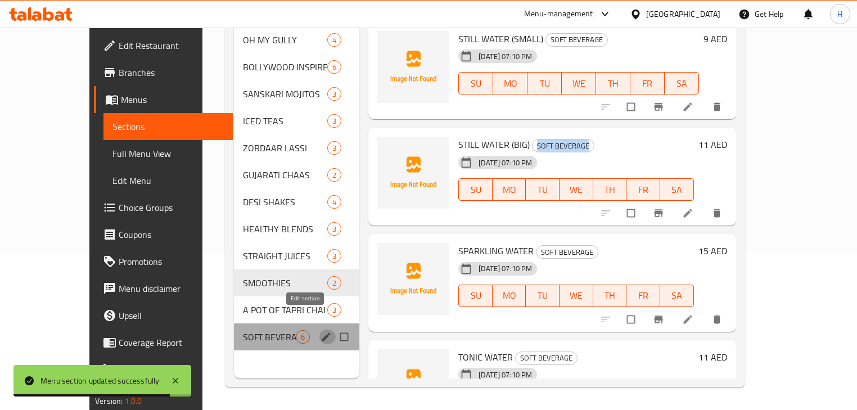
click at [320, 331] on icon "edit" at bounding box center [325, 336] width 11 height 11
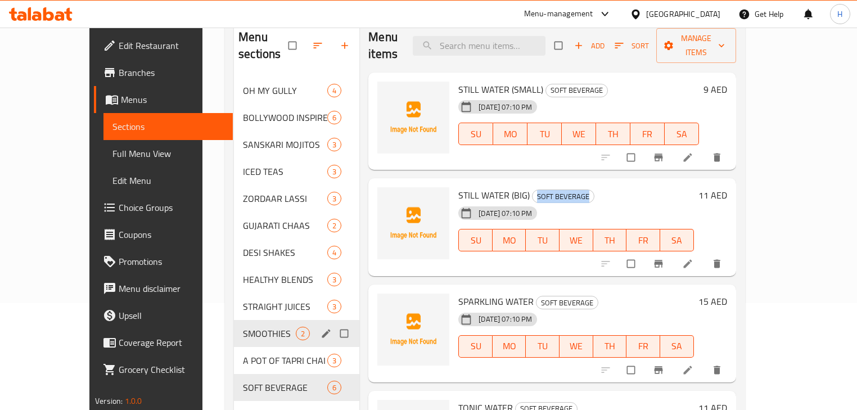
scroll to position [67, 0]
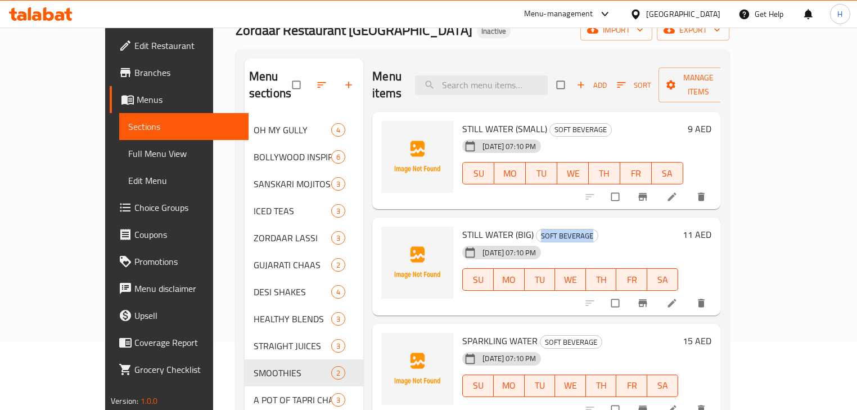
drag, startPoint x: 666, startPoint y: 196, endPoint x: 662, endPoint y: 212, distance: 16.6
click at [666, 196] on div "Menu items Add Sort Manage items STILL WATER (SMALL) SOFT BEVERAGE 07-10-2025 0…" at bounding box center [541, 263] width 357 height 410
click at [611, 241] on div "07-10-2025 07:10 PM SU MO TU WE TH FR SA" at bounding box center [570, 271] width 225 height 61
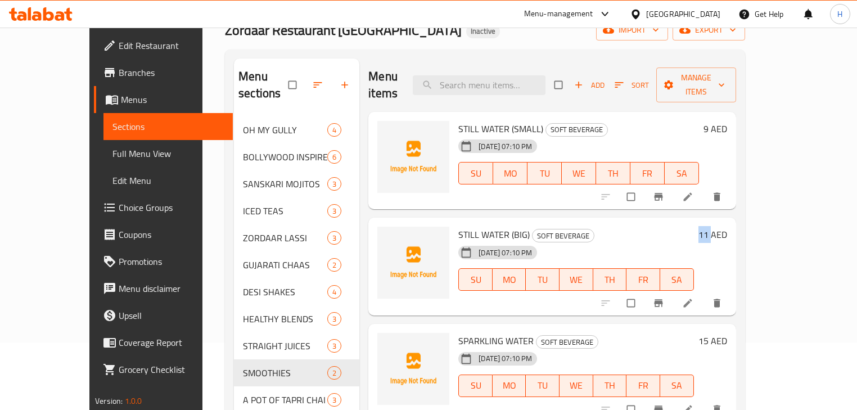
click at [243, 393] on span "A POT OF TAPRI CHAI" at bounding box center [285, 399] width 84 height 13
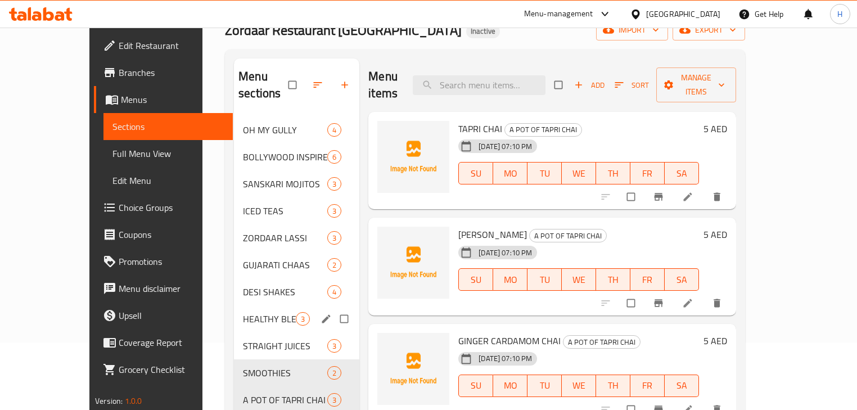
scroll to position [112, 0]
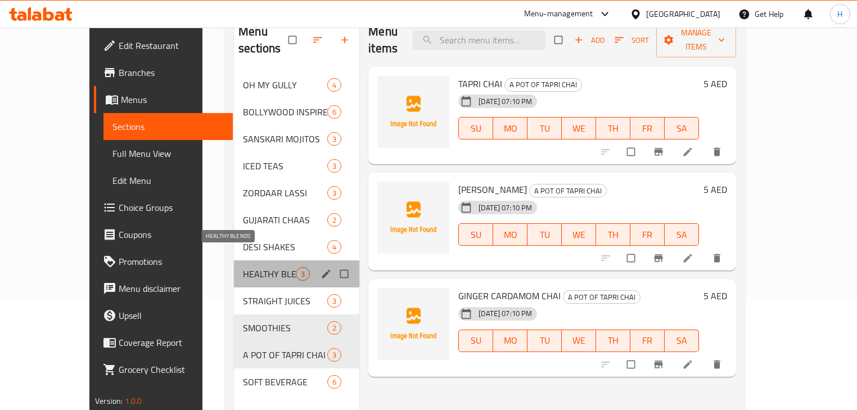
click at [243, 267] on span "HEALTHY BLENDS" at bounding box center [269, 273] width 53 height 13
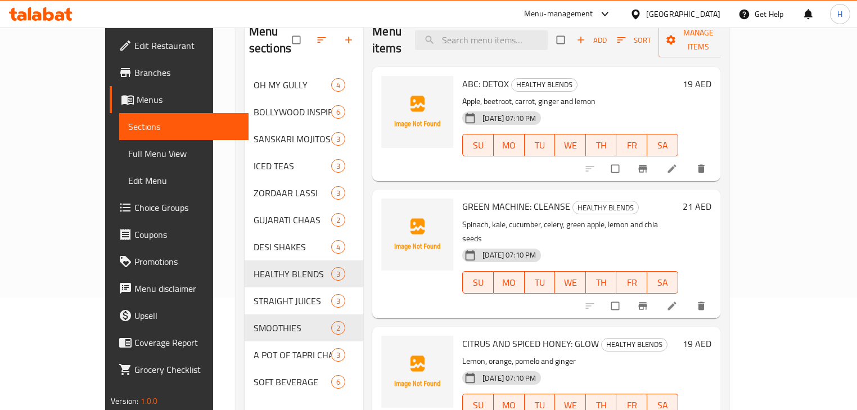
click at [617, 244] on div "07-10-2025 07:10 PM SU MO TU WE TH FR SA" at bounding box center [570, 274] width 225 height 61
click at [683, 244] on div "07-10-2025 07:10 PM SU MO TU WE TH FR SA" at bounding box center [570, 274] width 225 height 61
drag, startPoint x: 769, startPoint y: 147, endPoint x: 638, endPoint y: 204, distance: 143.5
click at [524, 218] on p "Spinach, kale, cucumber, celery, green apple, lemon and chia seeds" at bounding box center [570, 232] width 216 height 28
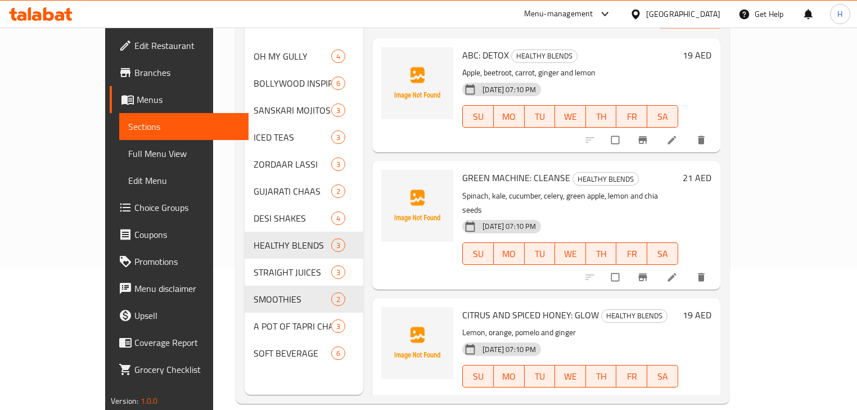
scroll to position [157, 0]
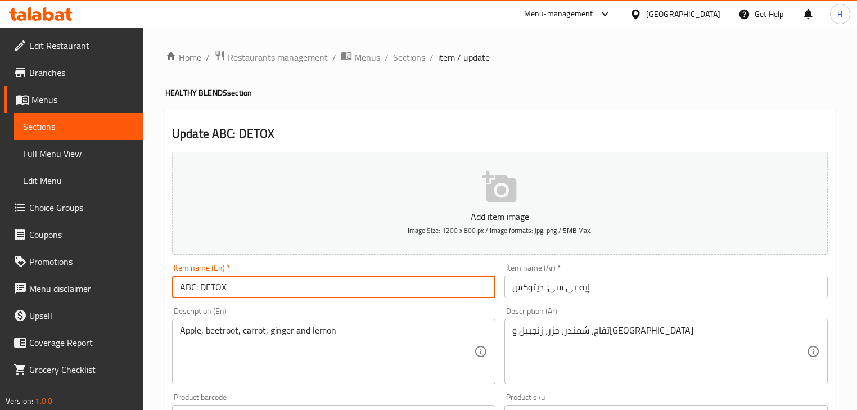
click at [196, 288] on input "ABC: DETOX" at bounding box center [333, 286] width 323 height 22
type input "ABC DETOX"
click at [221, 308] on div "Description (En) Apple, beetroot, carrot, ginger and lemon Description (En)" at bounding box center [333, 345] width 323 height 77
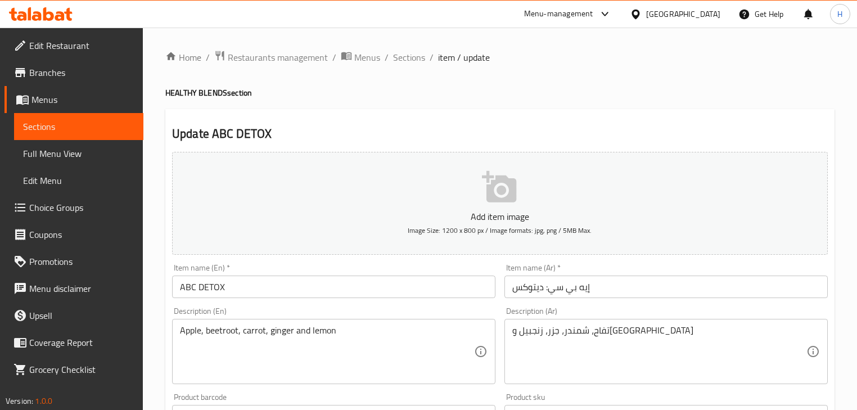
click at [562, 279] on input "إيه بي سي: ديتوكس" at bounding box center [665, 286] width 323 height 22
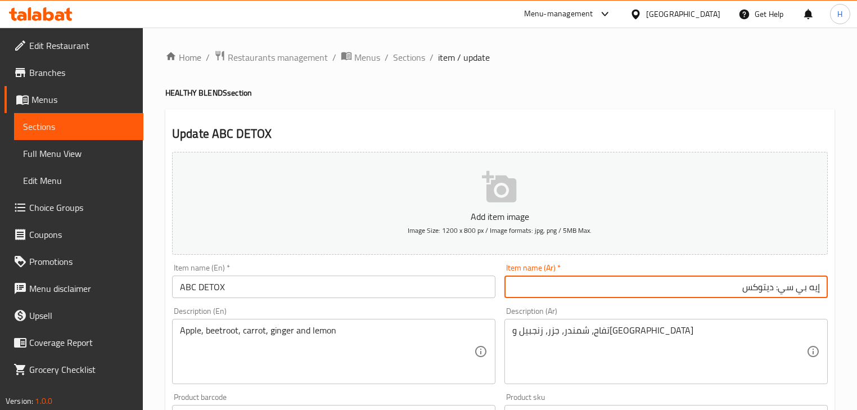
click at [778, 289] on input "إيه بي سي: ديتوكس" at bounding box center [665, 286] width 323 height 22
type input "إيه بي سي ديتوكس"
click at [780, 309] on div "Description (Ar) تفاح، شمندر، جزر، زنجبيل وليمون Description (Ar)" at bounding box center [665, 345] width 323 height 77
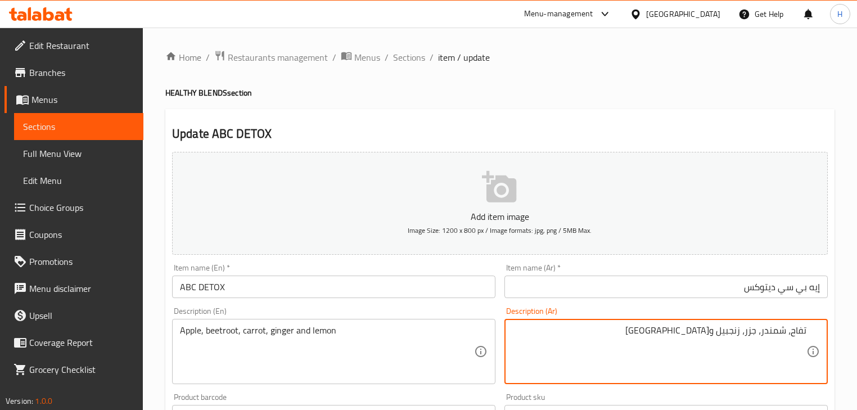
click at [468, 310] on div "Description (En) Apple, beetroot, carrot, ginger and lemon Description (En)" at bounding box center [333, 345] width 323 height 77
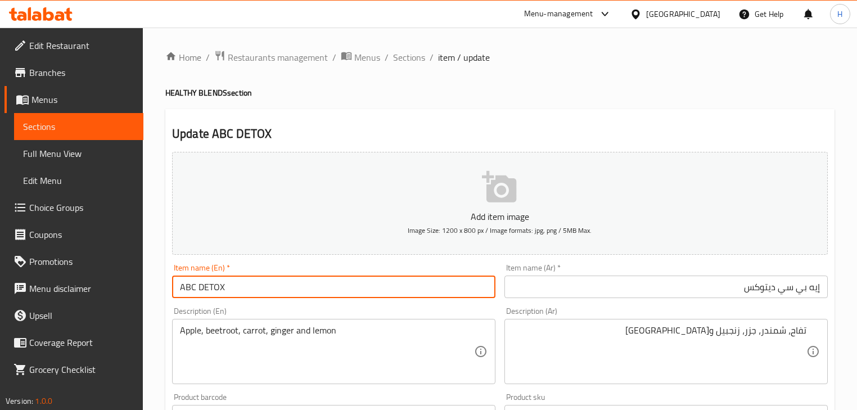
click at [333, 293] on input "ABC DETOX" at bounding box center [333, 286] width 323 height 22
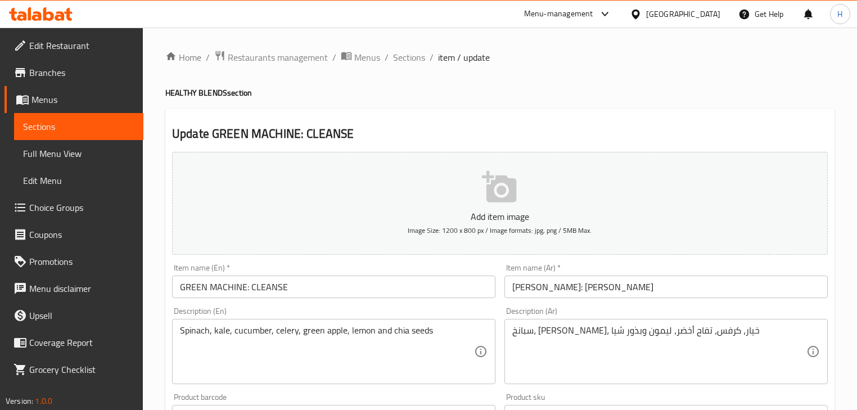
drag, startPoint x: 245, startPoint y: 286, endPoint x: 252, endPoint y: 296, distance: 12.6
click at [245, 286] on input "GREEN MACHINE: CLEANSE" at bounding box center [333, 286] width 323 height 22
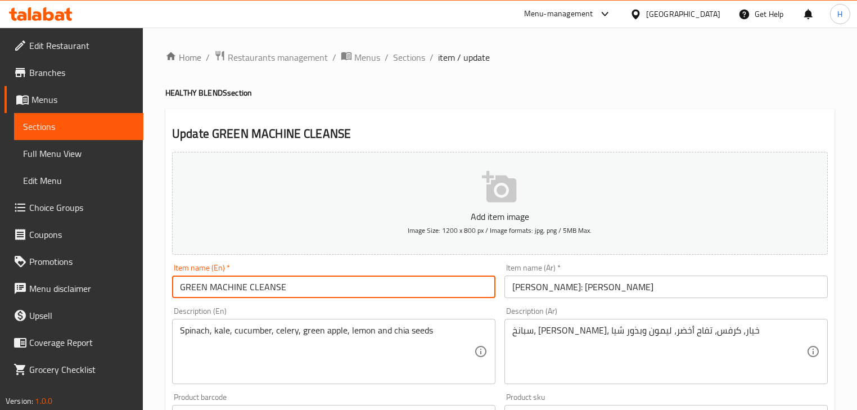
type input "GREEN MACHINE CLEANSE"
click at [559, 283] on input "[PERSON_NAME]: [PERSON_NAME]" at bounding box center [665, 286] width 323 height 22
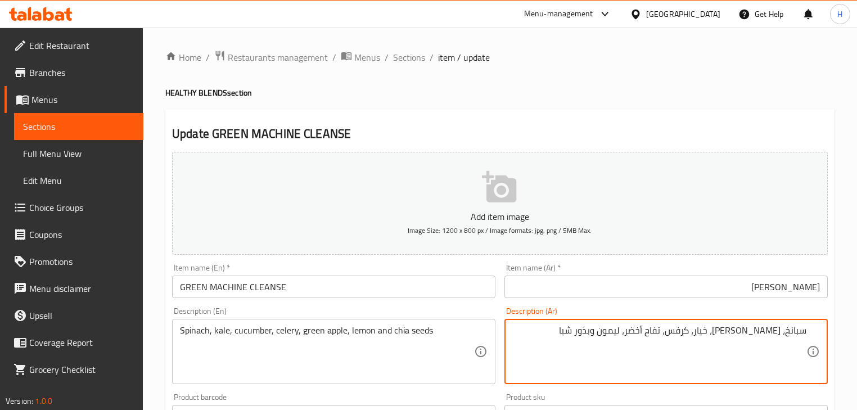
click at [689, 317] on div "Description (Ar) سبانخ، كيل، خيار، كرفس، تفاح أخضر، ليمون وبذور شيا Description…" at bounding box center [665, 345] width 323 height 77
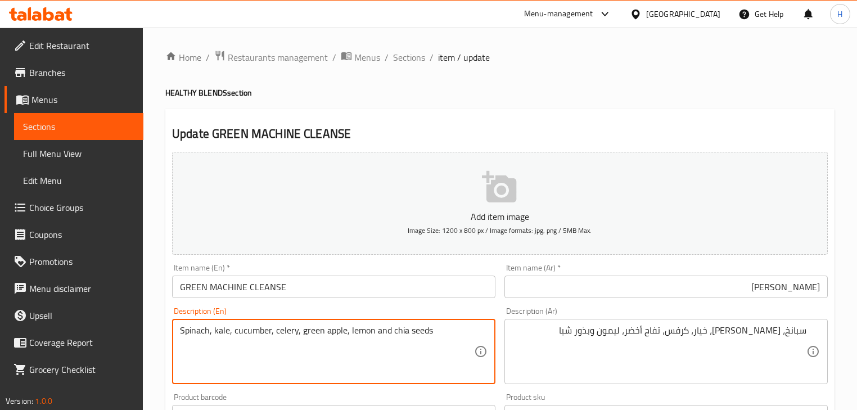
click at [221, 333] on textarea "Spinach, kale, cucumber, celery, green apple, lemon and chia seeds" at bounding box center [327, 351] width 294 height 53
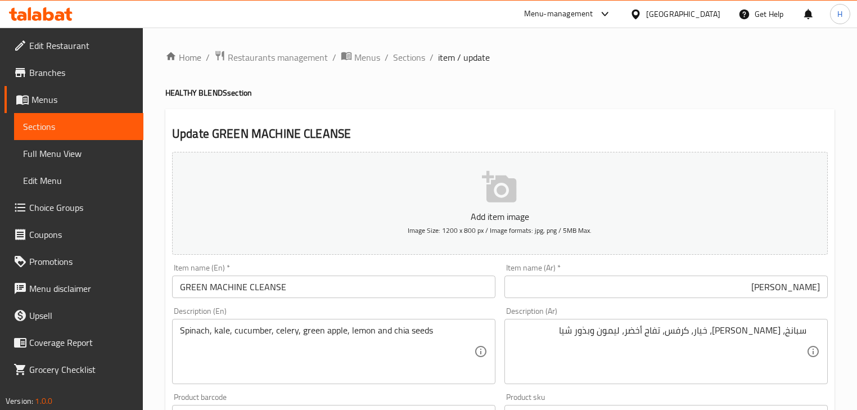
click at [494, 306] on div "Description (En) Spinach, kale, cucumber, celery, green apple, lemon and chia s…" at bounding box center [334, 345] width 332 height 86
click at [353, 286] on input "GREEN MACHINE CLEANSE" at bounding box center [333, 286] width 323 height 22
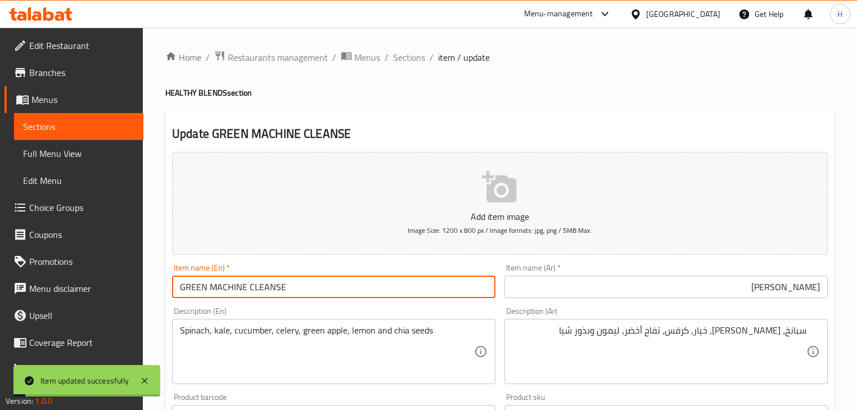
click at [784, 292] on input "[PERSON_NAME]" at bounding box center [665, 286] width 323 height 22
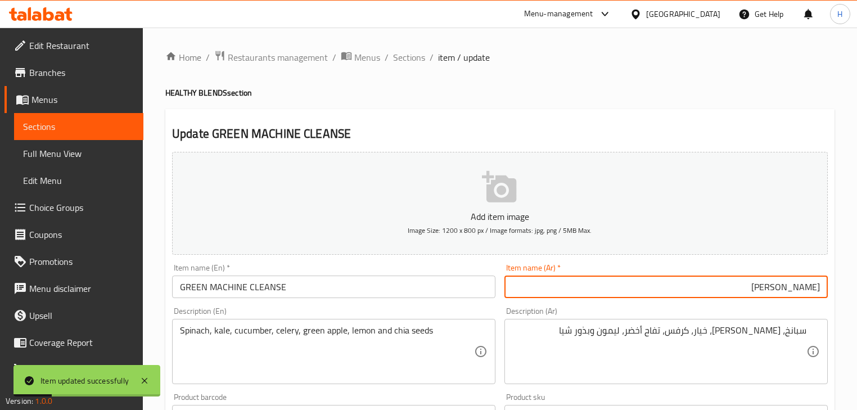
type input "[PERSON_NAME]"
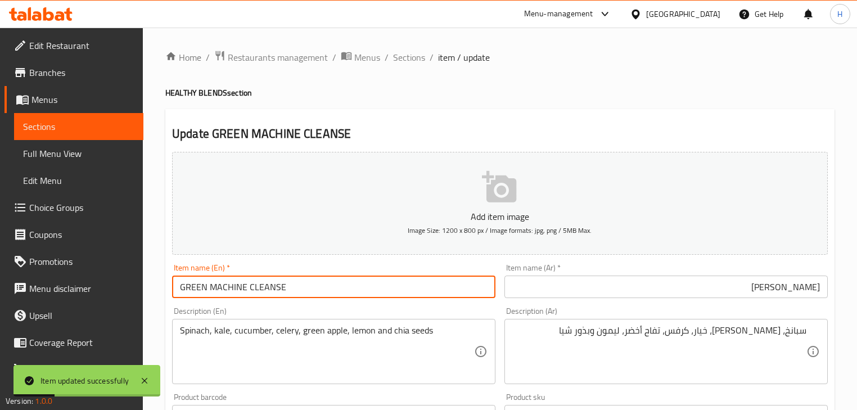
click at [371, 291] on input "GREEN MACHINE CLEANSE" at bounding box center [333, 286] width 323 height 22
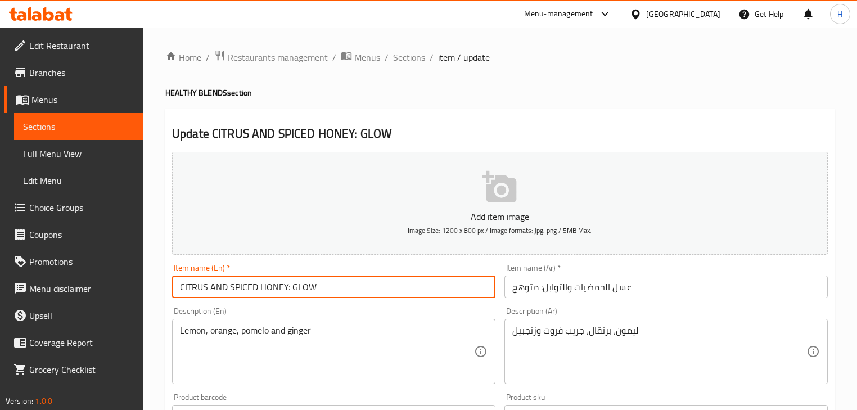
click at [290, 287] on input "CITRUS AND SPICED HONEY: GLOW" at bounding box center [333, 286] width 323 height 22
type input "CITRUS AND SPICED HONEY GLOW"
click at [559, 292] on input "عسل الحمضيات والتوابل: متوهج" at bounding box center [665, 286] width 323 height 22
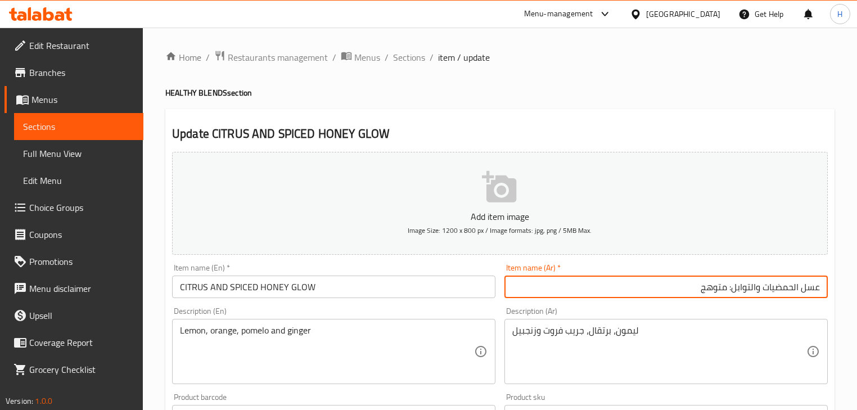
click at [727, 286] on input "عسل الحمضيات والتوابل: متوهج" at bounding box center [665, 286] width 323 height 22
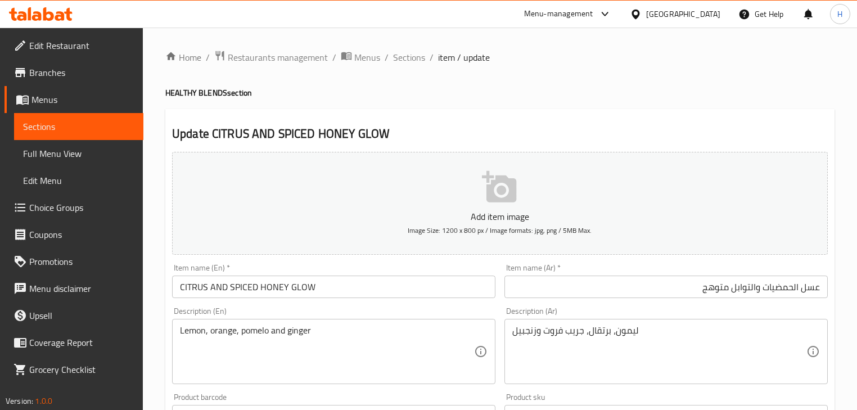
click at [736, 302] on div "Item name (Ar)   * عسل الحمضيات والتوابل متوهج Item name (Ar) *" at bounding box center [666, 280] width 332 height 43
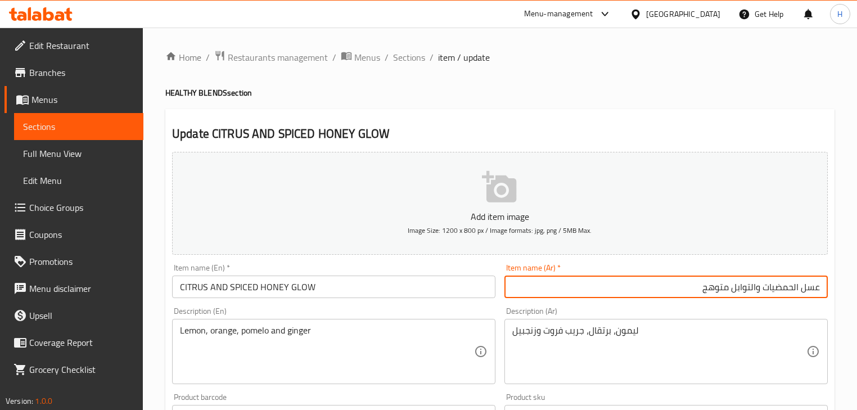
click at [715, 287] on input "عسل الحمضيات والتوابل متوهج" at bounding box center [665, 286] width 323 height 22
type input "عسل الحمضيات والتوابل جلو"
click at [618, 314] on div "Description (Ar) ليمون، برتقال، جريب فروت وزنجبيل Description (Ar)" at bounding box center [665, 345] width 323 height 77
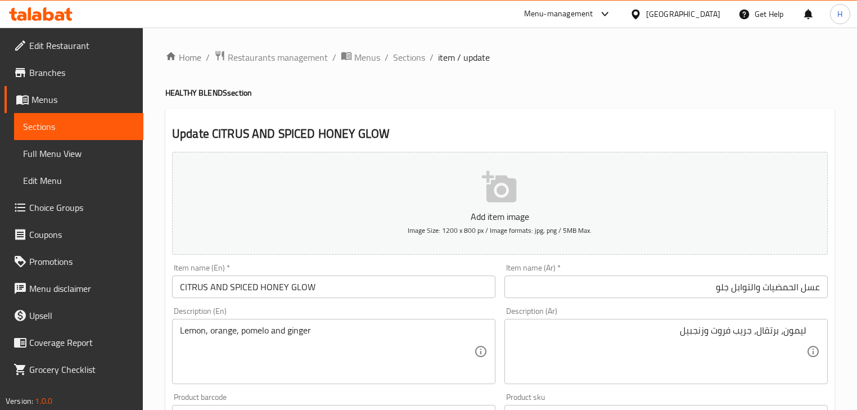
click at [617, 312] on div "Description (Ar) ليمون، برتقال، جريب فروت وزنجبيل Description (Ar)" at bounding box center [665, 345] width 323 height 77
click at [249, 336] on textarea "Lemon, orange, pomelo and ginger" at bounding box center [327, 351] width 294 height 53
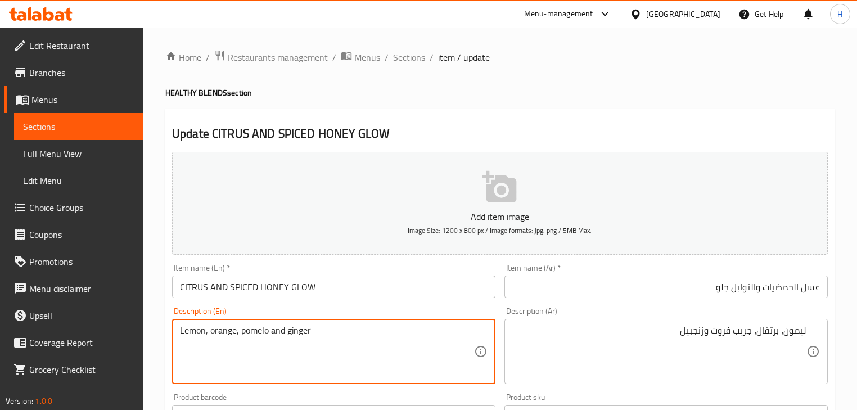
click at [471, 306] on div "Description (En) Lemon, orange, pomelo and ginger Description (En)" at bounding box center [334, 345] width 332 height 86
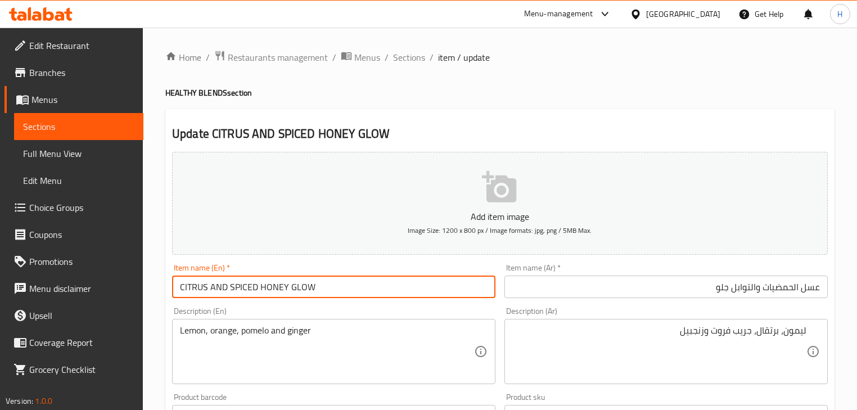
click at [395, 279] on input "CITRUS AND SPICED HONEY GLOW" at bounding box center [333, 286] width 323 height 22
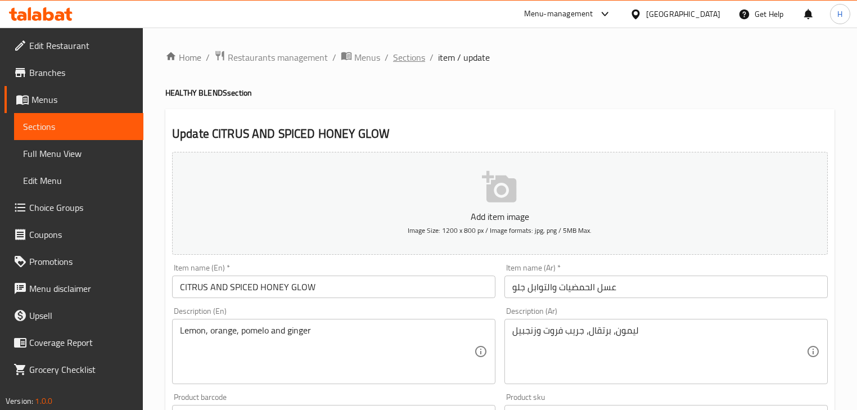
click at [405, 62] on span "Sections" at bounding box center [409, 57] width 32 height 13
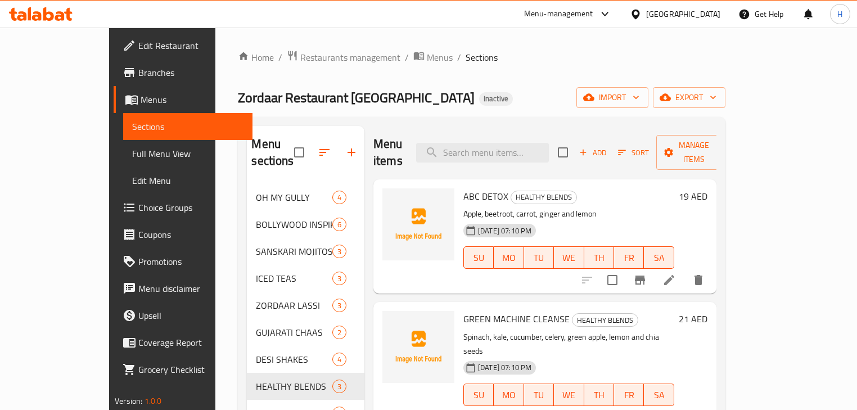
click at [463, 188] on span "ABC DETOX" at bounding box center [485, 196] width 45 height 17
copy h6 "ABC DETOX"
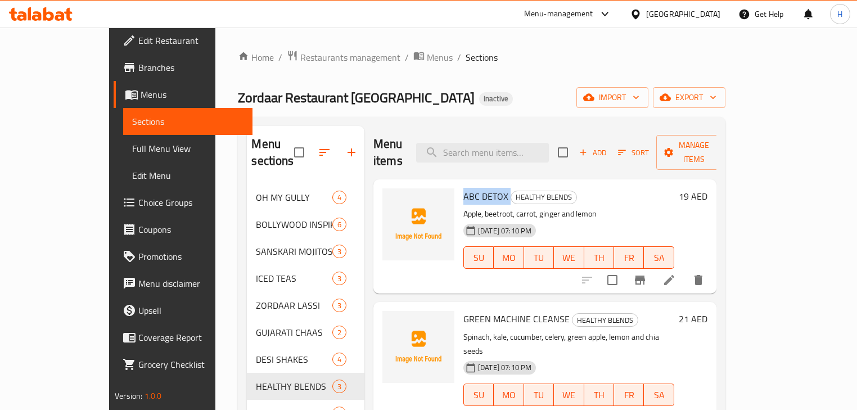
scroll to position [7, 0]
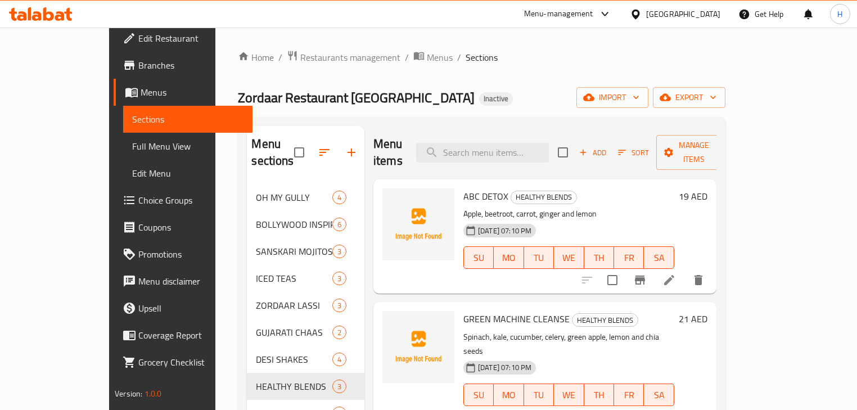
click at [548, 207] on p "Apple, beetroot, carrot, ginger and lemon" at bounding box center [568, 214] width 211 height 14
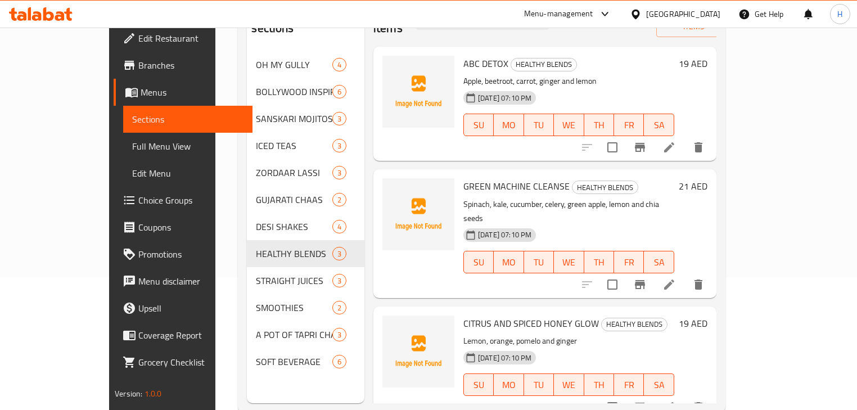
scroll to position [135, 0]
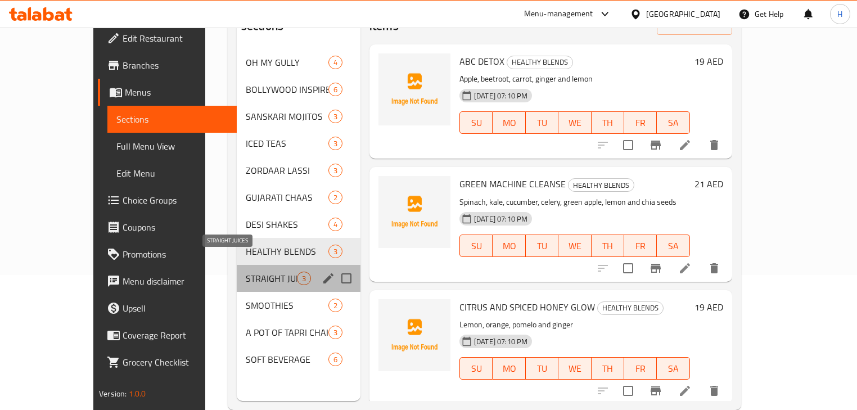
click at [246, 272] on span "STRAIGHT JUICES" at bounding box center [271, 278] width 51 height 13
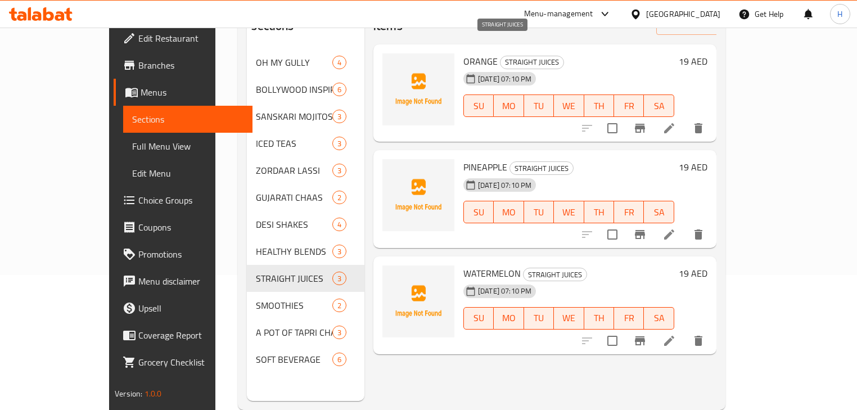
click at [502, 56] on span "STRAIGHT JUICES" at bounding box center [531, 62] width 63 height 13
copy div "STRAIGHT JUICES"
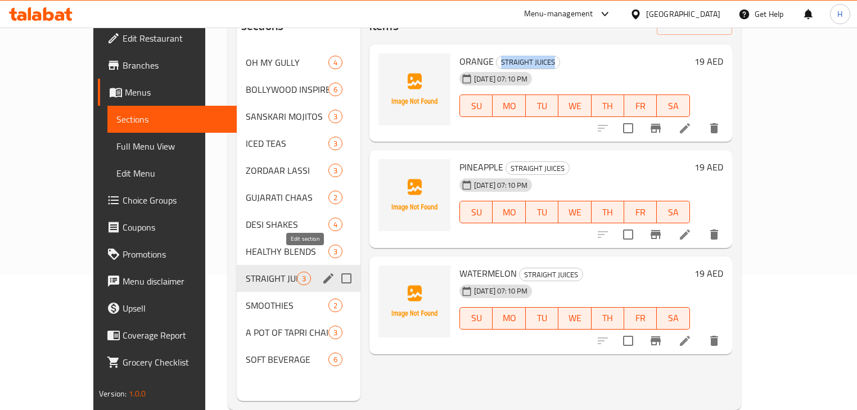
click at [323, 273] on icon "edit" at bounding box center [328, 278] width 10 height 10
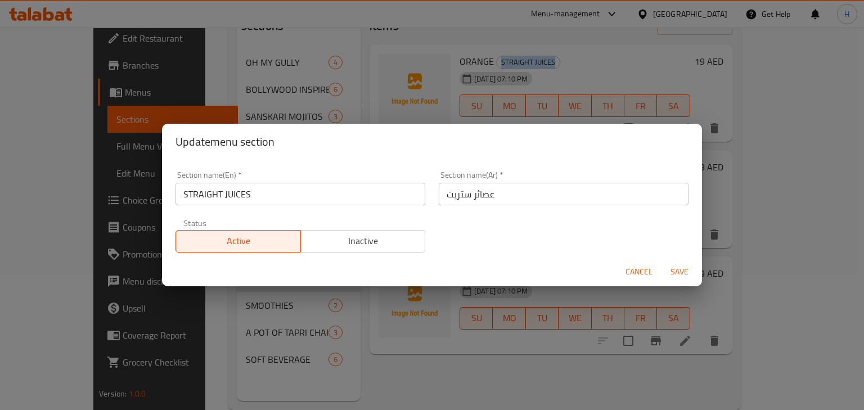
click at [486, 195] on input "عصائر ستريت" at bounding box center [564, 194] width 250 height 22
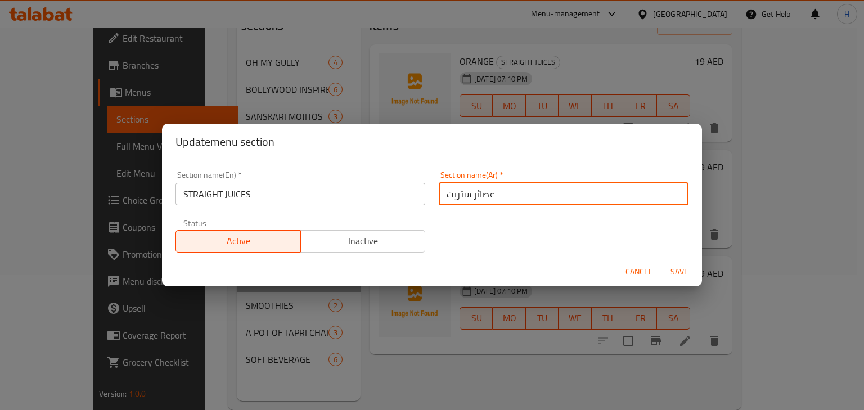
click at [486, 195] on input "عصائر ستريت" at bounding box center [564, 194] width 250 height 22
paste input "STRAIGHT JUICES"
type input "عصائر ستريت"
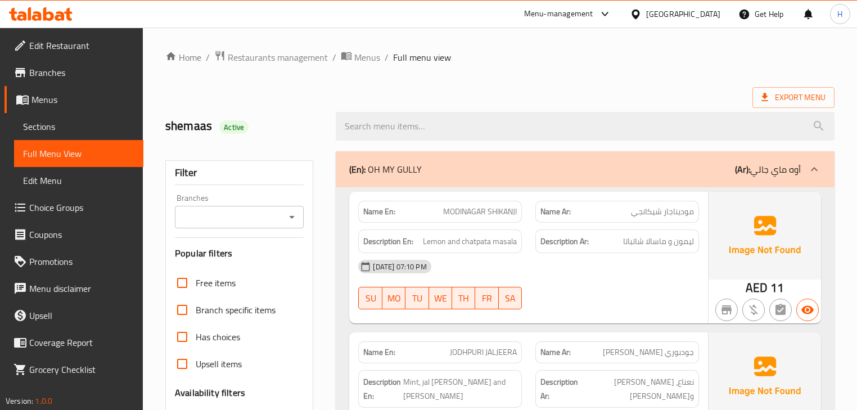
click at [503, 256] on div "[DATE] 07:10 PM" at bounding box center [528, 266] width 354 height 27
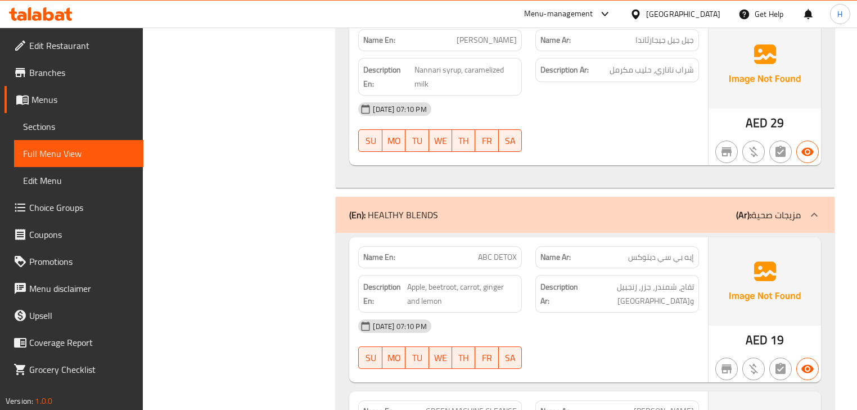
click at [522, 313] on div "[DATE] 07:10 PM" at bounding box center [528, 326] width 354 height 27
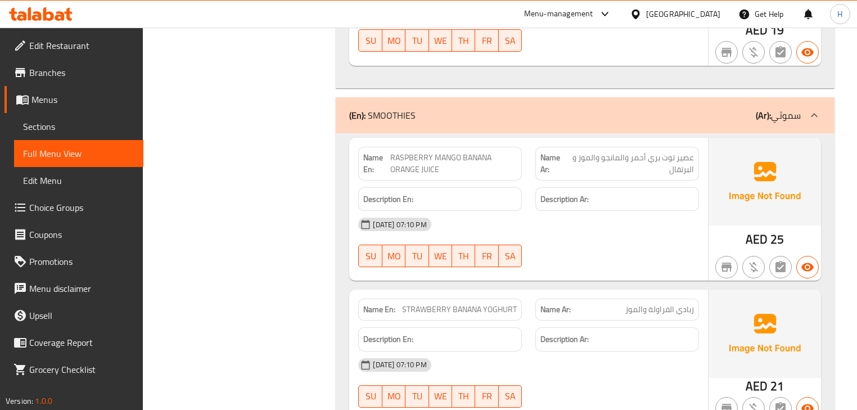
scroll to position [5275, 0]
click at [505, 303] on span "STRAWBERRY BANANA YOGHURT" at bounding box center [459, 309] width 115 height 12
click at [480, 303] on span "STRAWBERRY BANANA YOGHURT" at bounding box center [459, 309] width 115 height 12
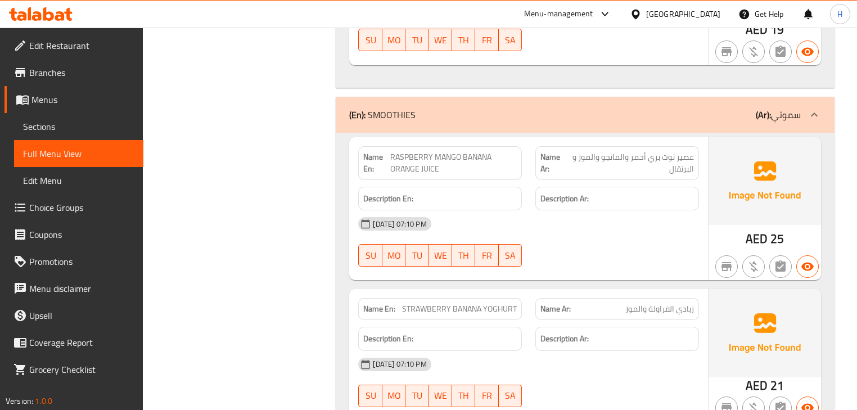
click at [416, 303] on span "STRAWBERRY BANANA YOGHURT" at bounding box center [459, 309] width 115 height 12
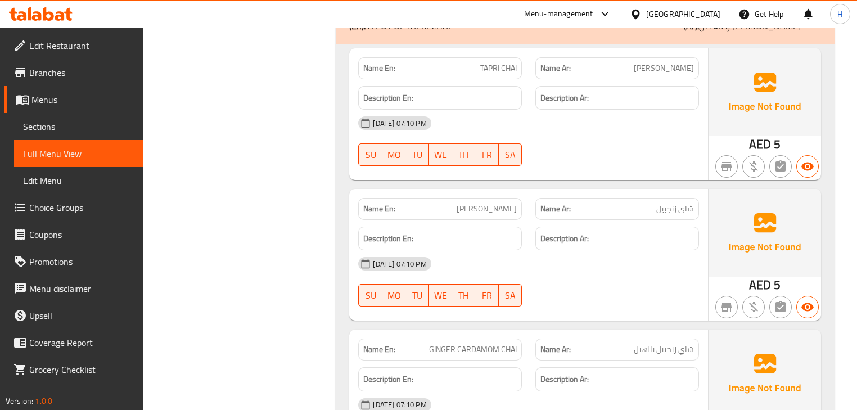
scroll to position [5770, 0]
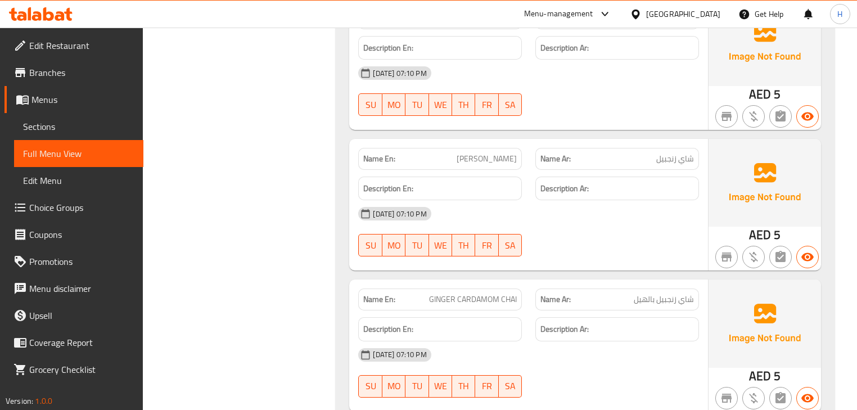
click at [508, 293] on span "GINGER CARDAMOM CHAI" at bounding box center [473, 299] width 88 height 12
click at [472, 293] on span "GINGER CARDAMOM CHAI" at bounding box center [473, 299] width 88 height 12
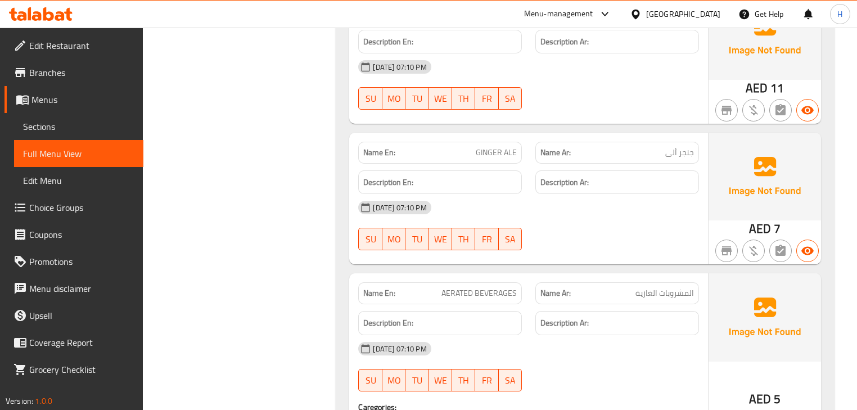
scroll to position [6714, 0]
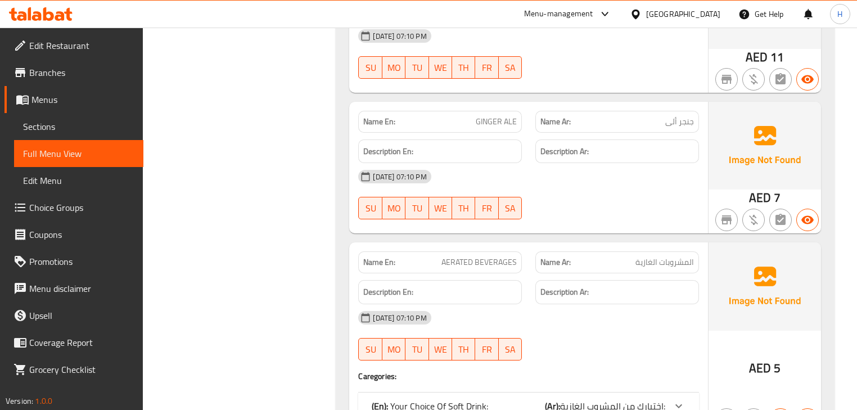
click at [521, 399] on div "(En): Your Choice Of Soft Drink: (Ar): إختيارك من المشروب الغازية:" at bounding box center [518, 405] width 293 height 13
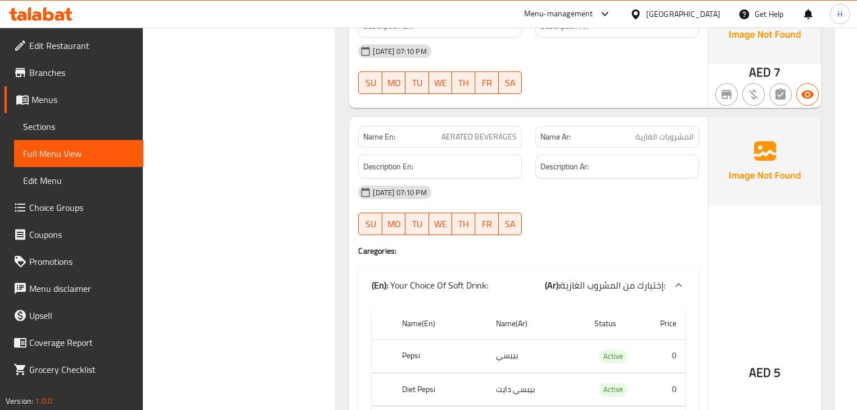
click at [510, 278] on div "(En): Your Choice Of Soft Drink: (Ar): إختيارك من المشروب الغازية:" at bounding box center [518, 284] width 293 height 13
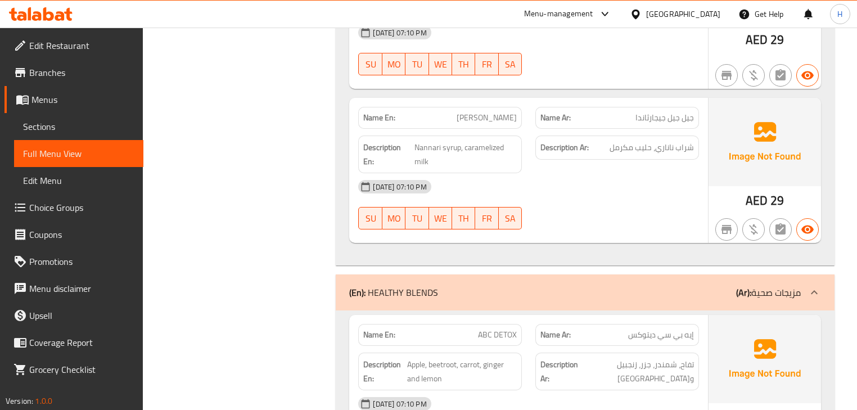
scroll to position [3578, 0]
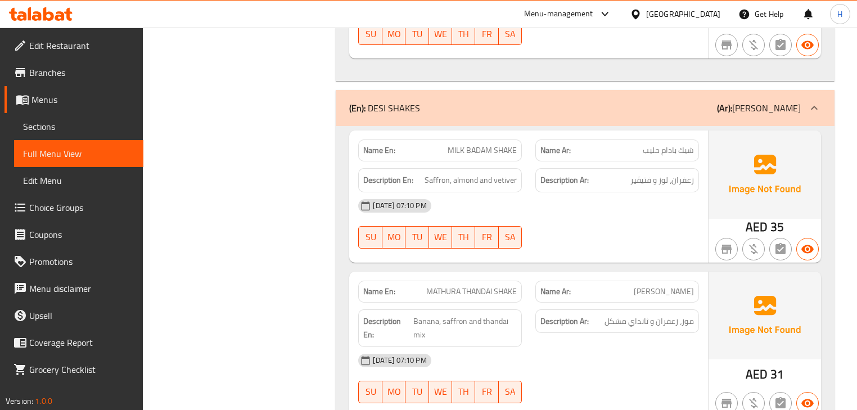
click at [520, 302] on div "Description En: Banana, saffron and thandai mix" at bounding box center [439, 327] width 177 height 51
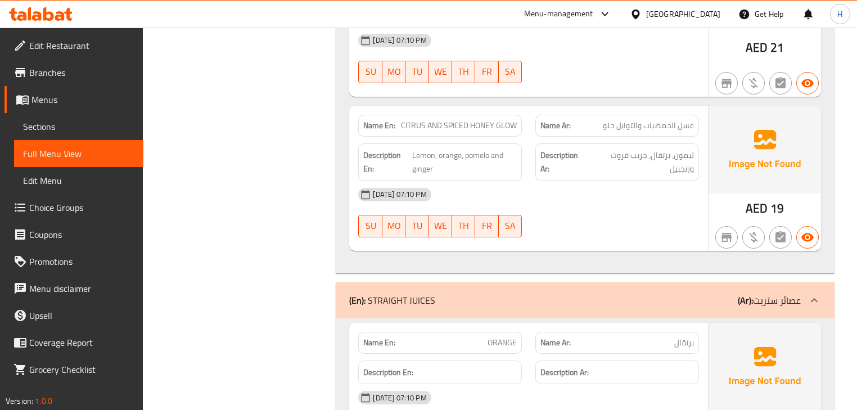
scroll to position [4702, 0]
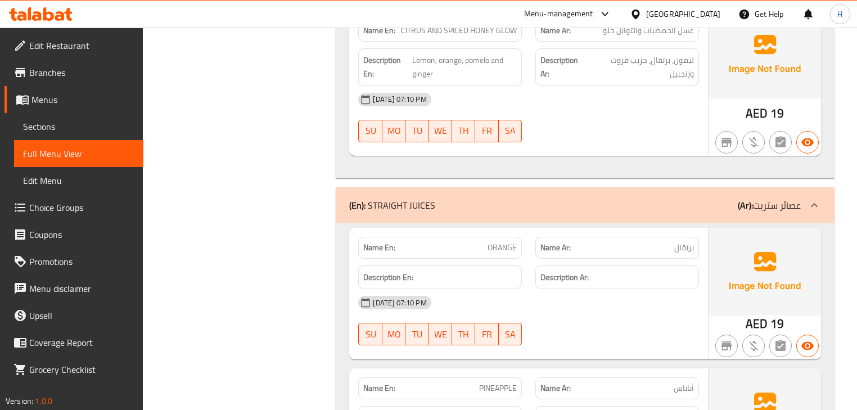
click at [520, 259] on div "Description En:" at bounding box center [439, 278] width 177 height 38
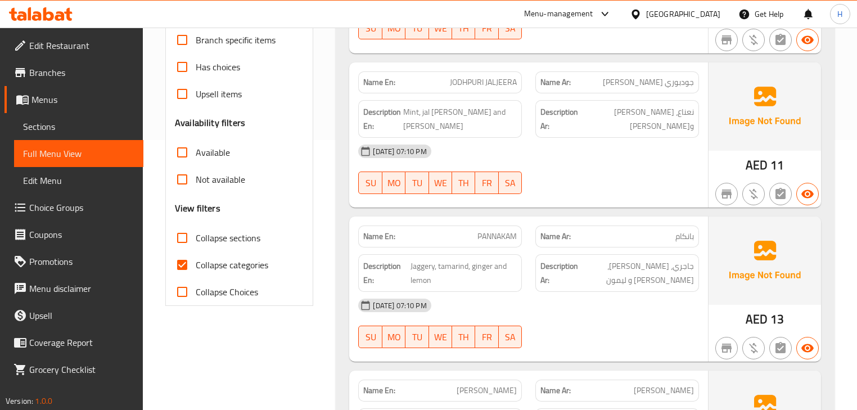
scroll to position [585, 0]
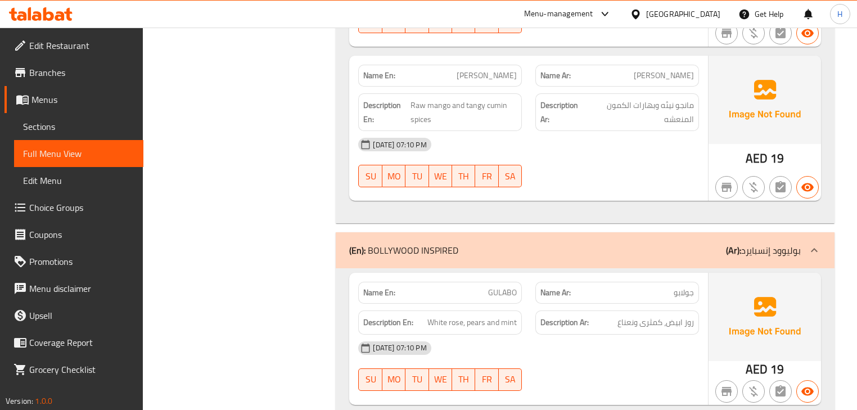
click at [538, 170] on div "07-10-2025 07:10 PM SU MO TU WE TH FR SA" at bounding box center [528, 162] width 354 height 63
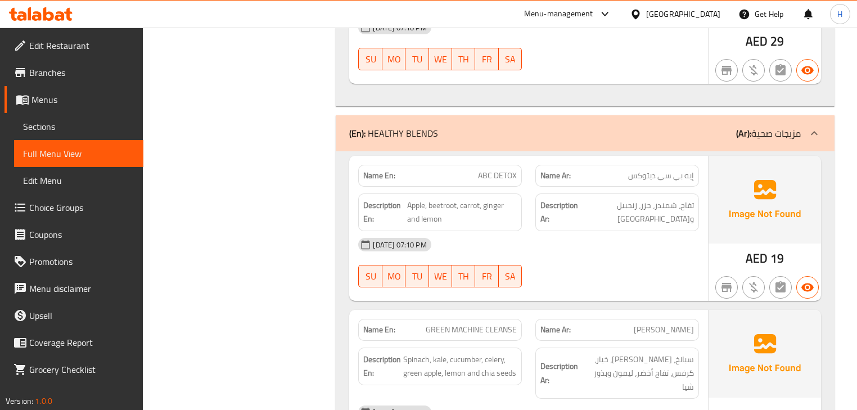
scroll to position [4678, 0]
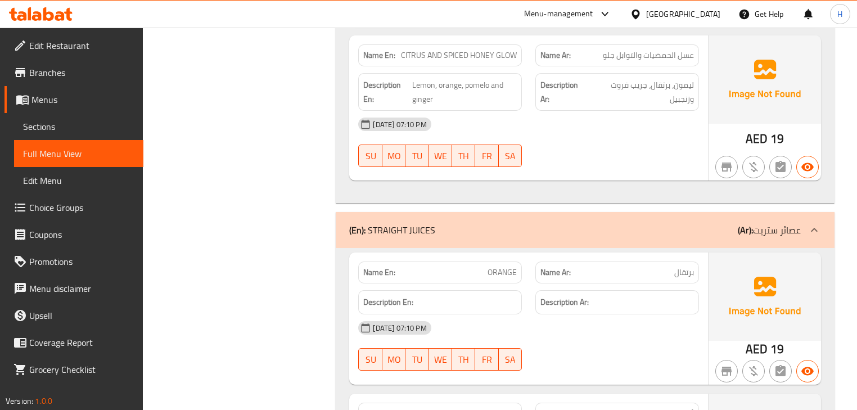
click at [523, 314] on div "[DATE] 07:10 PM" at bounding box center [528, 327] width 354 height 27
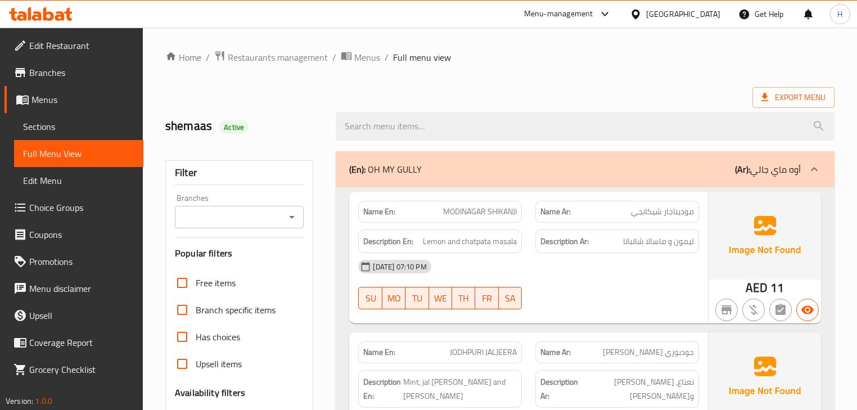
drag, startPoint x: 633, startPoint y: 295, endPoint x: 633, endPoint y: 277, distance: 17.4
click at [633, 288] on div "07-10-2025 07:10 PM SU MO TU WE TH FR SA" at bounding box center [528, 284] width 354 height 63
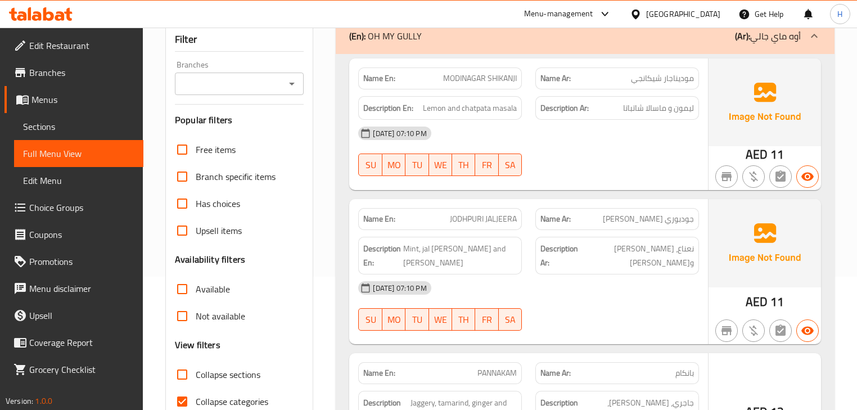
scroll to position [270, 0]
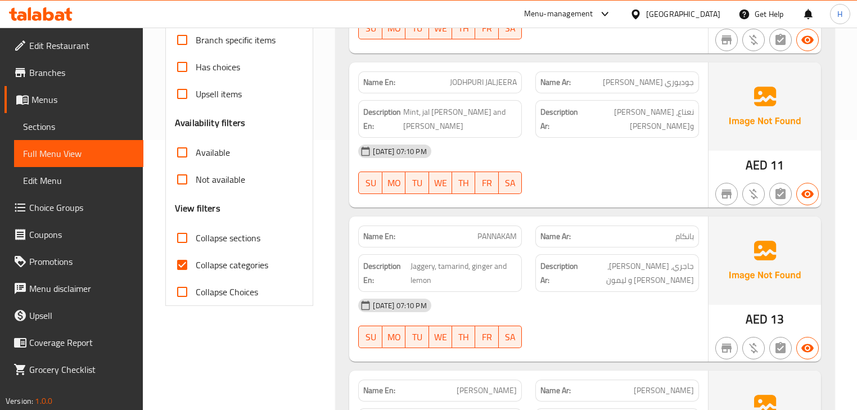
click at [182, 264] on input "Collapse categories" at bounding box center [182, 264] width 27 height 27
checkbox input "false"
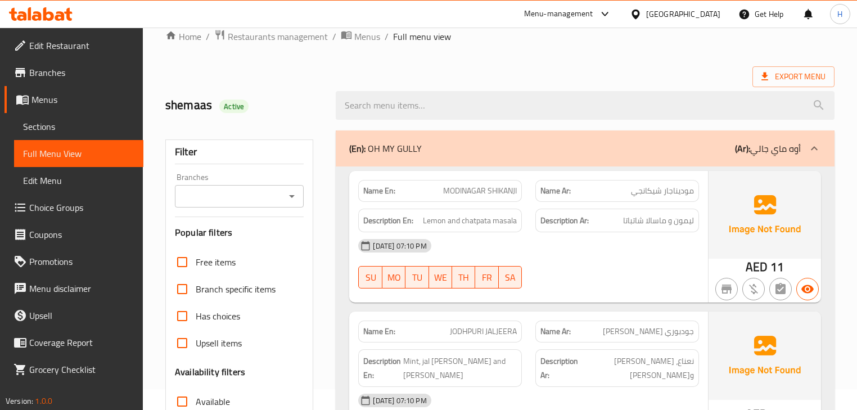
scroll to position [0, 0]
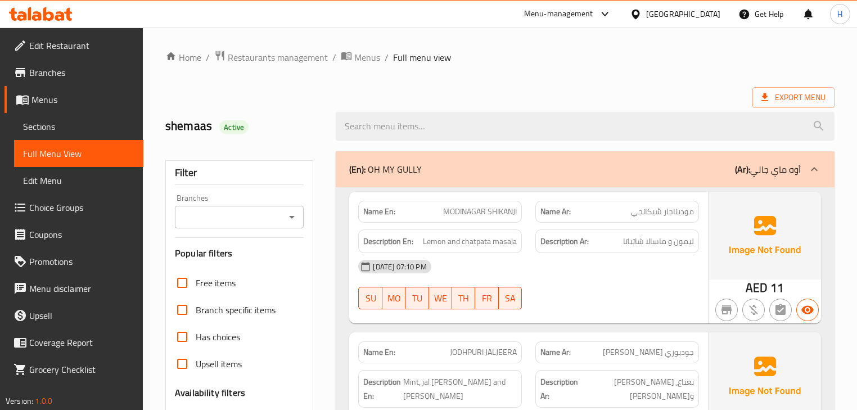
click at [530, 278] on div "[DATE] 07:10 PM" at bounding box center [528, 266] width 354 height 27
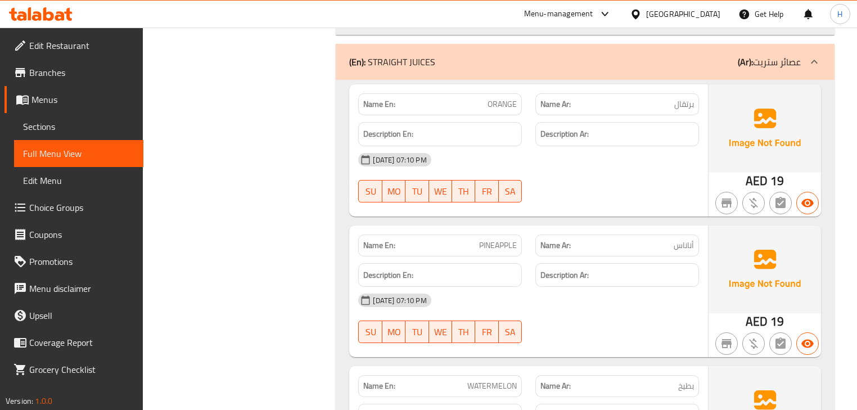
scroll to position [4768, 0]
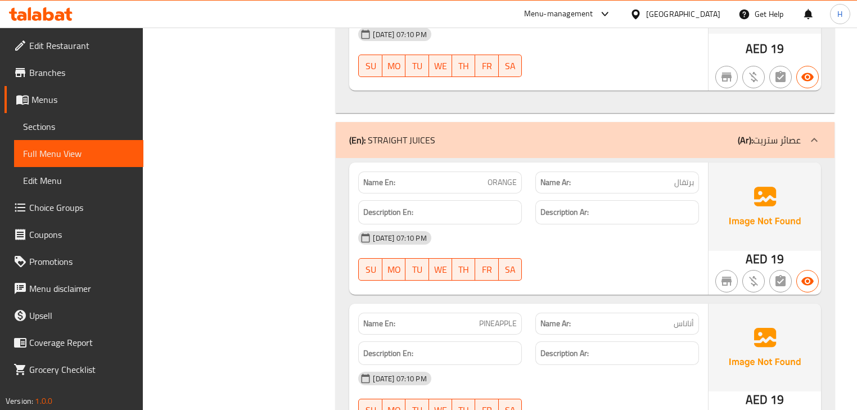
click at [490, 177] on span "ORANGE" at bounding box center [501, 183] width 29 height 12
copy span "ORANGE"
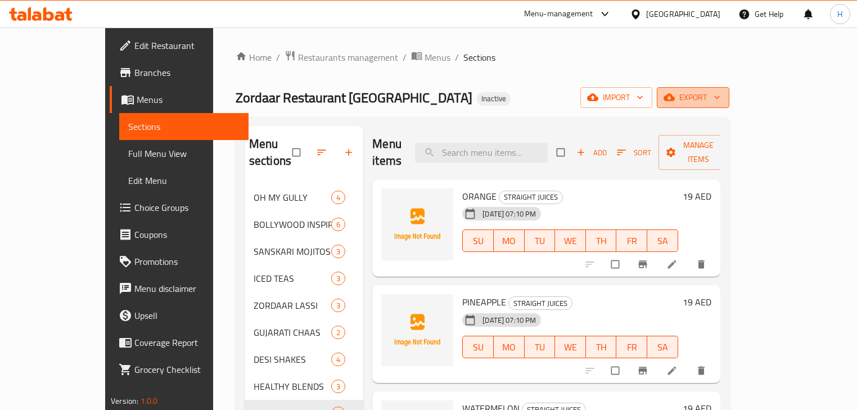
click at [720, 92] on span "export" at bounding box center [693, 98] width 55 height 14
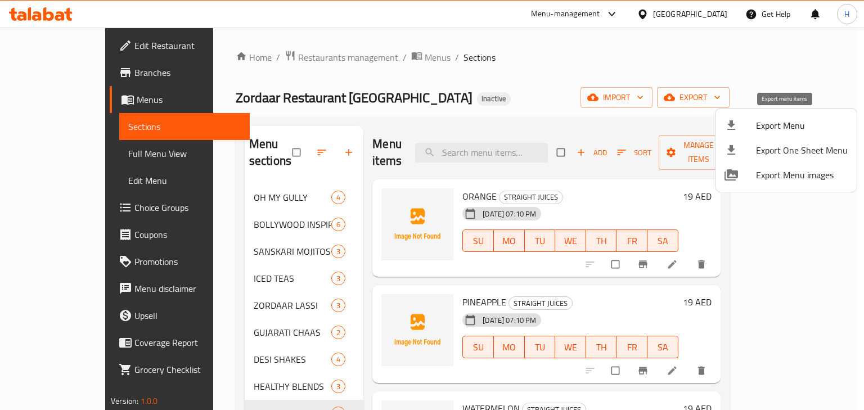
click at [785, 123] on span "Export Menu" at bounding box center [802, 125] width 92 height 13
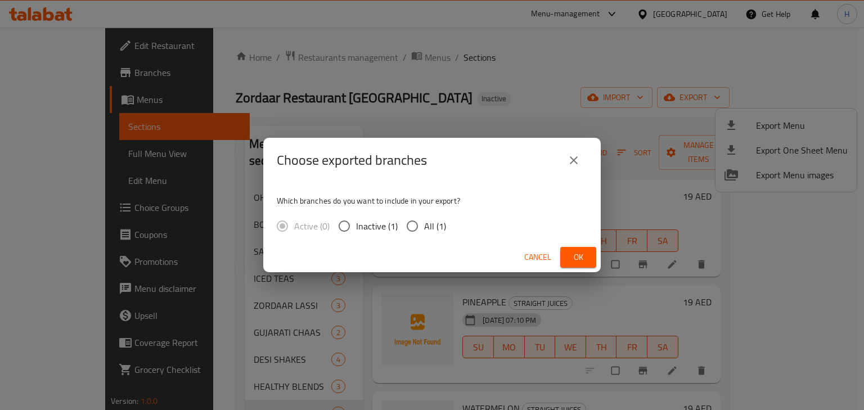
click at [407, 223] on input "All (1)" at bounding box center [412, 226] width 24 height 24
radio input "true"
click at [581, 257] on span "Ok" at bounding box center [578, 257] width 18 height 14
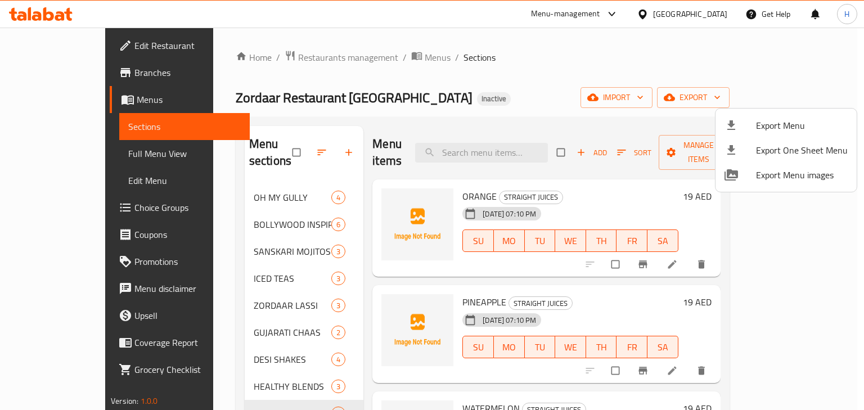
click at [475, 88] on div at bounding box center [432, 205] width 864 height 410
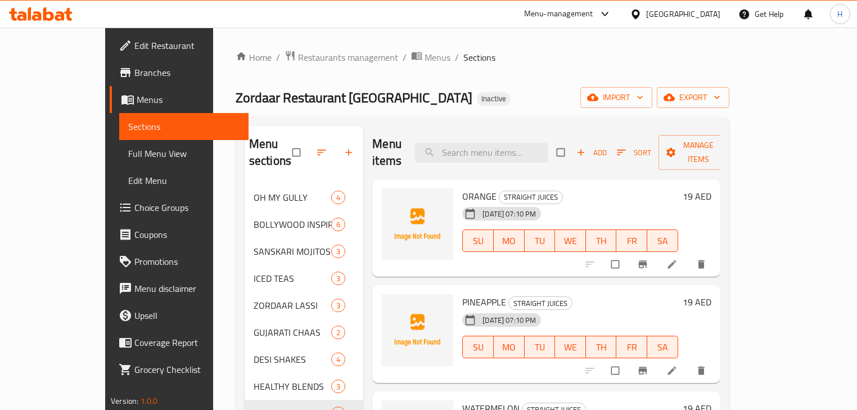
click at [689, 255] on li at bounding box center [672, 264] width 31 height 18
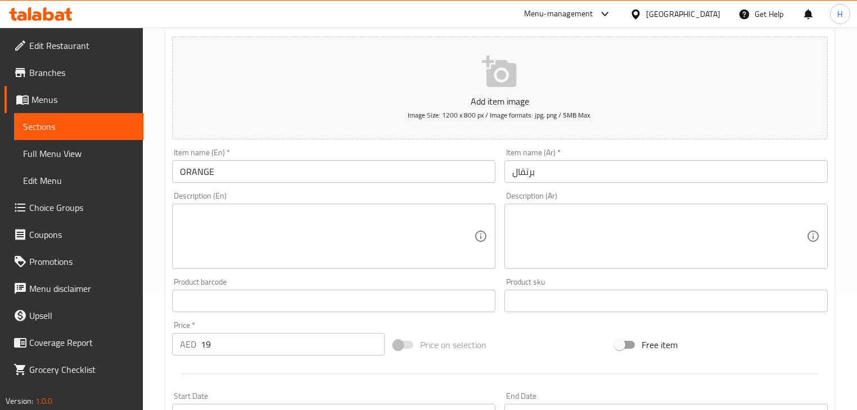
scroll to position [135, 0]
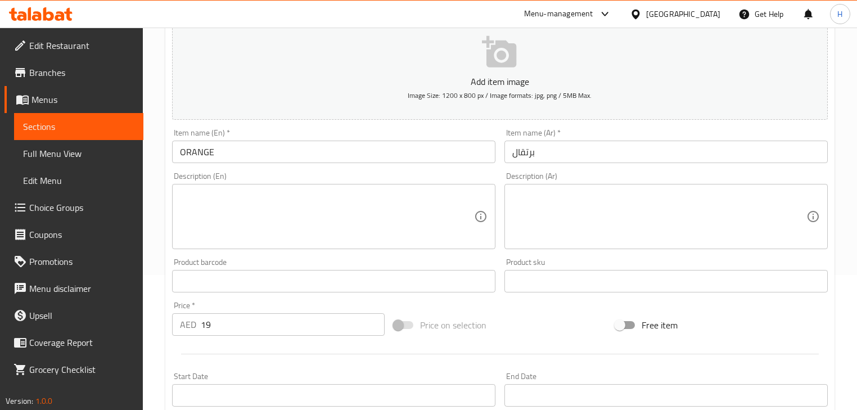
click at [265, 209] on textarea at bounding box center [327, 216] width 294 height 53
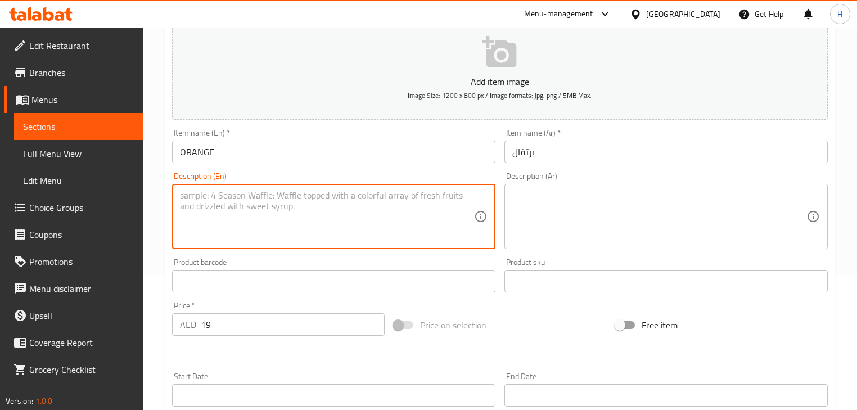
paste textarea "Freshly squeezed orange juice. برتقال معصور طازج"
drag, startPoint x: 304, startPoint y: 193, endPoint x: 414, endPoint y: 191, distance: 109.7
click at [414, 191] on textarea "Freshly squeezed orange juice. برتقال معصور طازج" at bounding box center [327, 216] width 294 height 53
type textarea "Freshly squeezed orange juice."
click at [581, 213] on textarea at bounding box center [659, 216] width 294 height 53
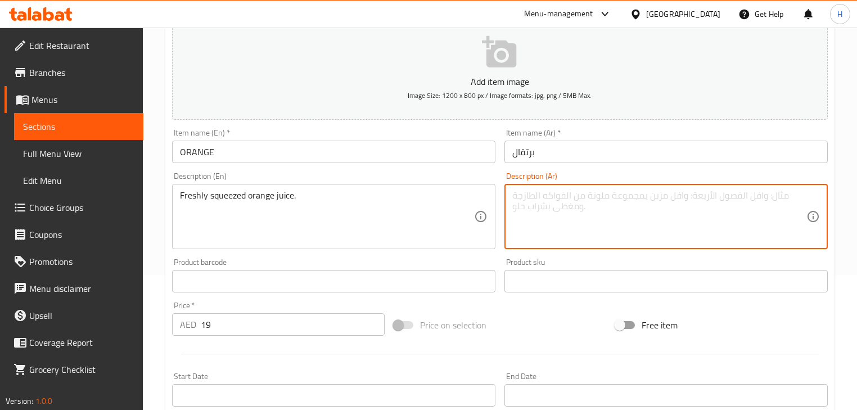
paste textarea "برتقال معصور طازج"
click at [587, 213] on textarea "برتقال معصور طازج" at bounding box center [659, 216] width 294 height 53
click at [596, 169] on div "Description (Ar) برتقال معصور طازج Description (Ar)" at bounding box center [666, 211] width 332 height 86
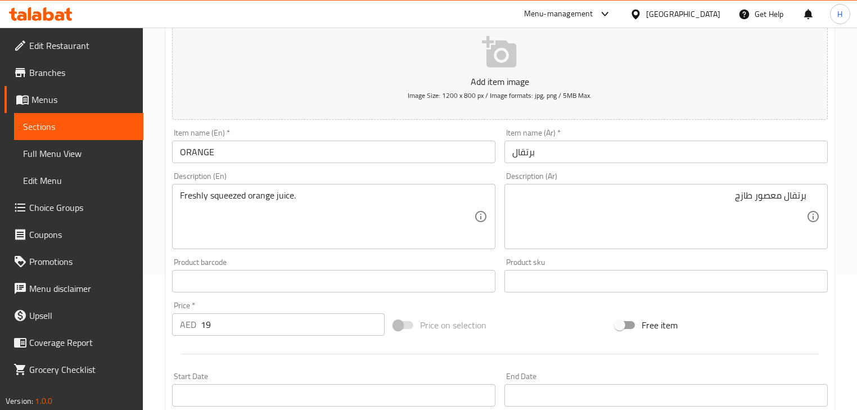
click at [809, 198] on div "برتقال معصور طازج Description (Ar)" at bounding box center [665, 216] width 323 height 65
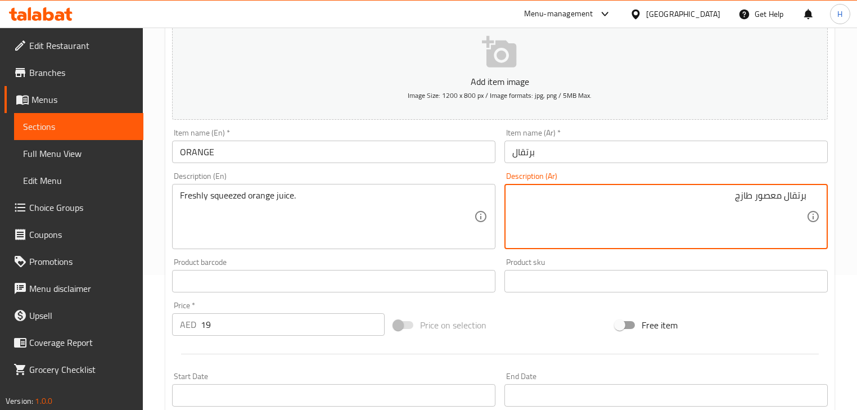
click at [808, 200] on div "برتقال معصور طازج Description (Ar)" at bounding box center [665, 216] width 323 height 65
click at [808, 197] on div "برتقال معصور طازج Description (Ar)" at bounding box center [665, 216] width 323 height 65
click at [806, 196] on div "برتقال معصور طازج Description (Ar)" at bounding box center [665, 216] width 323 height 65
click at [806, 194] on div "برتقال معصور طازج Description (Ar)" at bounding box center [665, 216] width 323 height 65
type textarea "عصير برتقال معصور طازج"
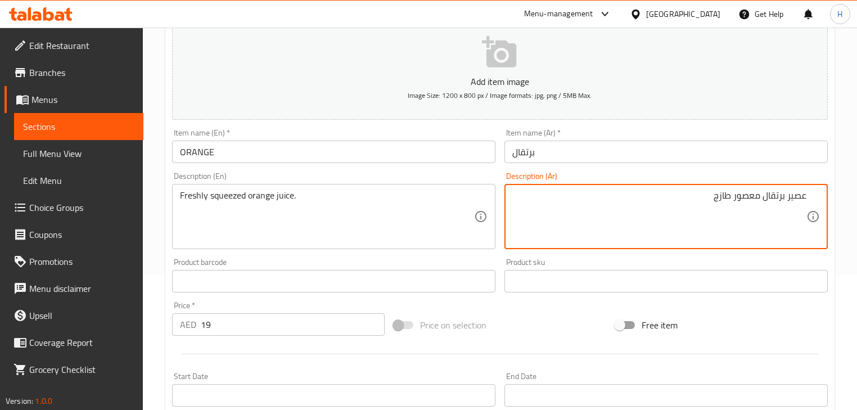
click at [270, 151] on input "ORANGE" at bounding box center [333, 152] width 323 height 22
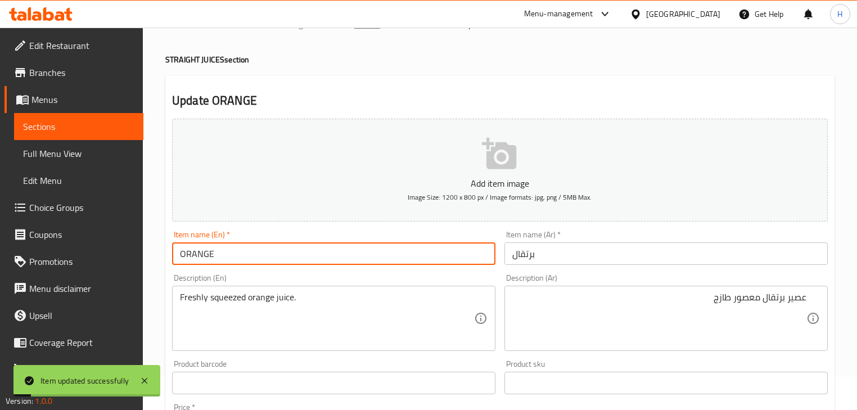
scroll to position [0, 0]
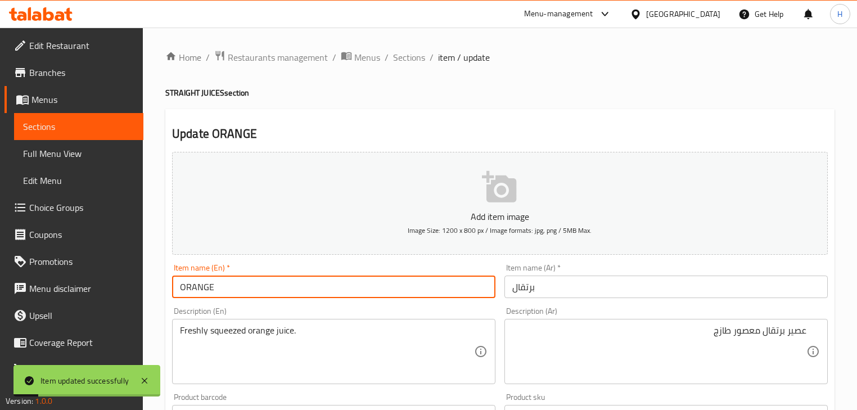
drag, startPoint x: 400, startPoint y: 58, endPoint x: 413, endPoint y: 74, distance: 20.4
click at [400, 58] on span "Sections" at bounding box center [409, 57] width 32 height 13
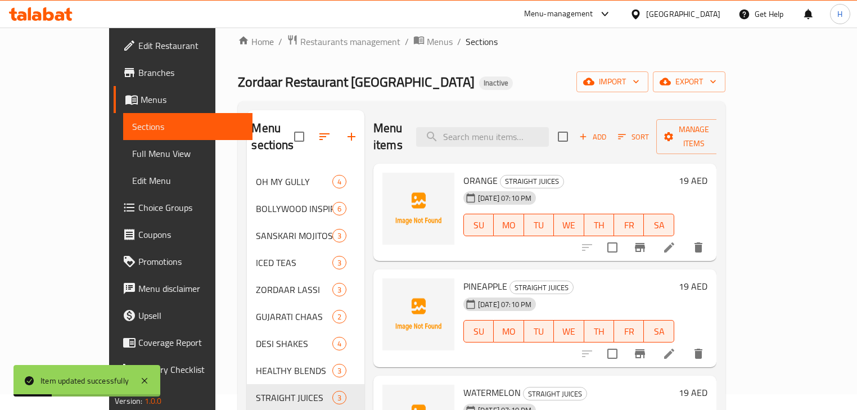
scroll to position [90, 0]
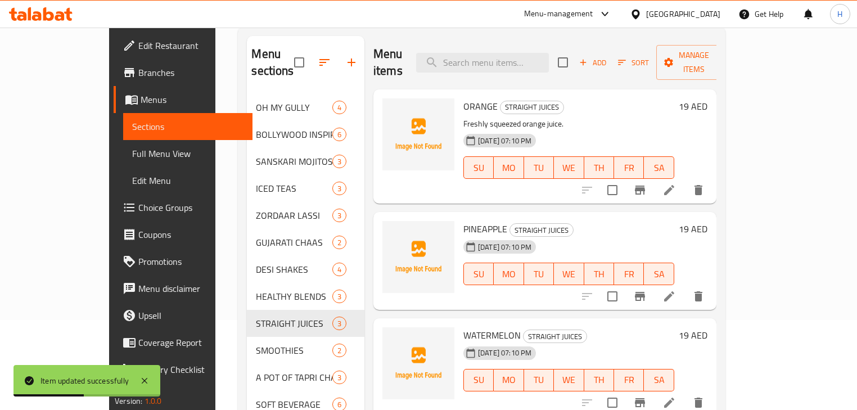
click at [463, 220] on span "PINEAPPLE" at bounding box center [485, 228] width 44 height 17
copy h6 "PINEAPPLE"
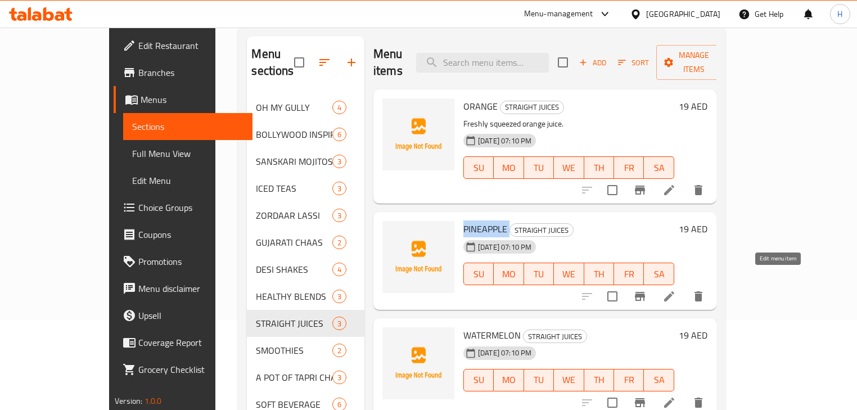
click at [674, 291] on icon at bounding box center [669, 296] width 10 height 10
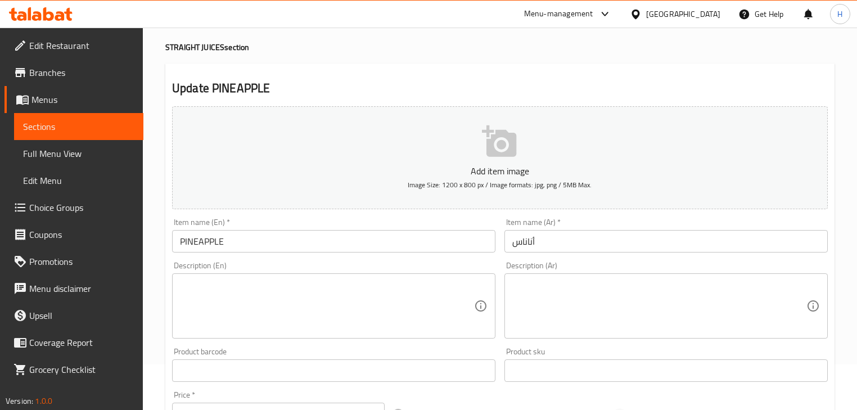
scroll to position [135, 0]
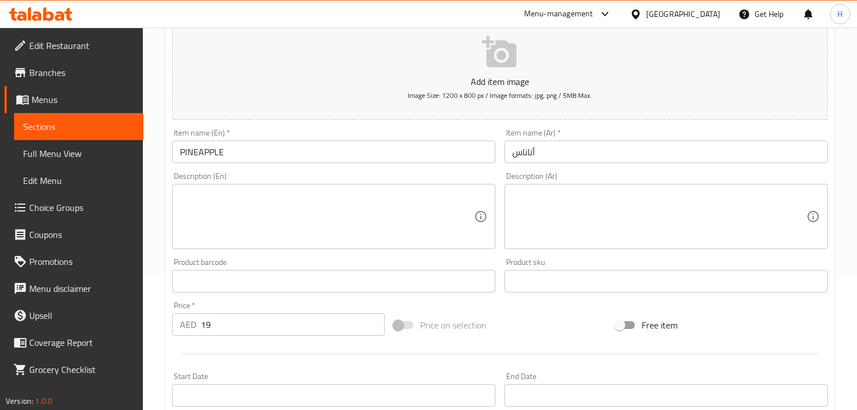
click at [227, 204] on textarea at bounding box center [327, 216] width 294 height 53
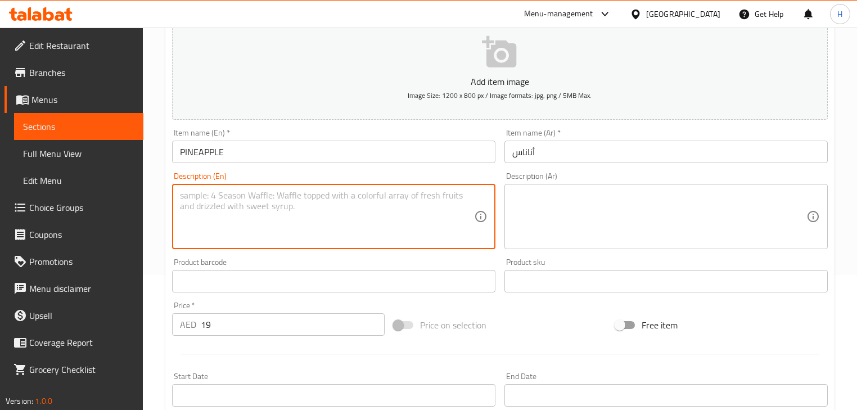
paste textarea "Made by blending the flesh of a pineapple. It is a rich source of vitamin c and…"
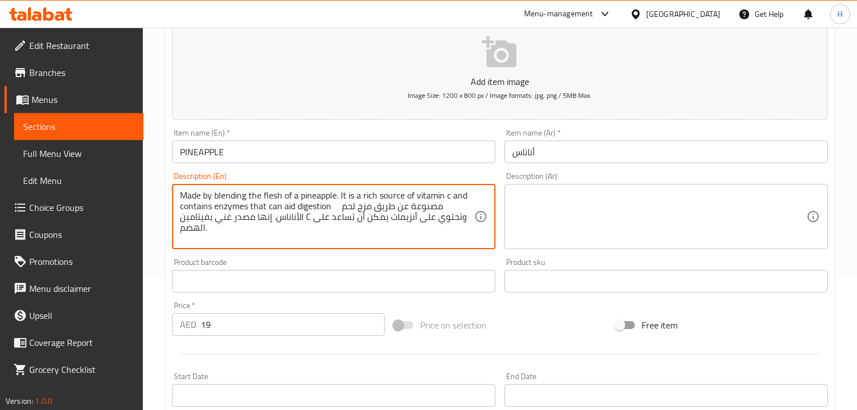
drag, startPoint x: 335, startPoint y: 207, endPoint x: 394, endPoint y: 228, distance: 62.1
click at [256, 232] on textarea "Made by blending the flesh of a pineapple. It is a rich source of vitamin c and…" at bounding box center [327, 216] width 294 height 53
click at [394, 228] on textarea "Made by blending the flesh of a pineapple. It is a rich source of vitamin c and…" at bounding box center [327, 216] width 294 height 53
click at [447, 205] on textarea "Made by blending the flesh of a pineapple. It is a rich source of vitamin c and…" at bounding box center [327, 216] width 294 height 53
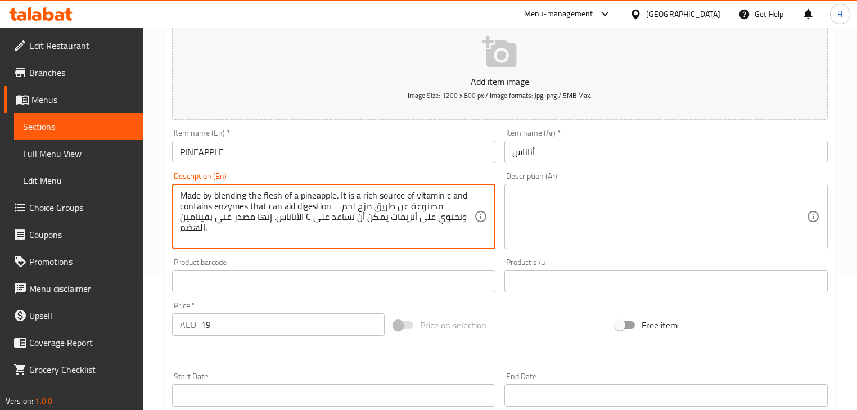
click at [447, 205] on textarea "Made by blending the flesh of a pineapple. It is a rich source of vitamin c and…" at bounding box center [327, 216] width 294 height 53
click at [456, 238] on textarea "Made by blending the flesh of a pineapple. It is a rich source of vitamin c and…" at bounding box center [327, 216] width 294 height 53
drag, startPoint x: 471, startPoint y: 207, endPoint x: 330, endPoint y: 213, distance: 141.2
click at [330, 213] on textarea "Made by blending the flesh of a pineapple. It is a rich source of vitamin c and…" at bounding box center [327, 216] width 294 height 53
click at [332, 228] on textarea "Made by blending the flesh of a pineapple. It is a rich source of vitamin c and…" at bounding box center [327, 216] width 294 height 53
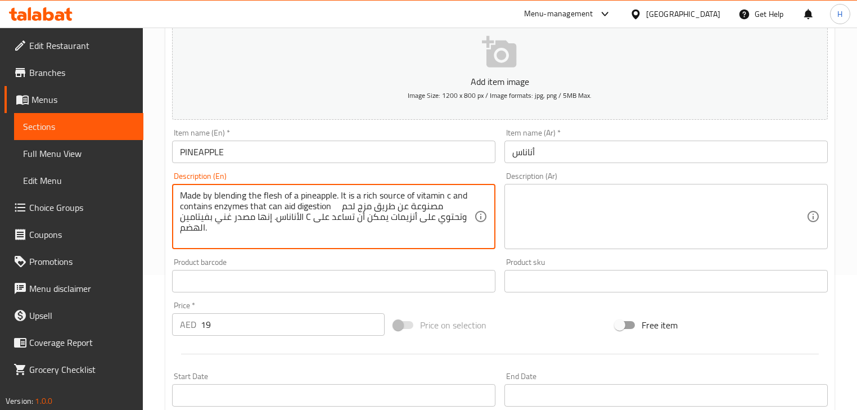
click at [342, 209] on textarea "Made by blending the flesh of a pineapple. It is a rich source of vitamin c and…" at bounding box center [327, 216] width 294 height 53
drag, startPoint x: 329, startPoint y: 210, endPoint x: 425, endPoint y: 245, distance: 101.7
click at [425, 245] on div "Made by blending the flesh of a pineapple. It is a rich source of vitamin c and…" at bounding box center [333, 216] width 323 height 65
drag, startPoint x: 431, startPoint y: 210, endPoint x: 438, endPoint y: 209, distance: 6.8
click at [438, 209] on textarea "Made by blending the flesh of a pineapple. It is a rich source of vitamin c and…" at bounding box center [327, 216] width 294 height 53
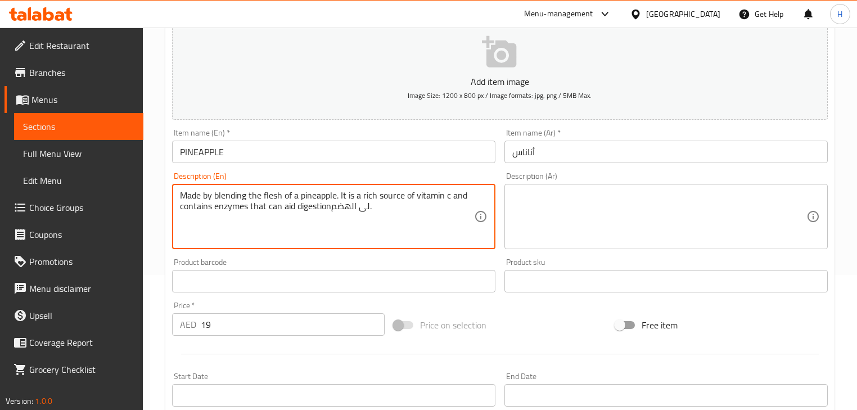
drag, startPoint x: 380, startPoint y: 211, endPoint x: 365, endPoint y: 206, distance: 15.7
click at [365, 206] on textarea "Made by blending the flesh of a pineapple. It is a rich source of vitamin c and…" at bounding box center [327, 216] width 294 height 53
click at [350, 216] on textarea "Made by blending the flesh of a pineapple. It is a rich source of vitamin c and…" at bounding box center [327, 216] width 294 height 53
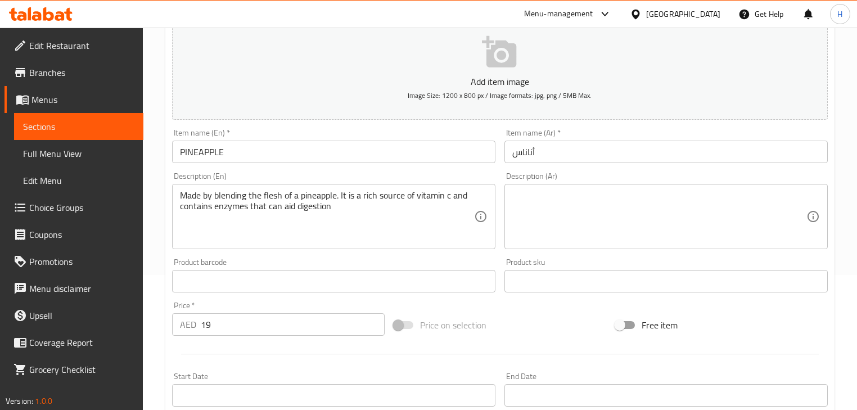
click at [370, 171] on div "Description (En) Made by blending the flesh of a pineapple. It is a rich source…" at bounding box center [334, 211] width 332 height 86
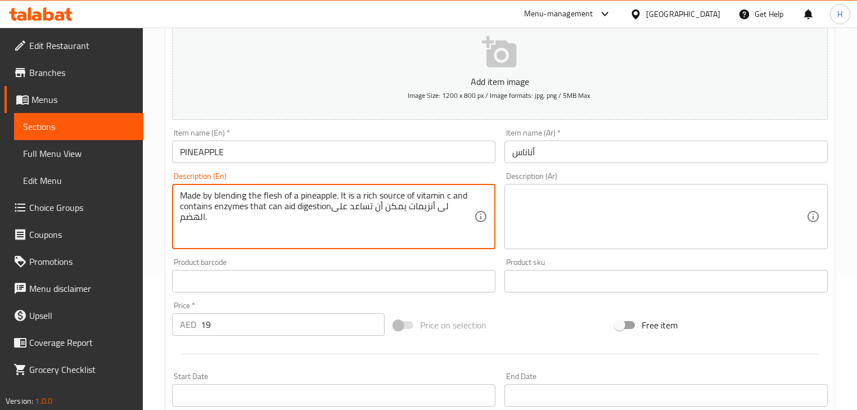
type textarea "Made by blending the flesh of a pineapple. It is a rich source of vitamin c and…"
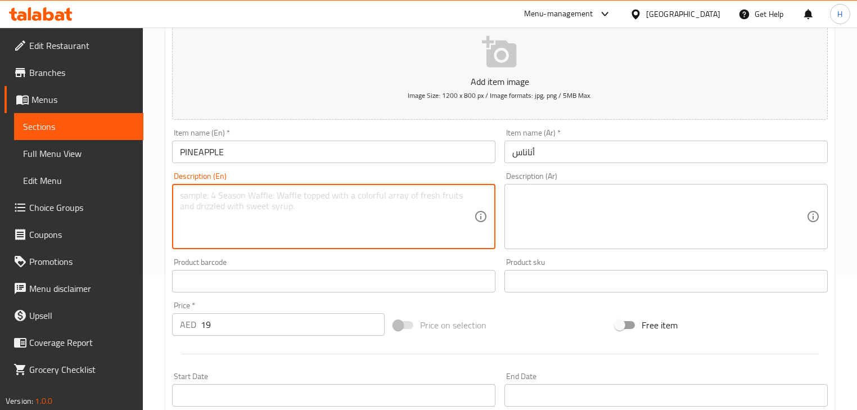
click at [326, 232] on textarea at bounding box center [327, 216] width 294 height 53
paste textarea "Made by blending the flesh of a pineapple. It is a rich source of vitamin c and…"
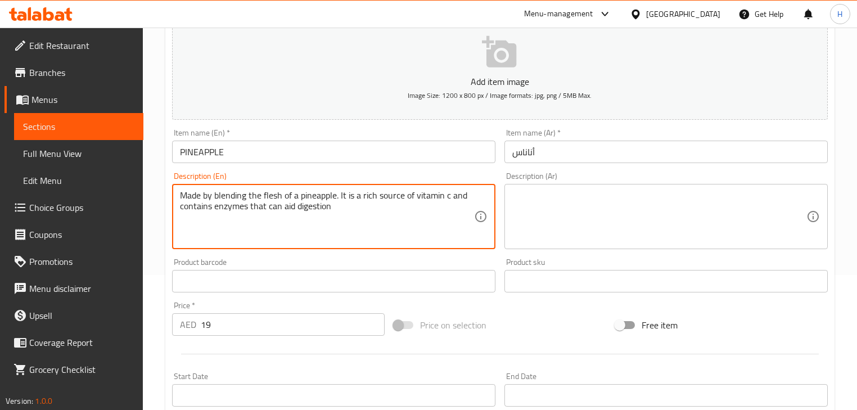
type textarea "Made by blending the flesh of a pineapple. It is a rich source of vitamin c and…"
click at [547, 212] on textarea at bounding box center [659, 216] width 294 height 53
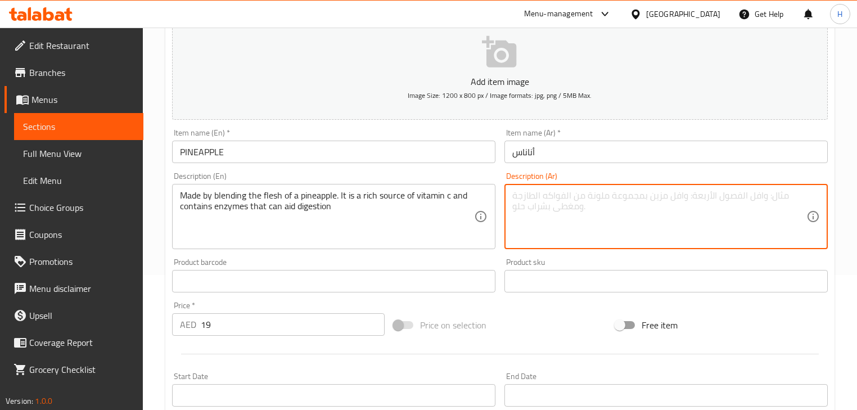
paste textarea "مصنوعة عن طريق مزج لحم الأناناس. إنها مصدر غني بفيتامين C وتحتوي على أنزيمات يم…"
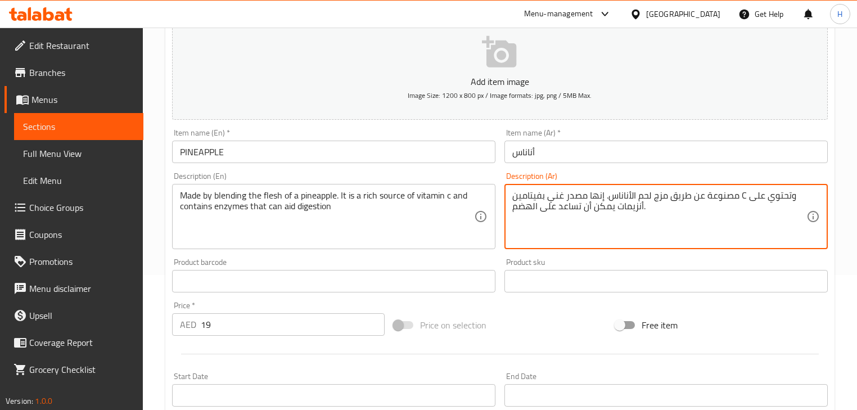
click at [486, 164] on div "Item name (En)   * PINEAPPLE Item name (En) *" at bounding box center [334, 145] width 332 height 43
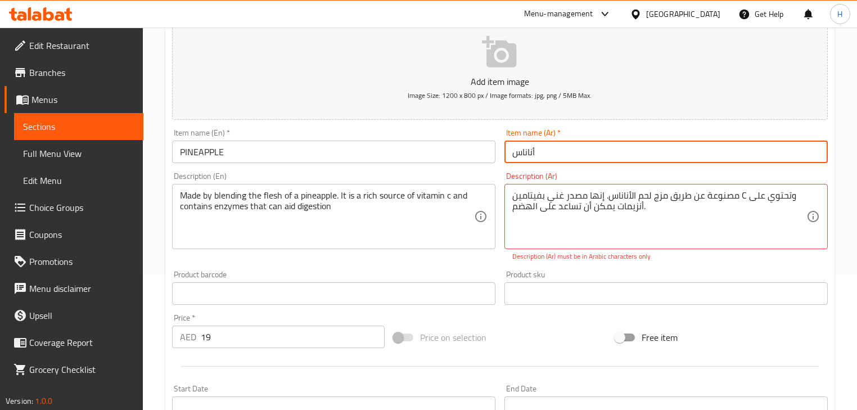
click at [528, 148] on input "أناناس" at bounding box center [665, 152] width 323 height 22
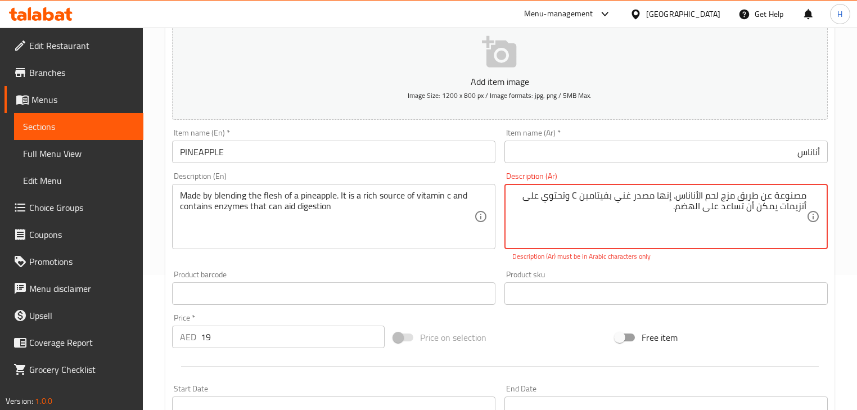
click at [693, 176] on div "Description (Ar) مصنوعة عن طريق مزج لحم الأناناس. إنها مصدر غني بفيتامين C وتحت…" at bounding box center [665, 216] width 323 height 89
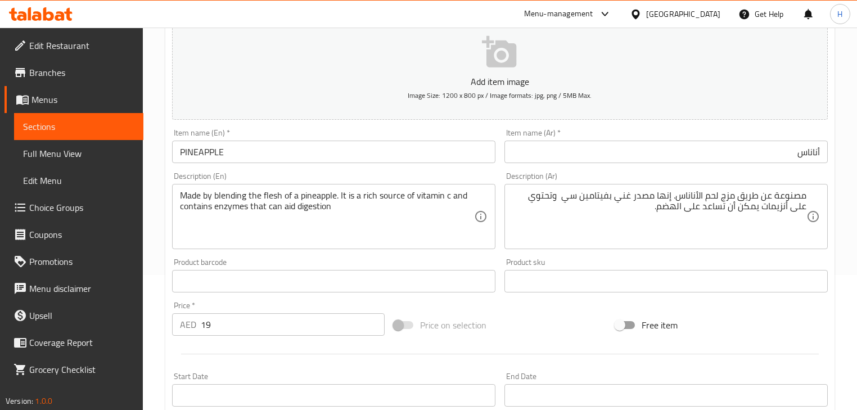
click at [570, 167] on div "Item name (Ar)   * أناناس Item name (Ar) *" at bounding box center [666, 145] width 332 height 43
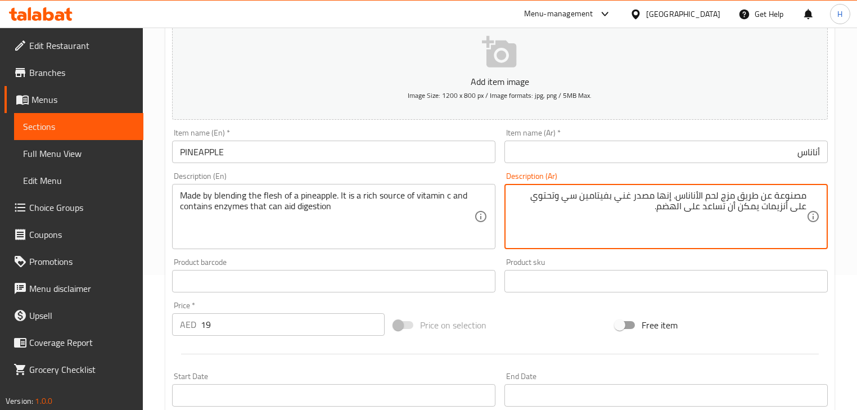
type textarea "مصنوعة عن طريق مزج لحم الأناناس. إنها مصدر غني بفيتامين سي وتحتوي على أنزيمات ي…"
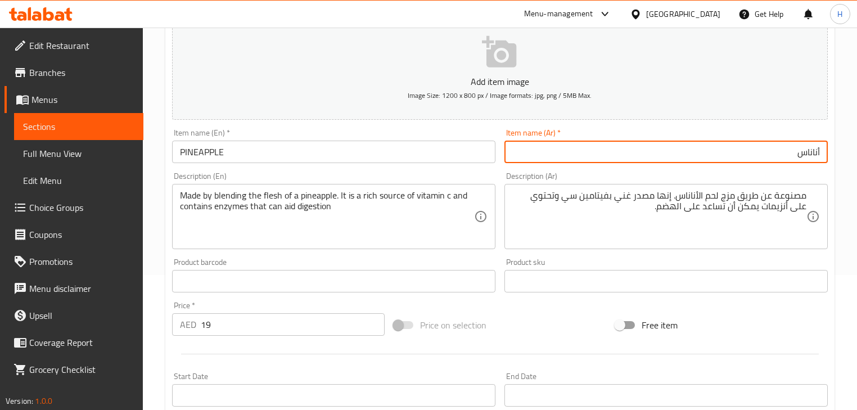
click at [702, 161] on input "أناناس" at bounding box center [665, 152] width 323 height 22
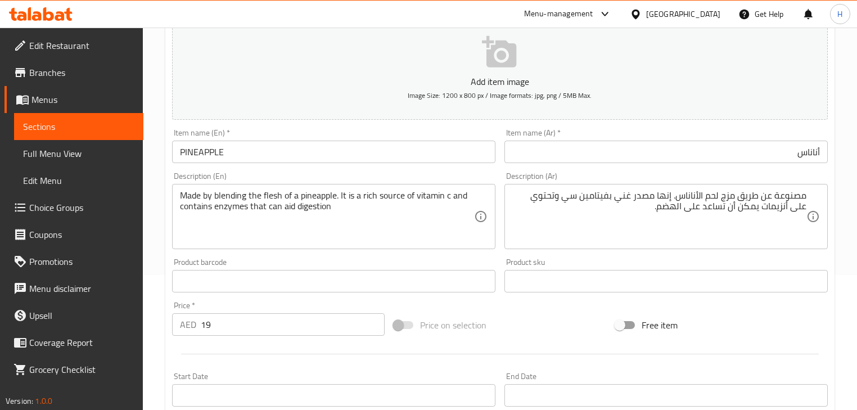
click at [640, 182] on div "Description (Ar) مصنوعة عن طريق مزج لحم الأناناس. إنها مصدر غني بفيتامين سي وتح…" at bounding box center [665, 210] width 323 height 77
click at [310, 152] on input "PINEAPPLE" at bounding box center [333, 152] width 323 height 22
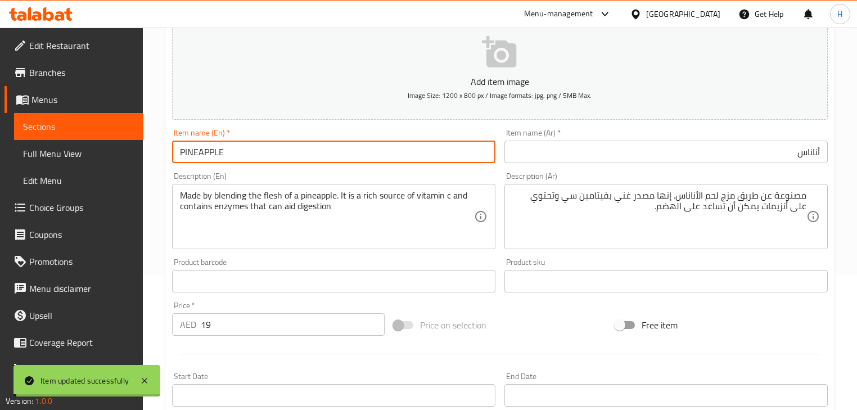
scroll to position [0, 0]
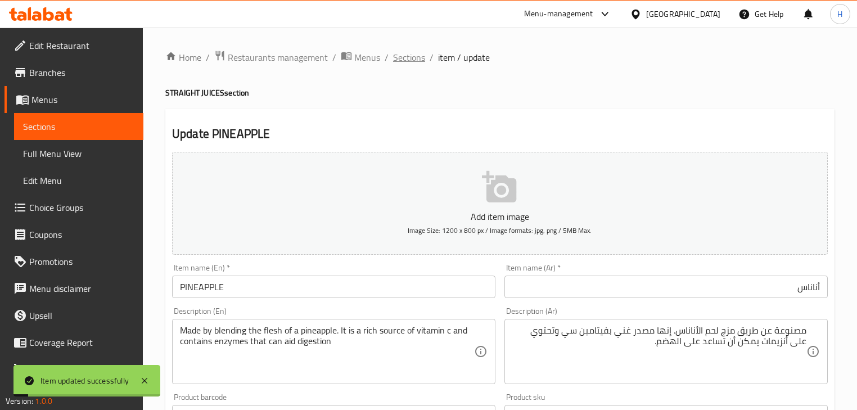
click at [414, 53] on span "Sections" at bounding box center [409, 57] width 32 height 13
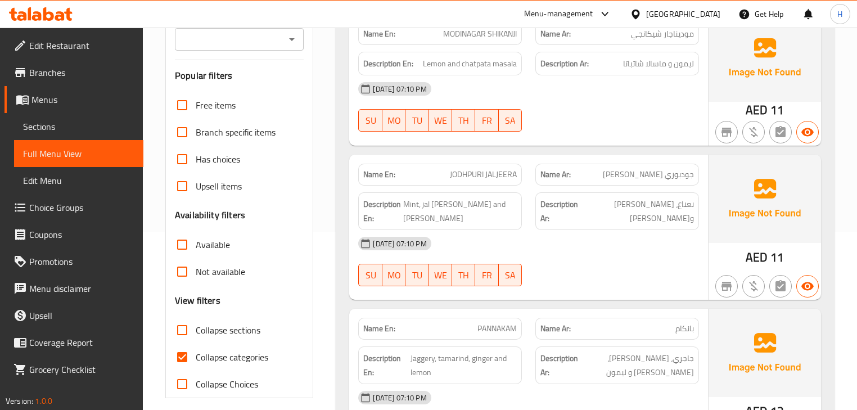
scroll to position [270, 0]
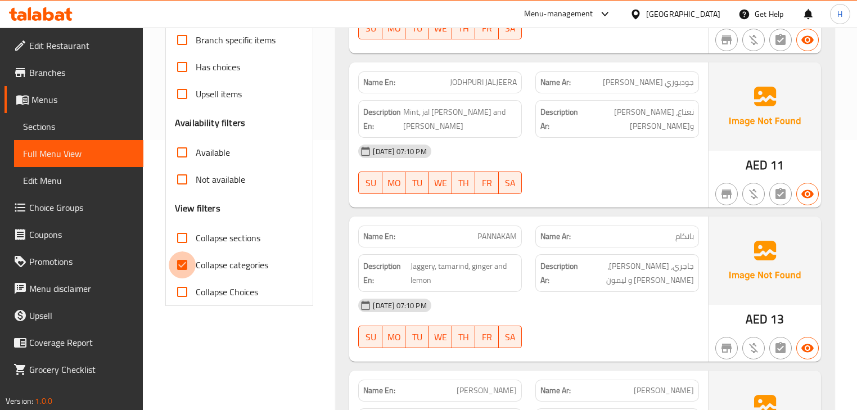
click at [180, 260] on input "Collapse categories" at bounding box center [182, 264] width 27 height 27
checkbox input "false"
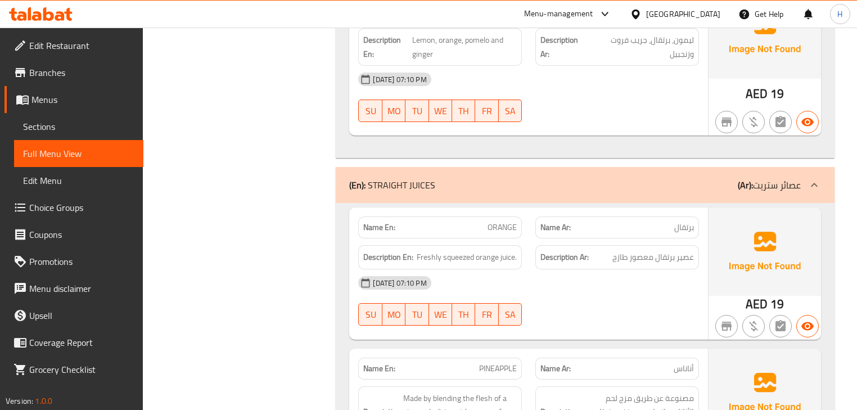
scroll to position [4993, 0]
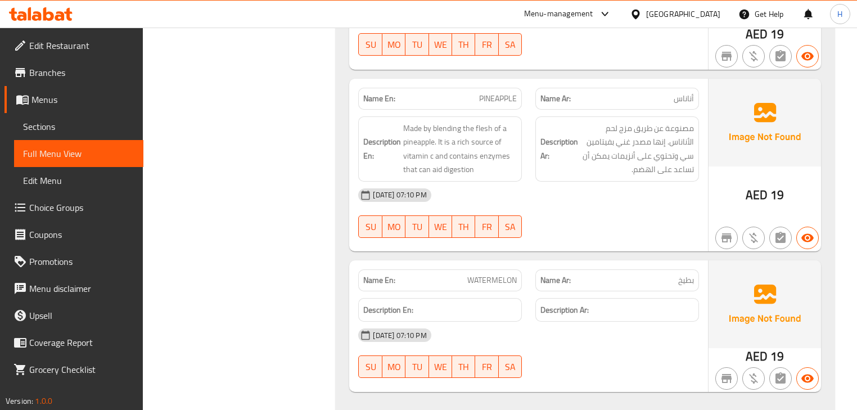
click at [522, 263] on div "Name En: WATERMELON" at bounding box center [439, 280] width 177 height 35
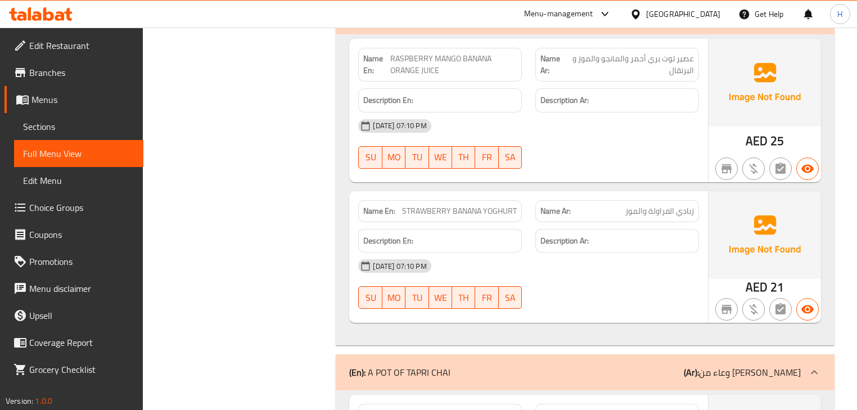
scroll to position [0, 0]
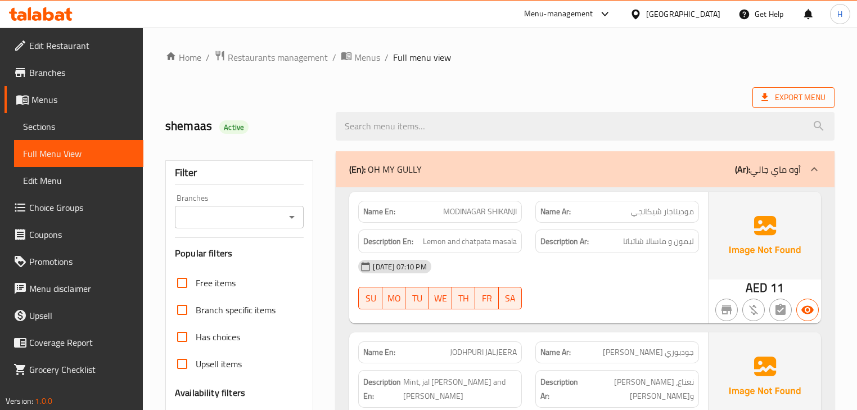
click at [788, 103] on span "Export Menu" at bounding box center [793, 98] width 64 height 14
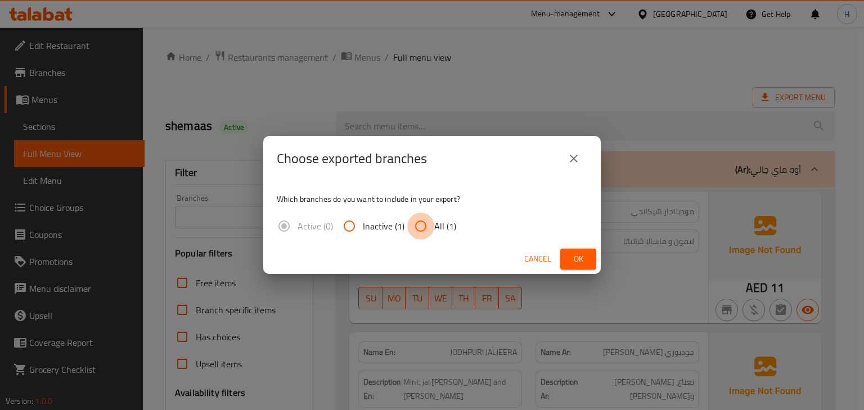
drag, startPoint x: 421, startPoint y: 222, endPoint x: 478, endPoint y: 250, distance: 64.6
click at [421, 222] on input "All (1)" at bounding box center [420, 226] width 27 height 27
radio input "true"
drag, startPoint x: 579, startPoint y: 257, endPoint x: 589, endPoint y: 276, distance: 21.6
click at [579, 256] on span "Ok" at bounding box center [578, 259] width 18 height 14
